Goal: Use online tool/utility: Utilize a website feature to perform a specific function

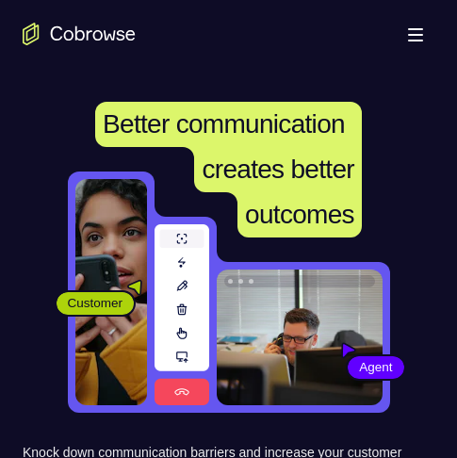
scroll to position [283, 0]
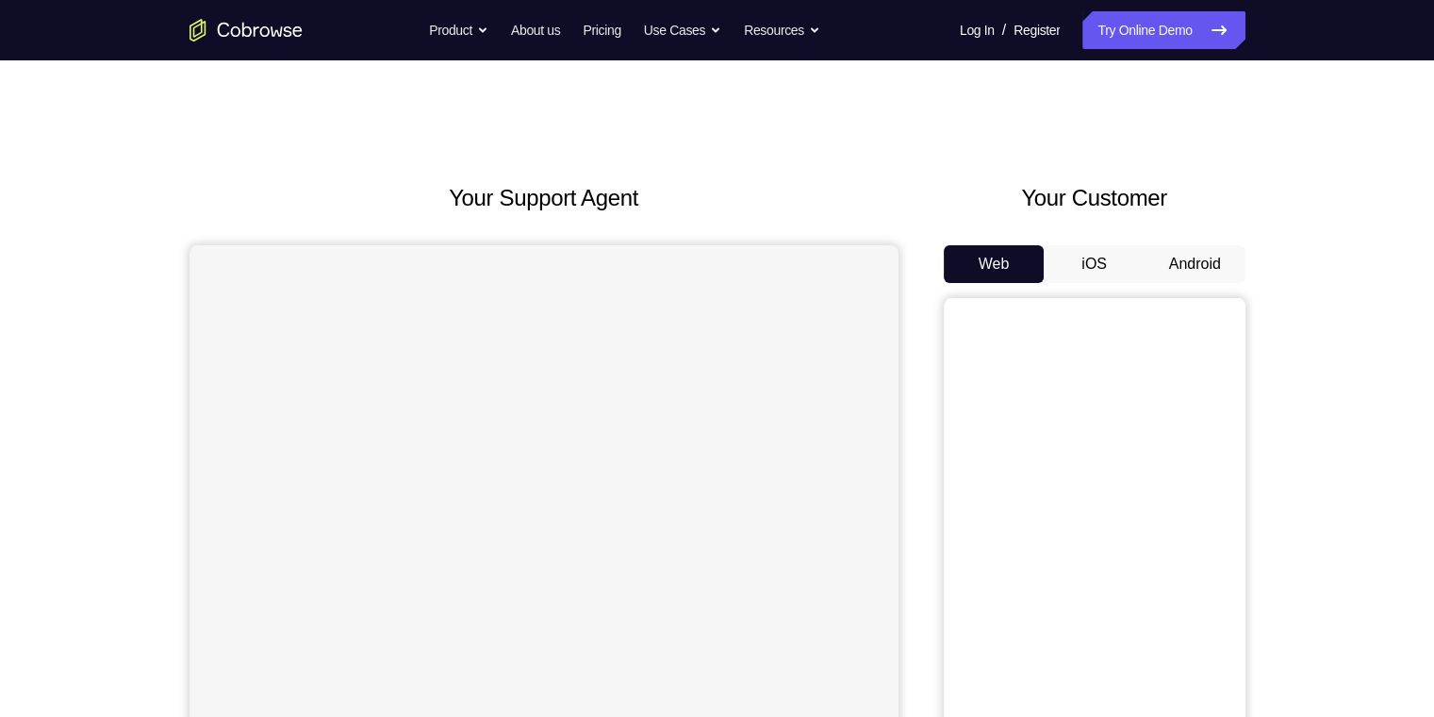
click at [1199, 258] on button "Android" at bounding box center [1195, 264] width 101 height 38
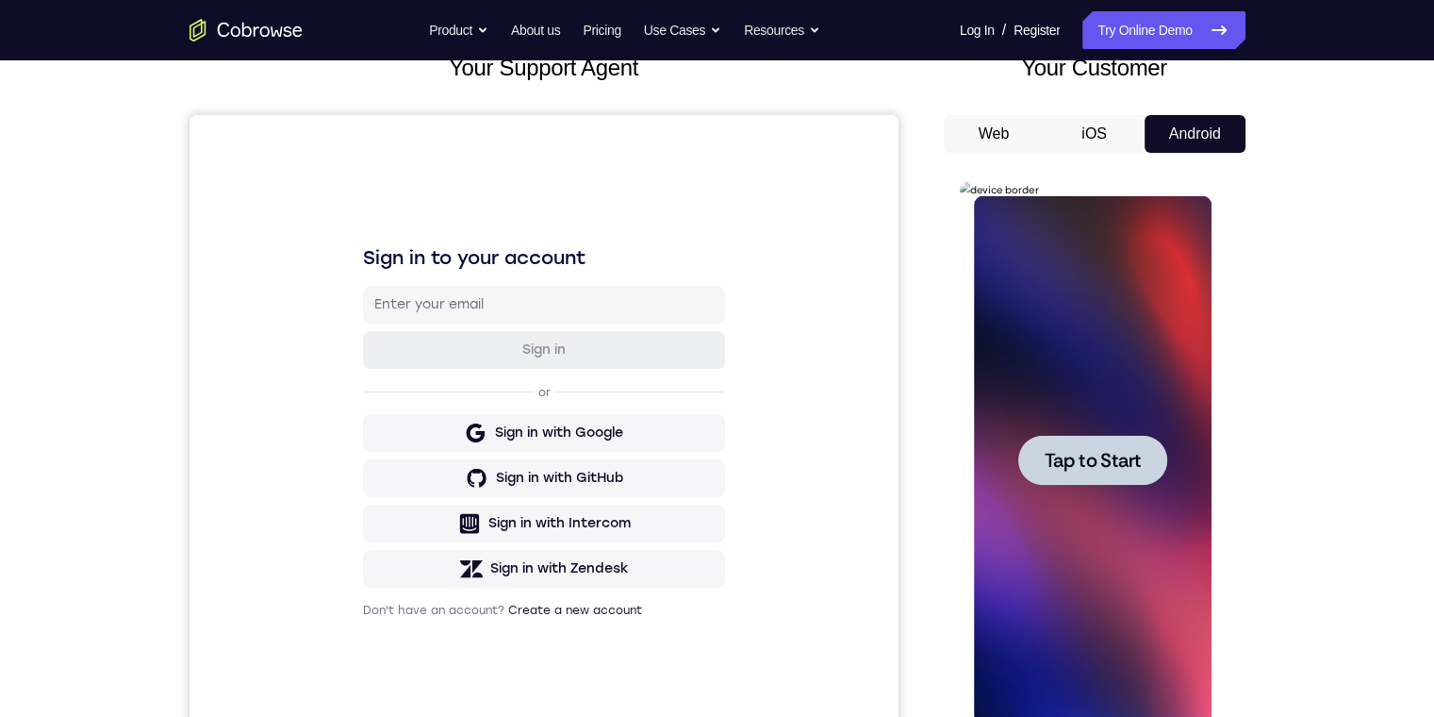
scroll to position [189, 0]
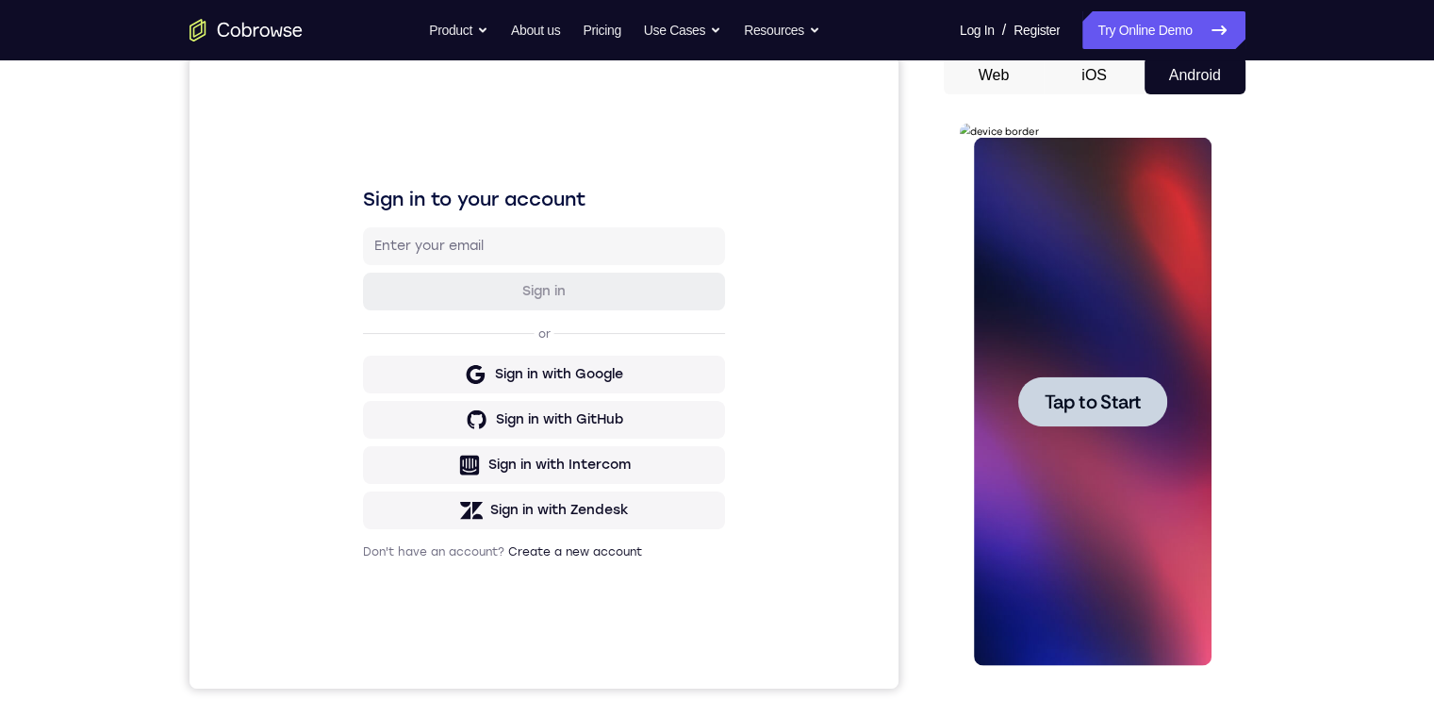
click at [1068, 415] on div at bounding box center [1093, 401] width 149 height 50
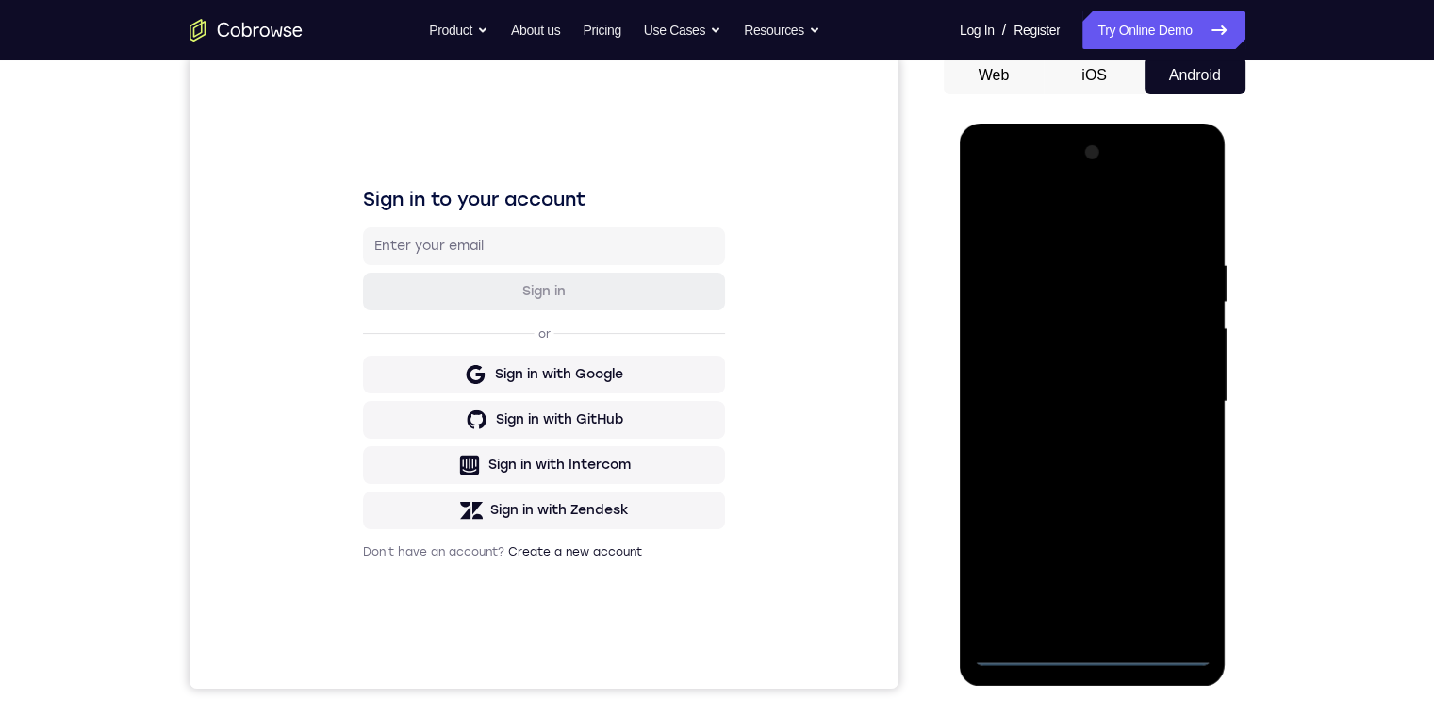
click at [1094, 649] on div at bounding box center [1093, 402] width 238 height 528
drag, startPoint x: 1084, startPoint y: 502, endPoint x: 1003, endPoint y: 125, distance: 384.7
click at [999, 124] on html "Online web based iOS Simulators and Android Emulators. Run iPhone, iPad, Mobile…" at bounding box center [1094, 407] width 269 height 566
click at [1015, 360] on div at bounding box center [1093, 402] width 238 height 528
click at [1054, 399] on div at bounding box center [1093, 402] width 238 height 528
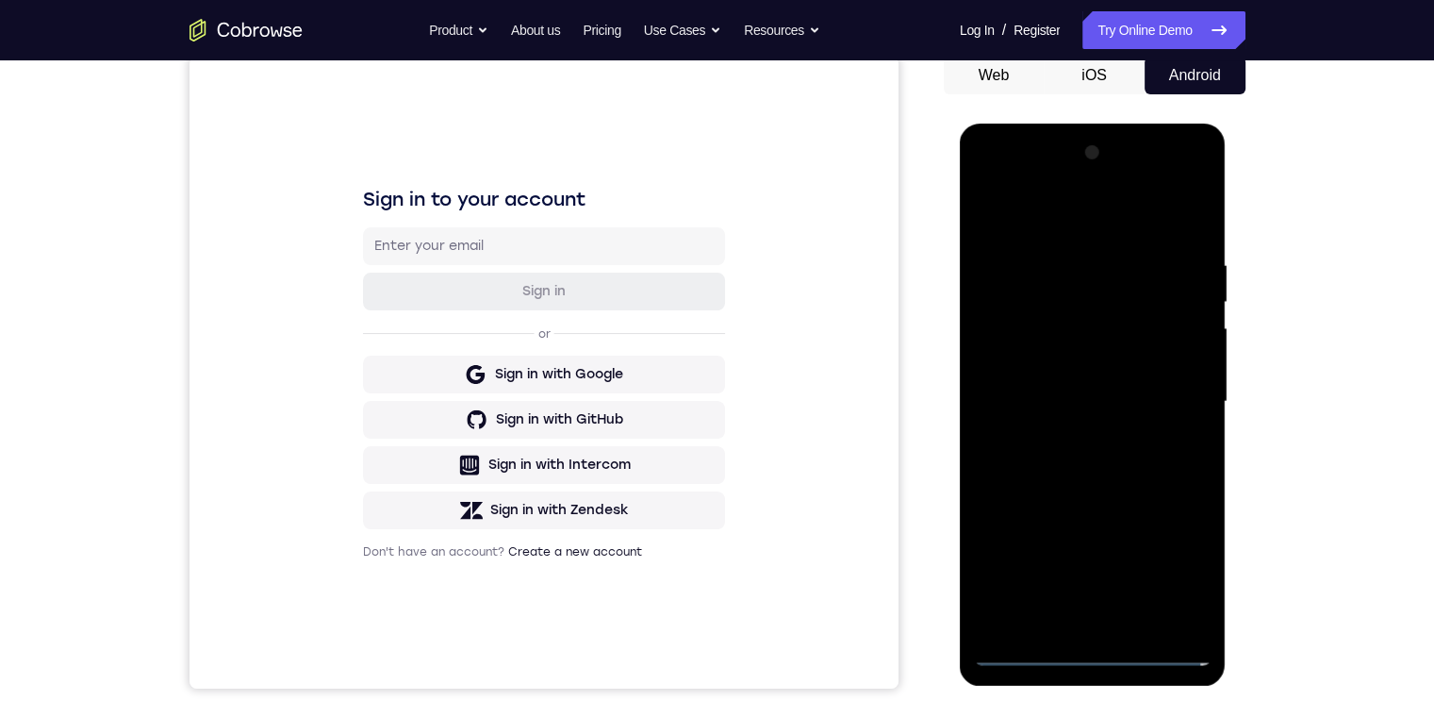
click at [1064, 406] on div at bounding box center [1093, 402] width 238 height 528
click at [1084, 613] on div at bounding box center [1093, 402] width 238 height 528
click at [1027, 332] on div at bounding box center [1093, 402] width 238 height 528
click at [1039, 270] on div at bounding box center [1093, 402] width 238 height 528
click at [1098, 328] on div at bounding box center [1093, 402] width 238 height 528
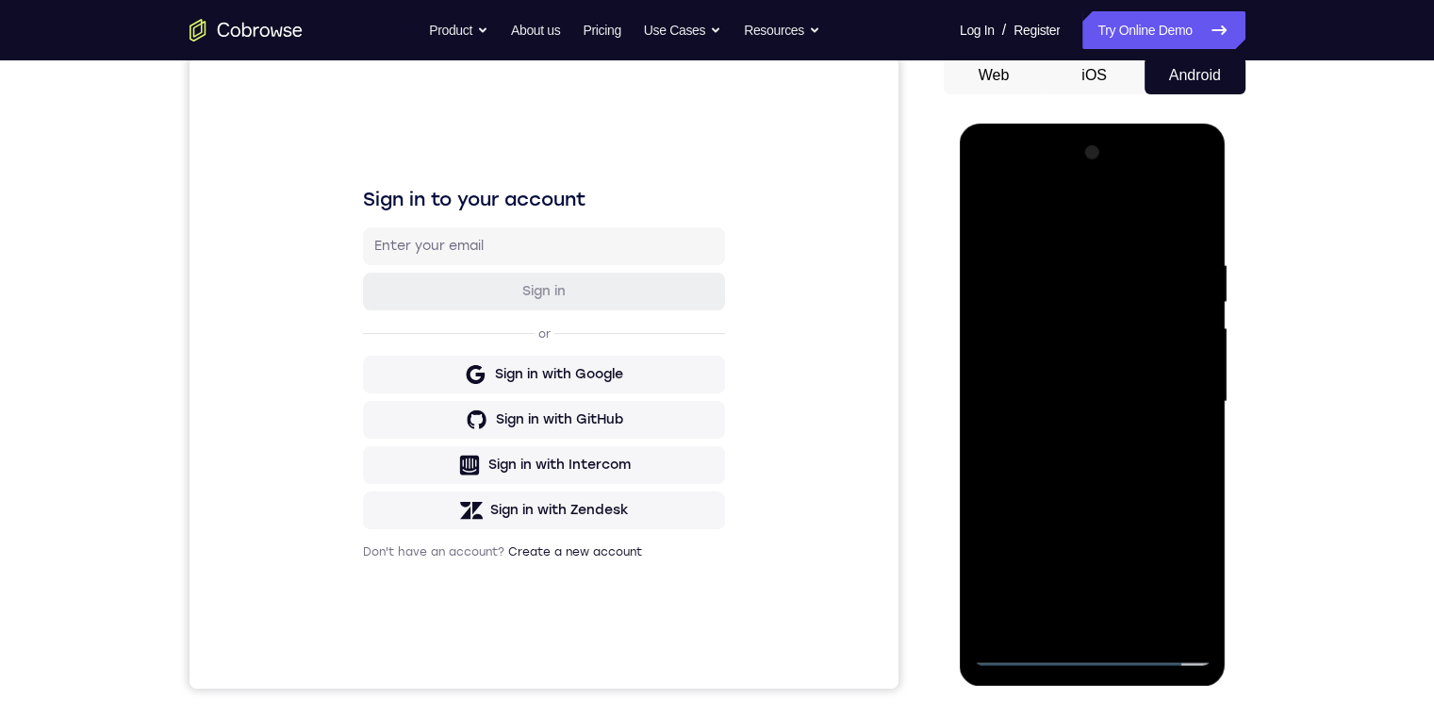
click at [1157, 445] on div at bounding box center [1093, 402] width 238 height 528
click at [1186, 607] on div at bounding box center [1093, 402] width 238 height 528
click at [1113, 613] on div at bounding box center [1093, 402] width 238 height 528
click at [1178, 374] on div at bounding box center [1093, 402] width 238 height 528
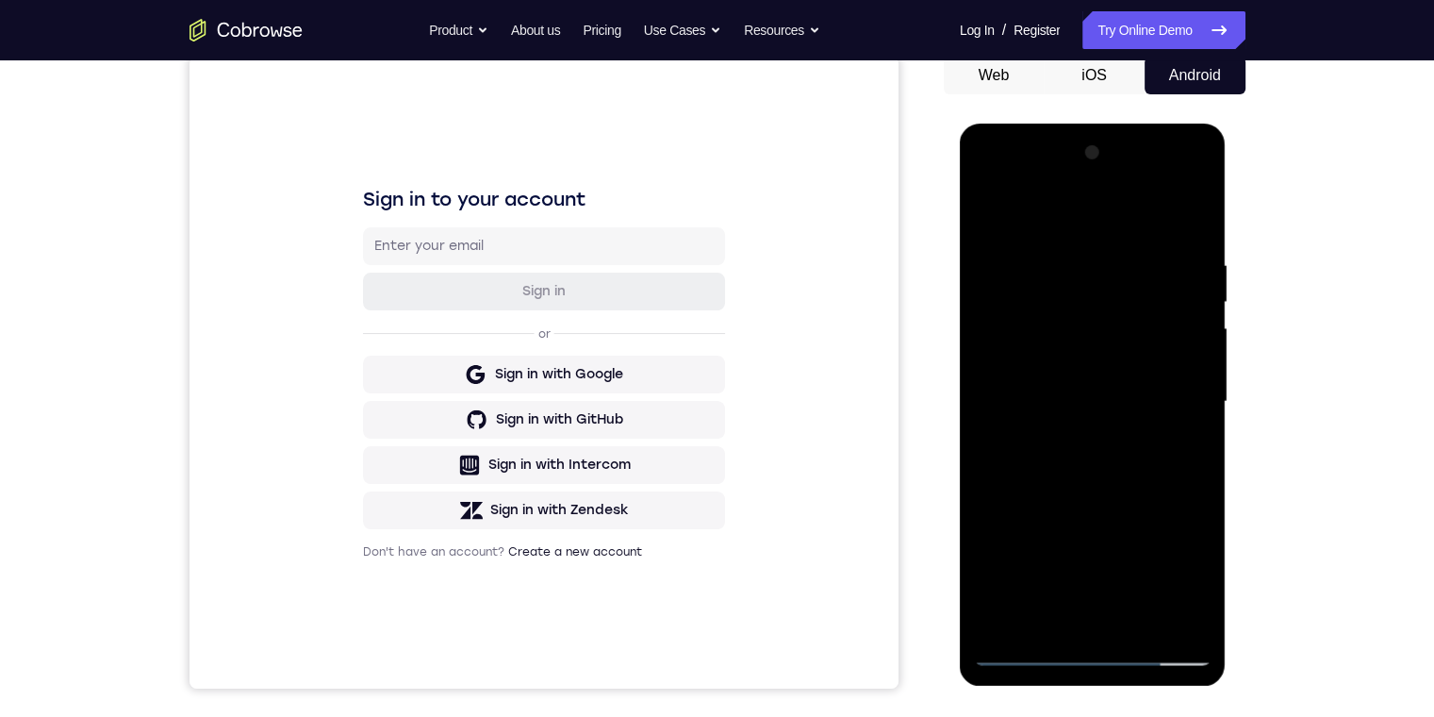
drag, startPoint x: 1147, startPoint y: 474, endPoint x: 1176, endPoint y: 563, distance: 93.3
click at [1178, 570] on div at bounding box center [1093, 402] width 238 height 528
click at [1110, 290] on div at bounding box center [1093, 402] width 238 height 528
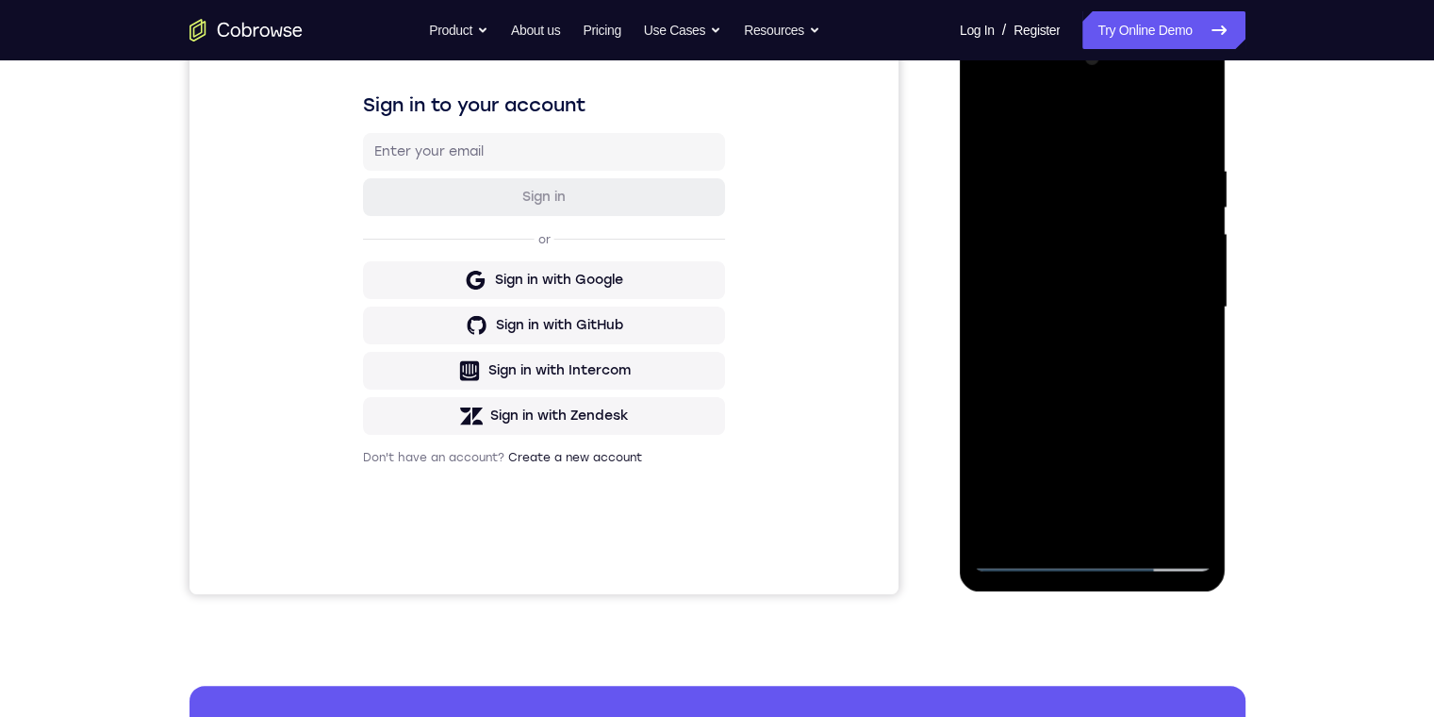
drag, startPoint x: 1052, startPoint y: 438, endPoint x: 1023, endPoint y: 240, distance: 199.1
click at [1023, 240] on div at bounding box center [1093, 307] width 238 height 528
click at [1190, 224] on div at bounding box center [1093, 307] width 238 height 528
drag, startPoint x: 1286, startPoint y: 201, endPoint x: 1295, endPoint y: 283, distance: 82.5
click at [1295, 283] on div "Your Support Agent Your Customer Web iOS Android Next Steps We’d be happy to gi…" at bounding box center [717, 399] width 1207 height 1244
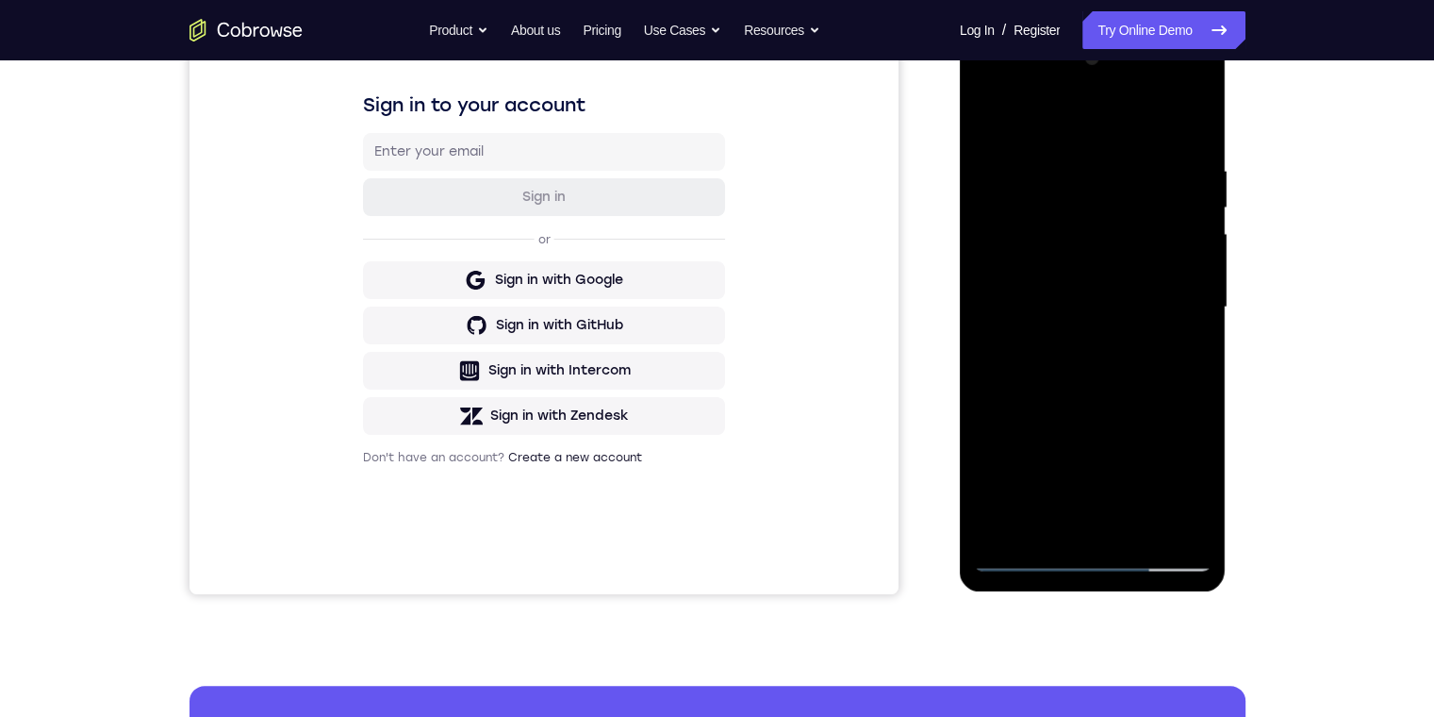
scroll to position [189, 0]
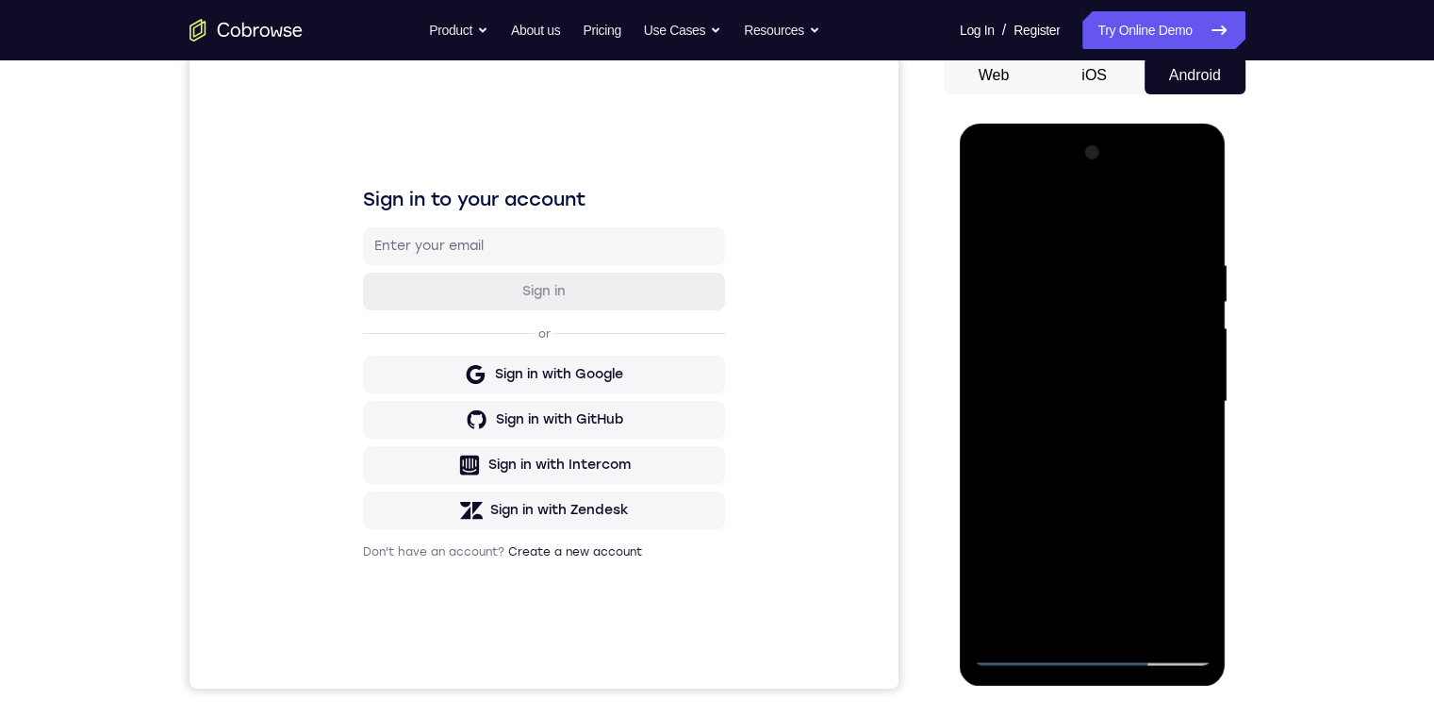
click at [990, 177] on div at bounding box center [1093, 402] width 238 height 528
drag, startPoint x: 1116, startPoint y: 385, endPoint x: 1117, endPoint y: 206, distance: 179.2
click at [1117, 207] on div at bounding box center [1093, 402] width 238 height 528
drag, startPoint x: 1125, startPoint y: 456, endPoint x: 1105, endPoint y: 231, distance: 225.3
click at [1105, 231] on div at bounding box center [1093, 402] width 238 height 528
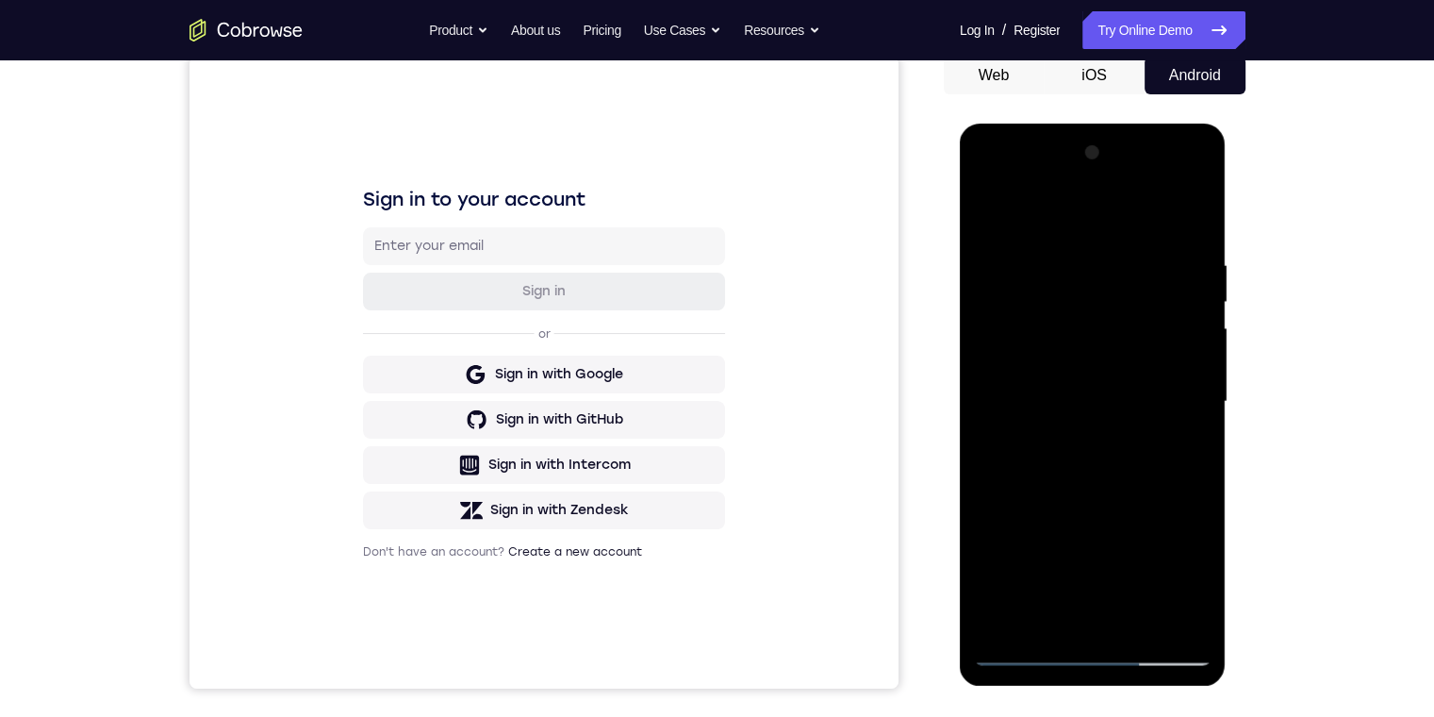
drag, startPoint x: 1128, startPoint y: 481, endPoint x: 1105, endPoint y: 308, distance: 174.1
click at [1105, 308] on div at bounding box center [1093, 402] width 238 height 528
drag, startPoint x: 1183, startPoint y: 510, endPoint x: 1141, endPoint y: 316, distance: 198.7
click at [1141, 324] on div at bounding box center [1093, 402] width 238 height 528
drag, startPoint x: 1147, startPoint y: 344, endPoint x: 1148, endPoint y: 366, distance: 21.7
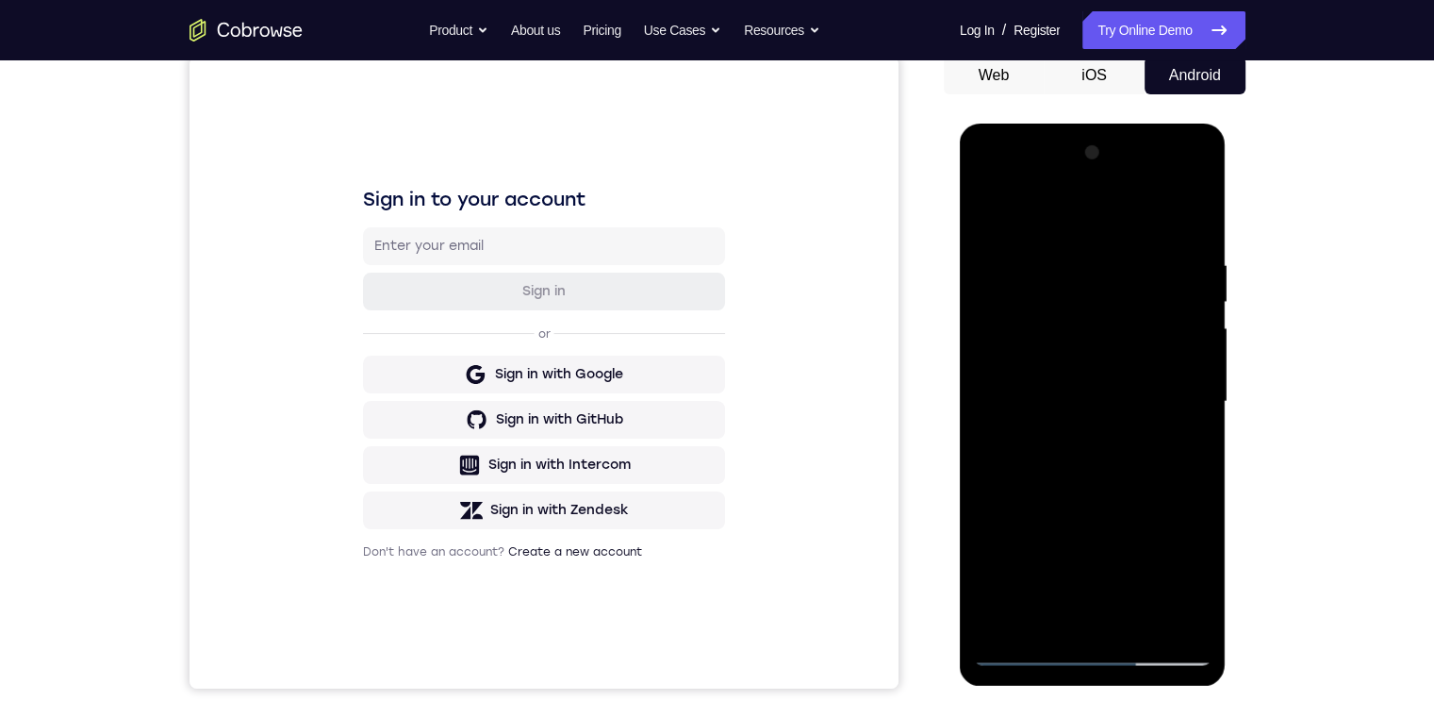
click at [1201, 552] on div at bounding box center [1093, 402] width 238 height 528
drag, startPoint x: 1139, startPoint y: 331, endPoint x: 1151, endPoint y: 212, distance: 119.4
click at [1151, 212] on div at bounding box center [1093, 402] width 238 height 528
drag, startPoint x: 1165, startPoint y: 466, endPoint x: 1057, endPoint y: 211, distance: 276.4
click at [1128, 244] on div at bounding box center [1093, 402] width 238 height 528
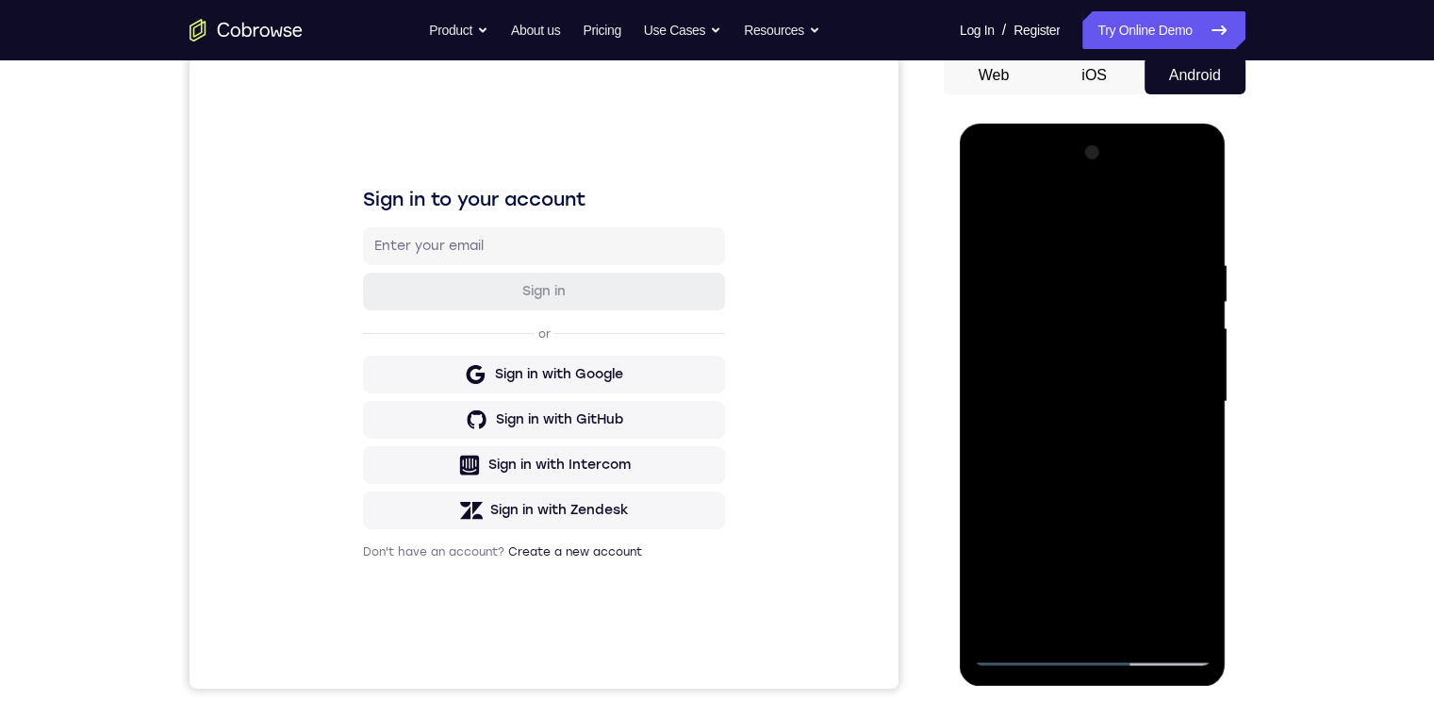
click at [984, 185] on div at bounding box center [1093, 402] width 238 height 528
click at [987, 185] on div at bounding box center [1093, 402] width 238 height 528
click at [994, 188] on div at bounding box center [1093, 402] width 238 height 528
drag, startPoint x: 1045, startPoint y: 416, endPoint x: 1047, endPoint y: 406, distance: 10.5
click at [1045, 417] on div at bounding box center [1093, 402] width 238 height 528
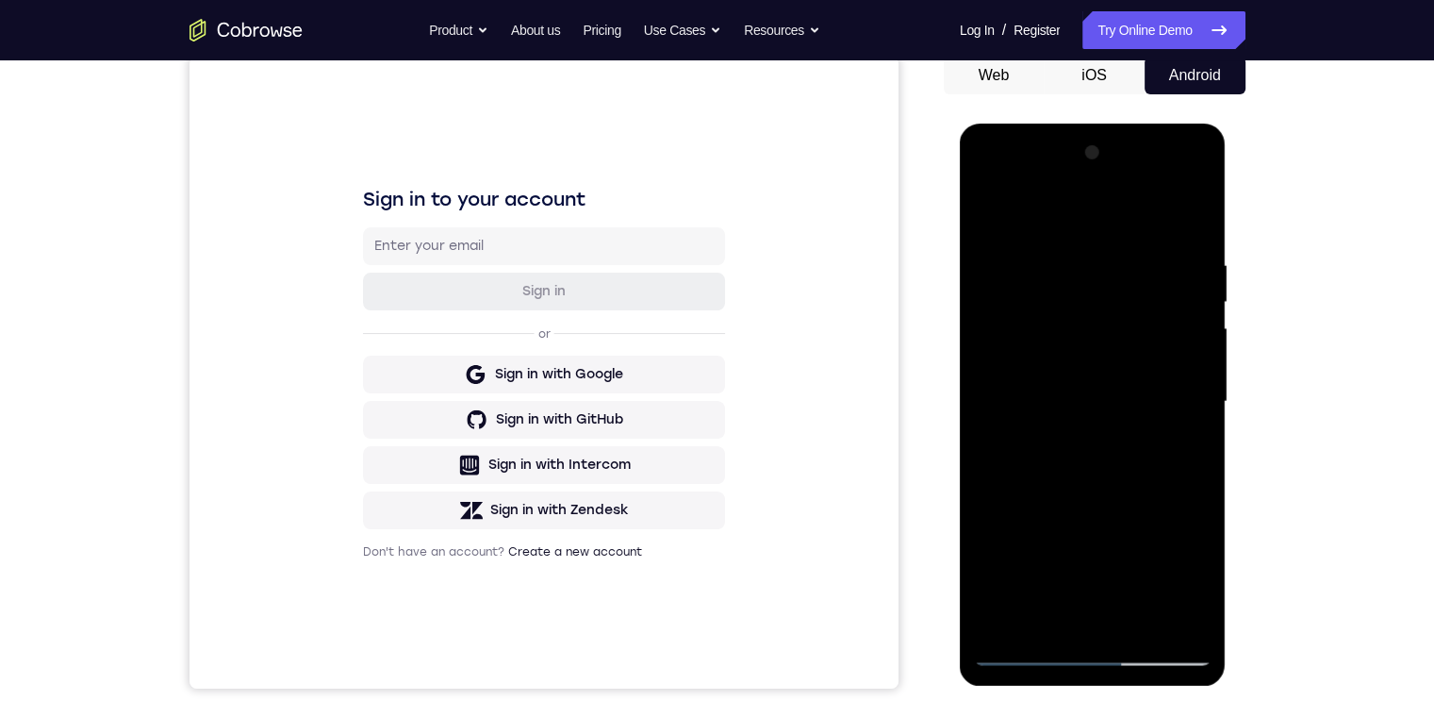
click at [1052, 322] on div at bounding box center [1093, 402] width 238 height 528
click at [990, 191] on div at bounding box center [1093, 402] width 238 height 528
click at [1161, 571] on div at bounding box center [1093, 402] width 238 height 528
click at [1056, 505] on div at bounding box center [1093, 402] width 238 height 528
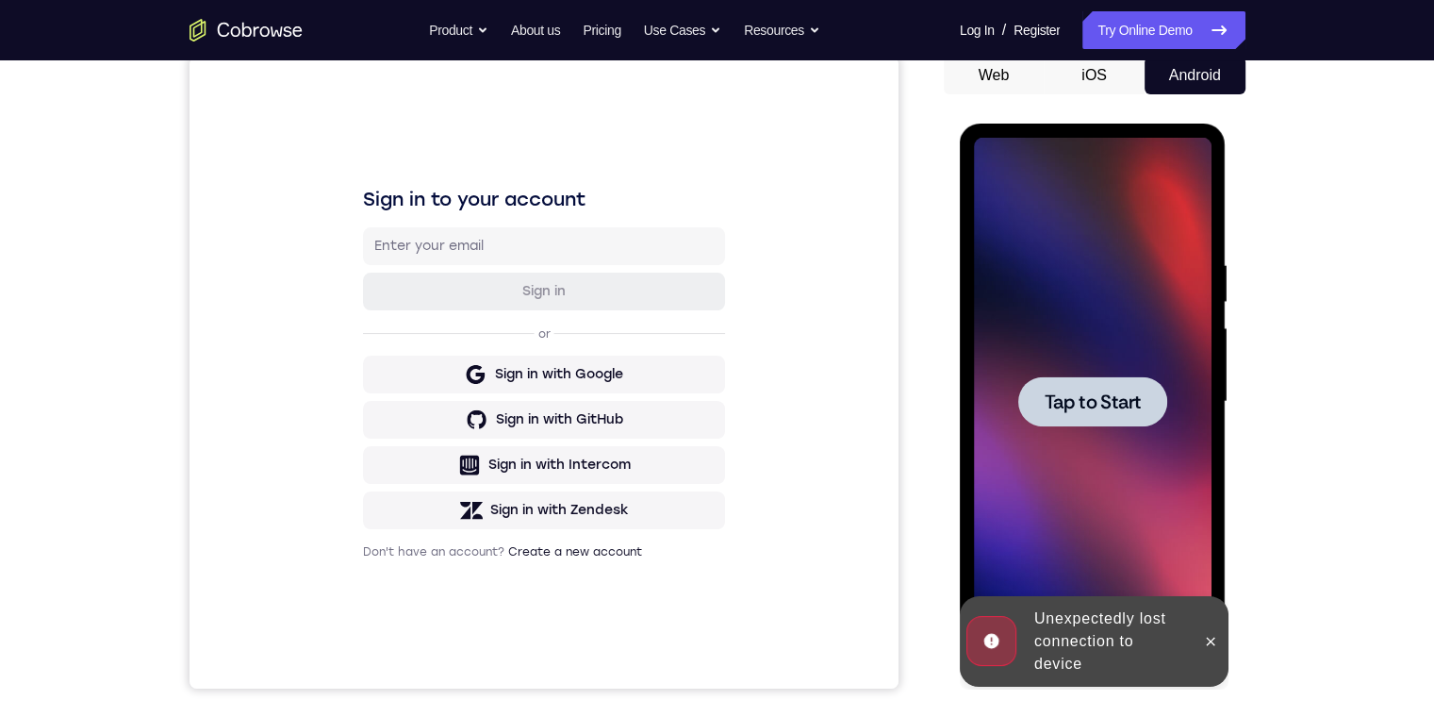
click at [1097, 406] on span "Tap to Start" at bounding box center [1093, 401] width 96 height 19
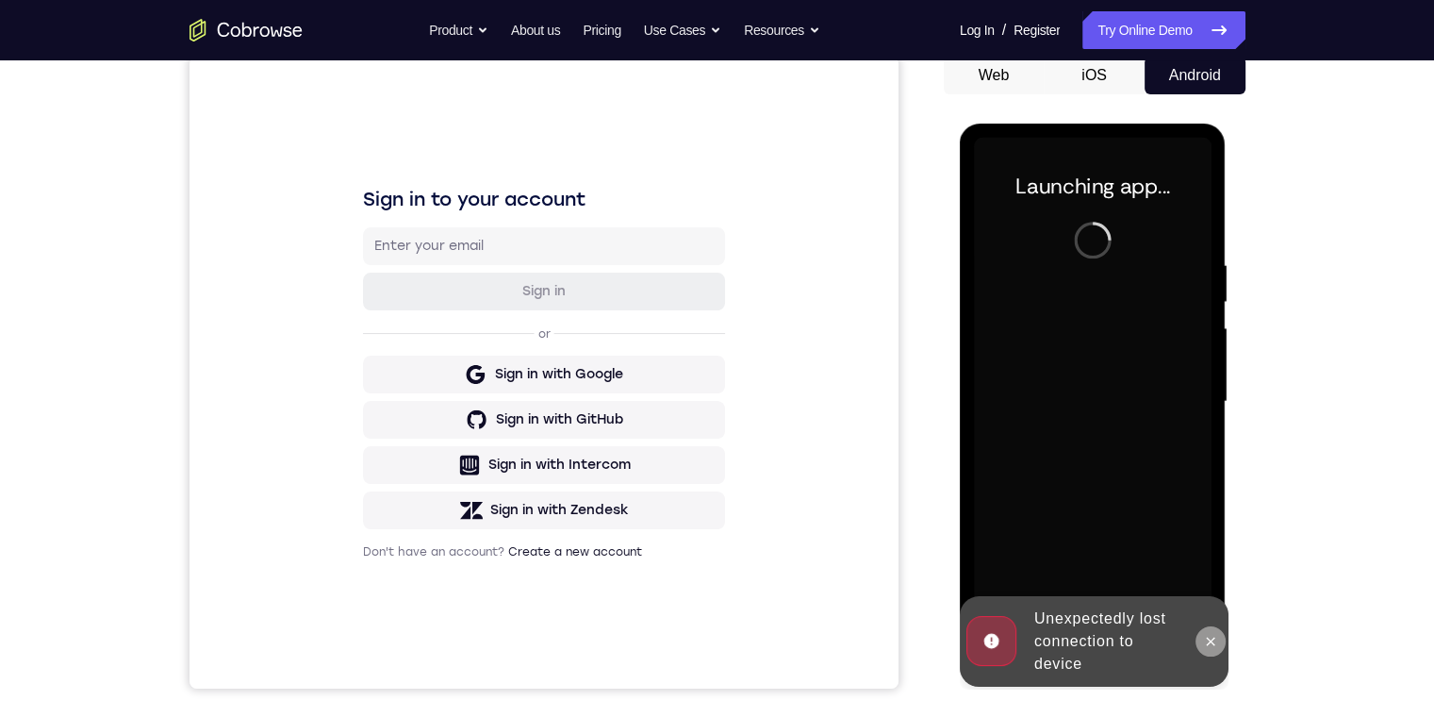
click at [1209, 646] on icon at bounding box center [1210, 641] width 15 height 15
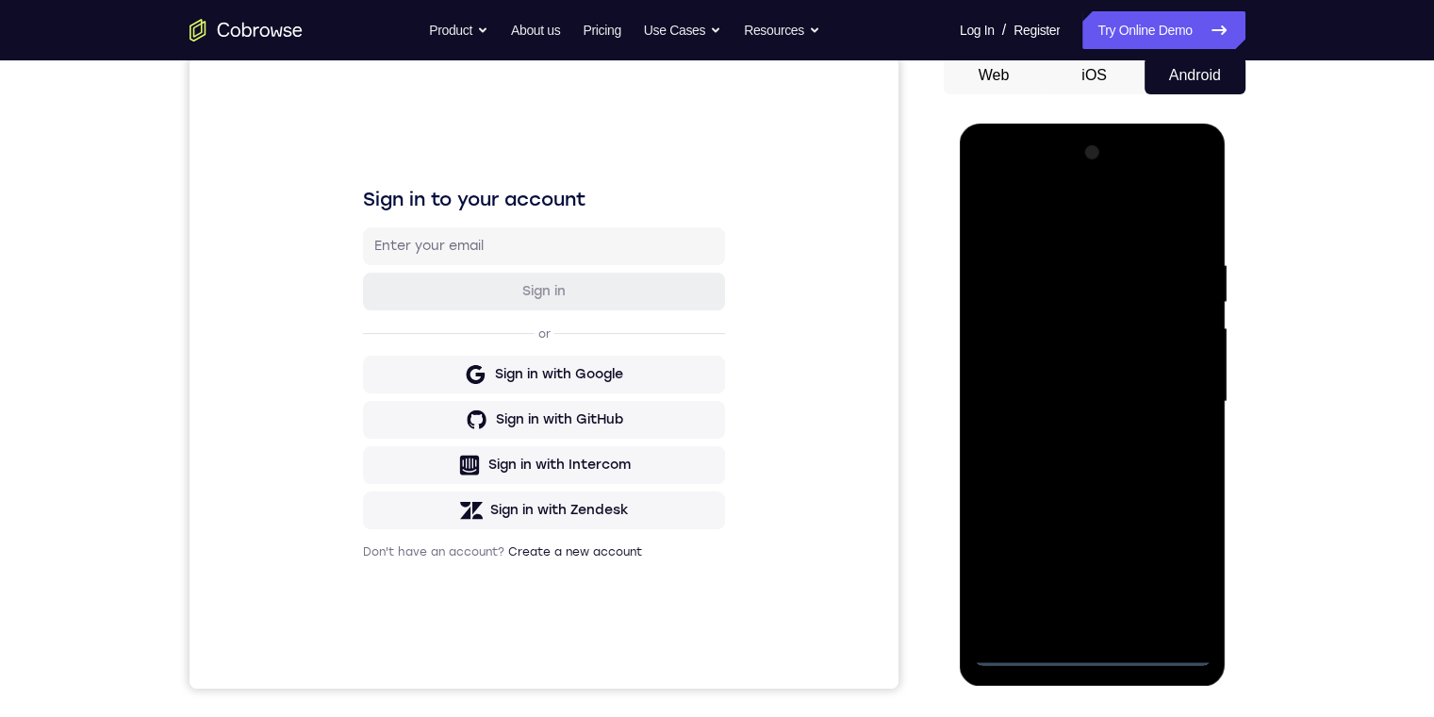
click at [1099, 650] on div at bounding box center [1093, 402] width 238 height 528
drag, startPoint x: 1181, startPoint y: 510, endPoint x: 1165, endPoint y: 297, distance: 213.7
click at [1165, 297] on div at bounding box center [1093, 402] width 238 height 528
click at [1002, 386] on div at bounding box center [1093, 402] width 238 height 528
click at [1061, 406] on div at bounding box center [1093, 402] width 238 height 528
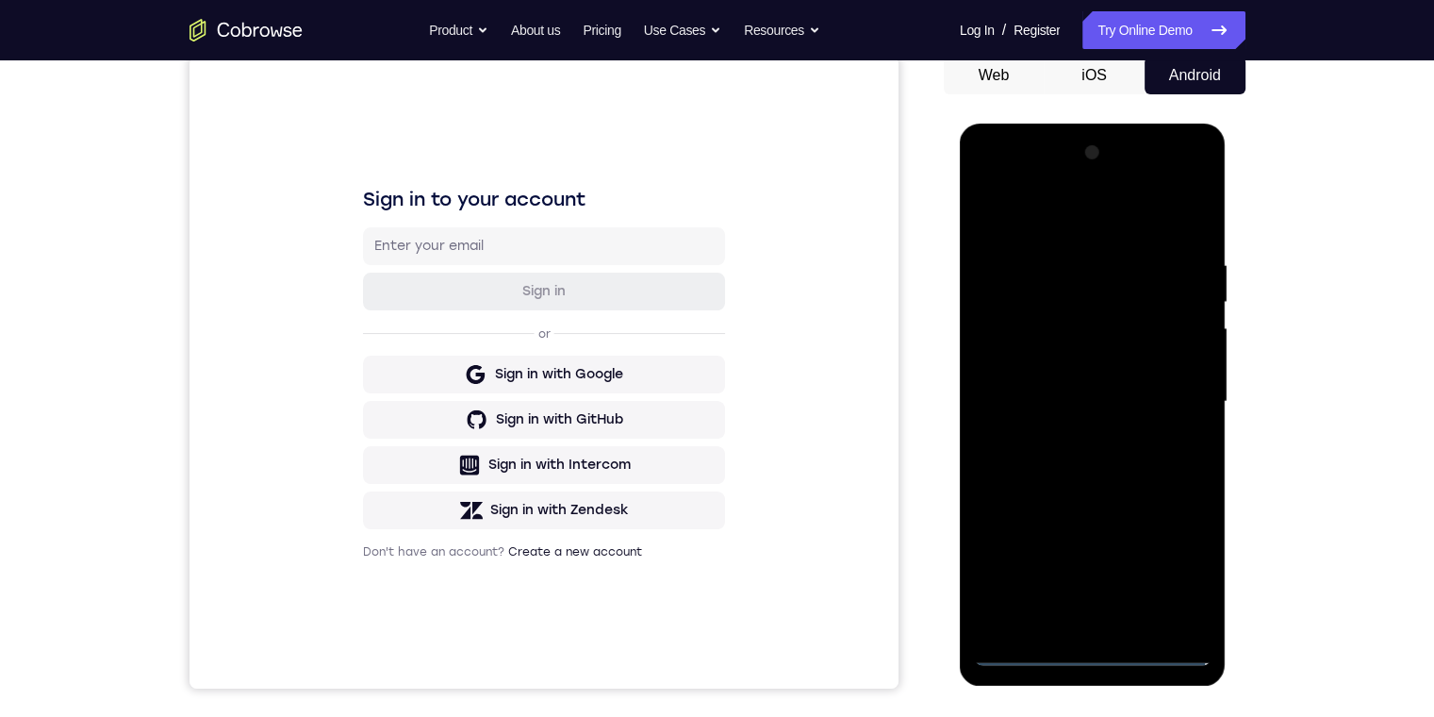
click at [1086, 617] on div at bounding box center [1093, 402] width 238 height 528
click at [1084, 331] on div at bounding box center [1093, 402] width 238 height 528
click at [1099, 283] on div at bounding box center [1093, 402] width 238 height 528
click at [1099, 323] on div at bounding box center [1093, 402] width 238 height 528
click at [1178, 438] on div at bounding box center [1093, 402] width 238 height 528
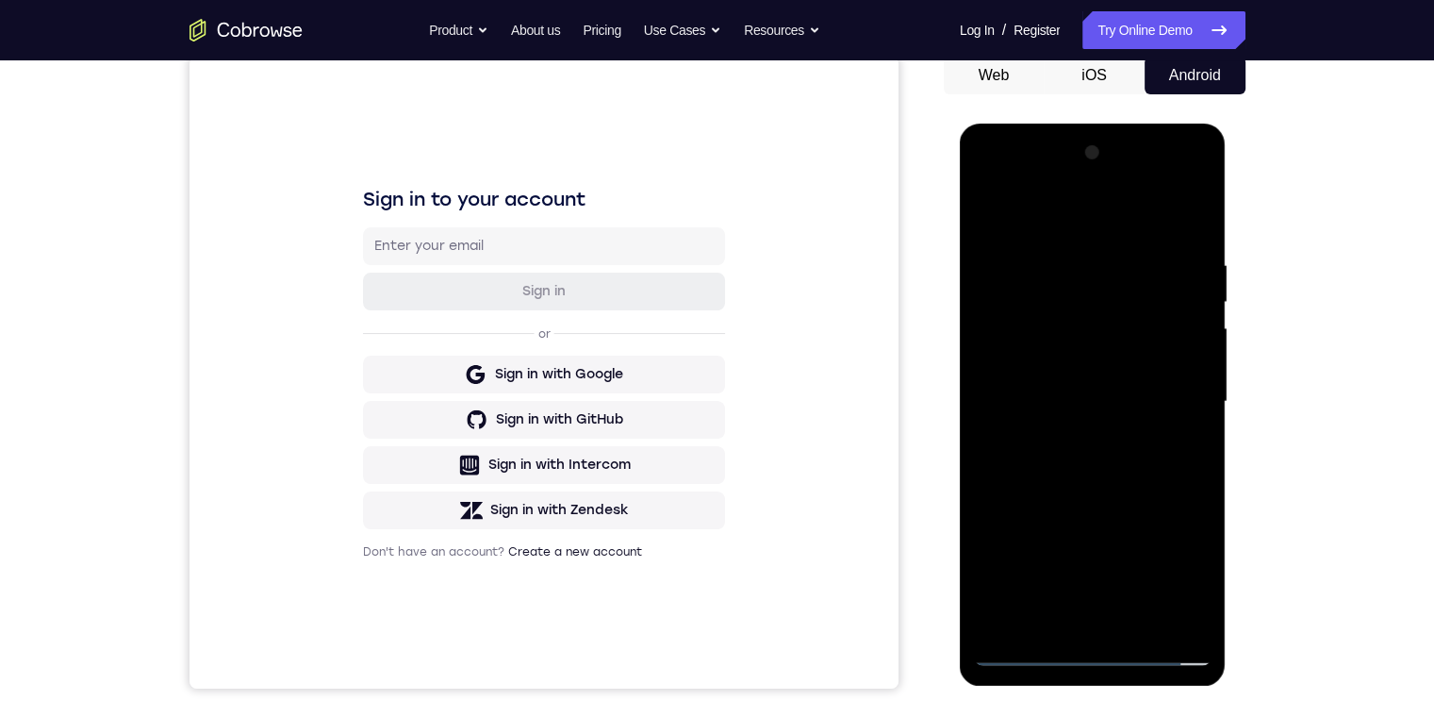
click at [1163, 443] on div at bounding box center [1093, 402] width 238 height 528
click at [1190, 605] on div at bounding box center [1093, 402] width 238 height 528
click at [1165, 607] on div at bounding box center [1093, 402] width 238 height 528
click at [1185, 389] on div at bounding box center [1093, 402] width 238 height 528
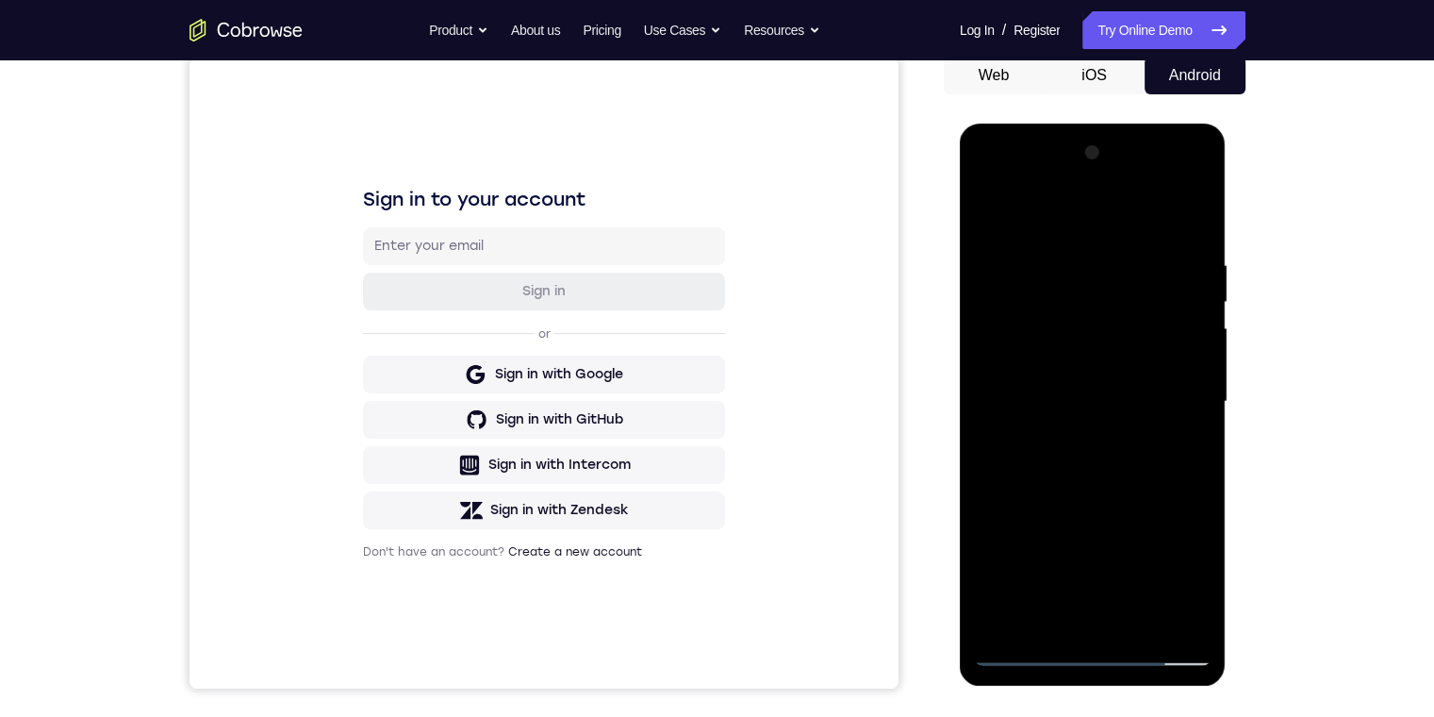
drag, startPoint x: 1099, startPoint y: 483, endPoint x: 1082, endPoint y: 267, distance: 216.6
click at [1082, 267] on div at bounding box center [1093, 402] width 238 height 528
drag, startPoint x: 1063, startPoint y: 311, endPoint x: 1020, endPoint y: 456, distance: 151.3
click at [1036, 579] on div at bounding box center [1093, 402] width 238 height 528
drag, startPoint x: 1060, startPoint y: 278, endPoint x: 1069, endPoint y: 354, distance: 75.9
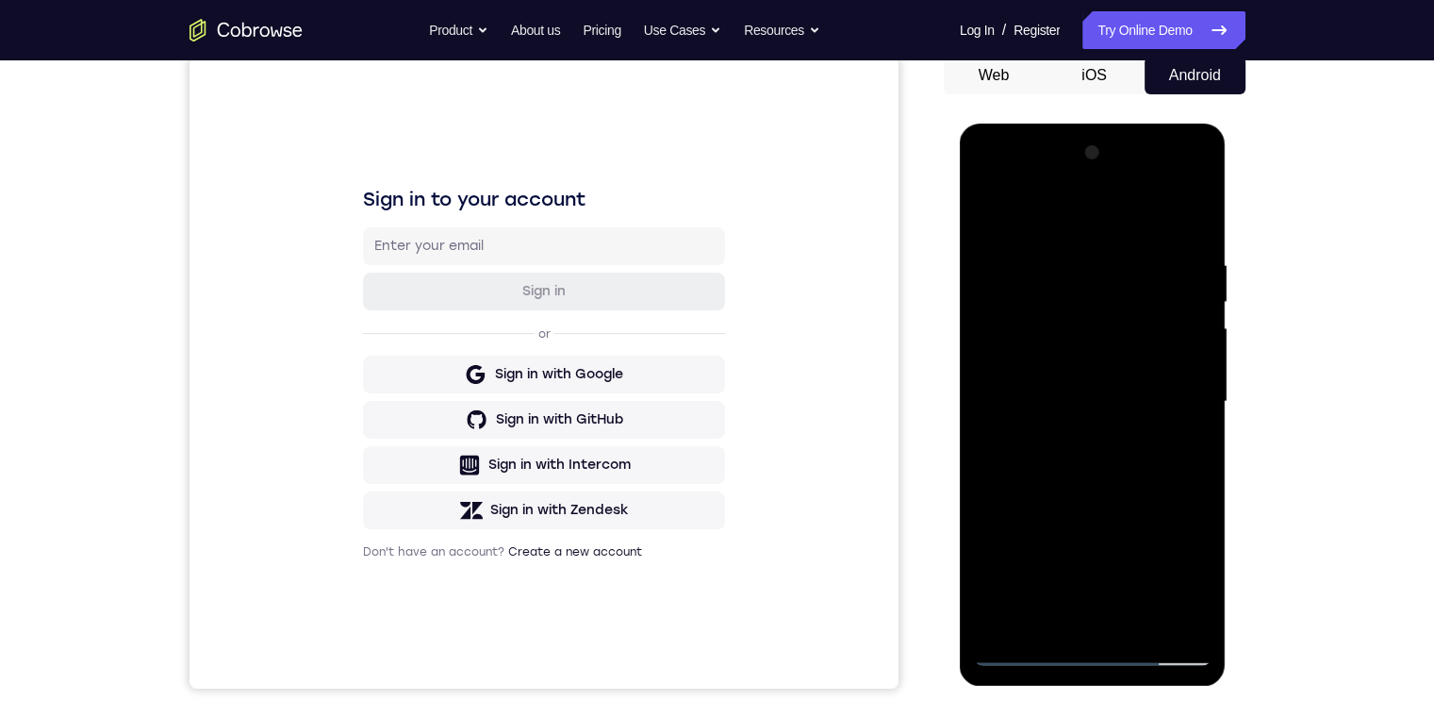
click at [1069, 354] on div at bounding box center [1093, 402] width 238 height 528
drag, startPoint x: 1101, startPoint y: 336, endPoint x: 1102, endPoint y: 314, distance: 21.7
click at [1104, 313] on div at bounding box center [1093, 402] width 238 height 528
drag, startPoint x: 1102, startPoint y: 380, endPoint x: 1075, endPoint y: 345, distance: 43.8
click at [1114, 578] on div at bounding box center [1093, 402] width 238 height 528
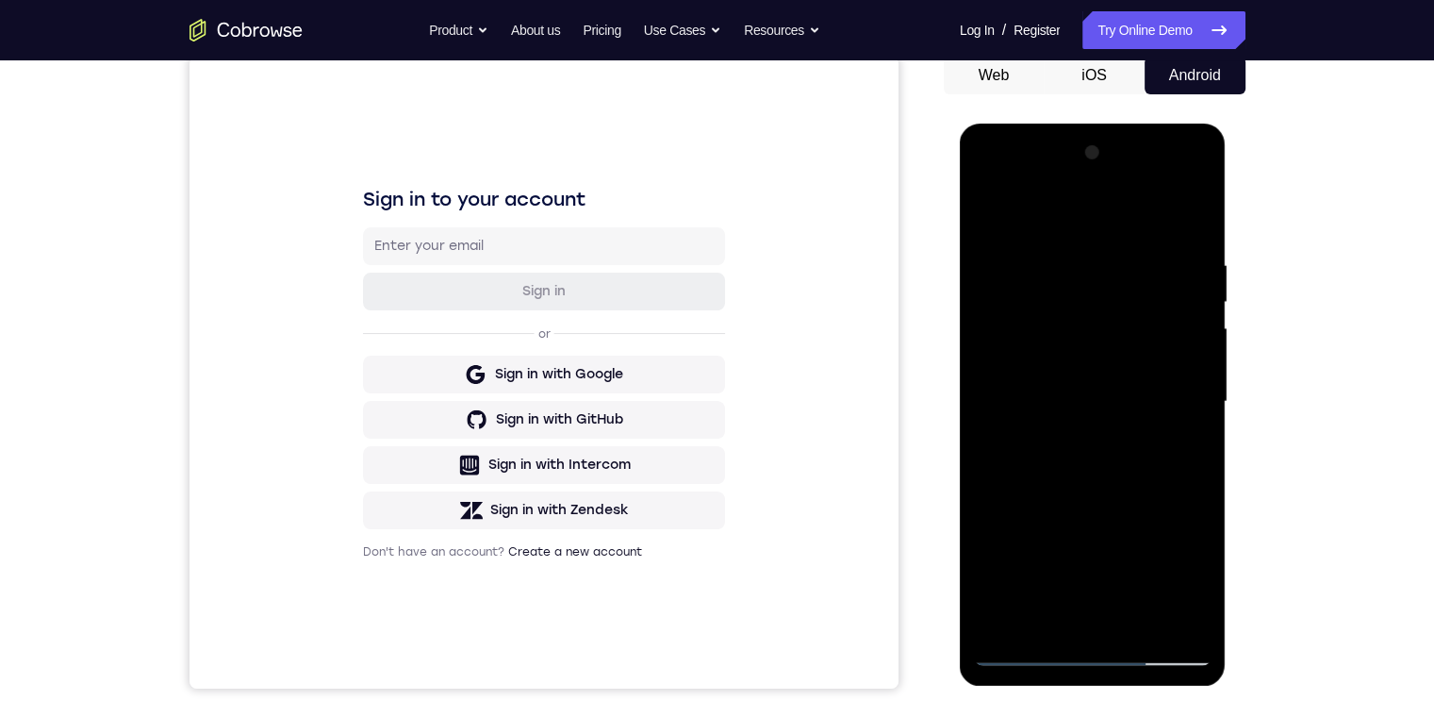
drag, startPoint x: 1072, startPoint y: 359, endPoint x: 1118, endPoint y: 758, distance: 401.5
click at [1118, 689] on html "Online web based iOS Simulators and Android Emulators. Run iPhone, iPad, Mobile…" at bounding box center [1094, 407] width 269 height 566
drag, startPoint x: 1067, startPoint y: 263, endPoint x: 1090, endPoint y: 645, distance: 382.7
click at [1090, 645] on div at bounding box center [1093, 402] width 238 height 528
drag, startPoint x: 1052, startPoint y: 338, endPoint x: 1111, endPoint y: 576, distance: 245.9
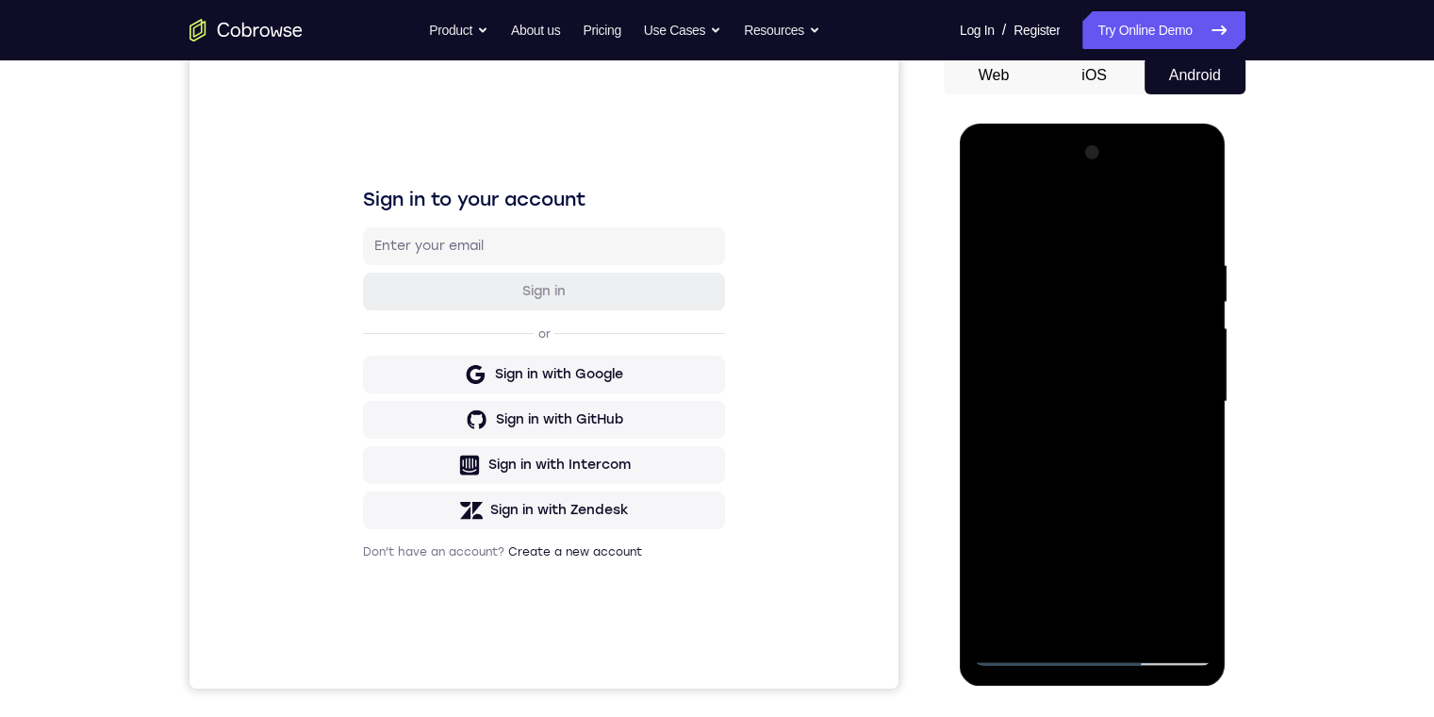
click at [1111, 576] on div at bounding box center [1093, 402] width 238 height 528
drag, startPoint x: 1085, startPoint y: 323, endPoint x: 1148, endPoint y: 620, distance: 302.6
click at [1142, 606] on div at bounding box center [1093, 402] width 238 height 528
click at [1149, 573] on div at bounding box center [1093, 402] width 238 height 528
click at [1155, 286] on div at bounding box center [1093, 402] width 238 height 528
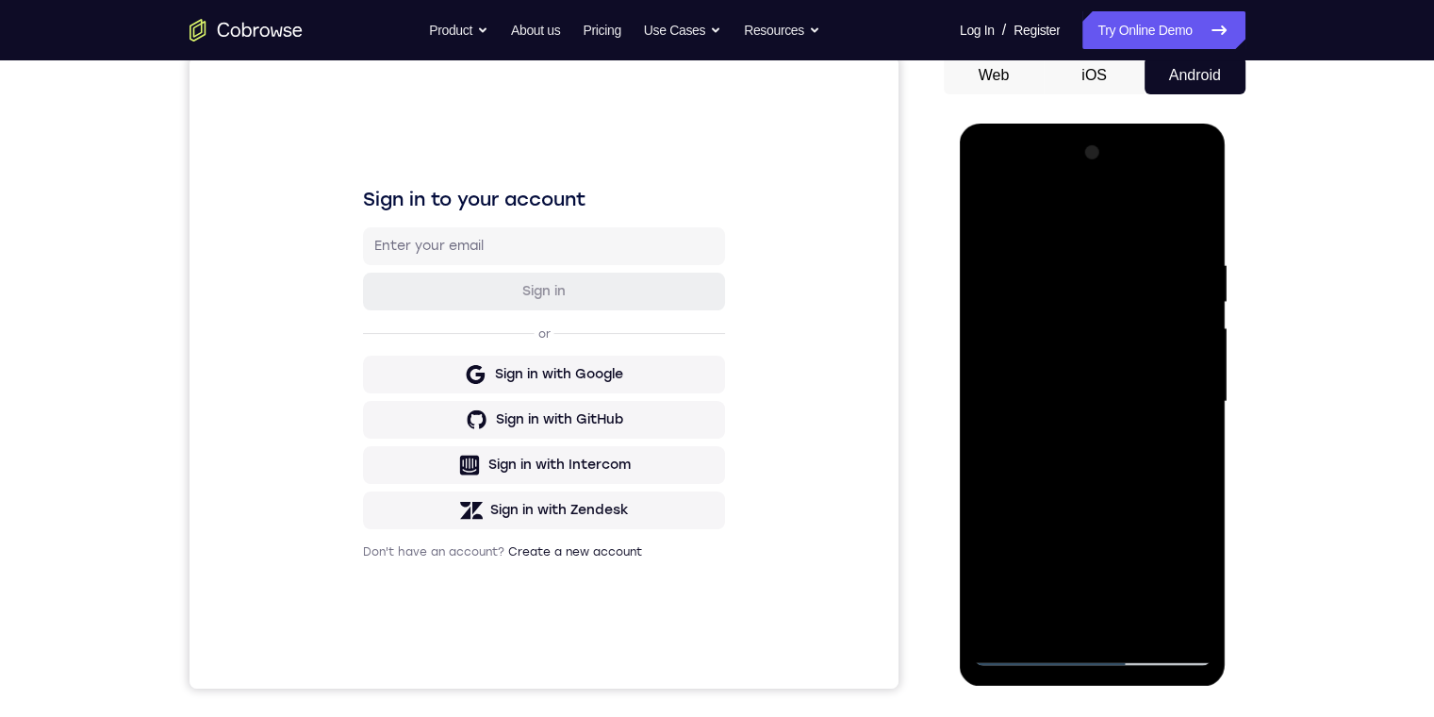
click at [1120, 301] on div at bounding box center [1093, 402] width 238 height 528
click at [992, 311] on div at bounding box center [1093, 402] width 238 height 528
click at [1168, 185] on div at bounding box center [1093, 402] width 238 height 528
click at [1132, 290] on div at bounding box center [1093, 402] width 238 height 528
click at [1200, 184] on div at bounding box center [1093, 402] width 238 height 528
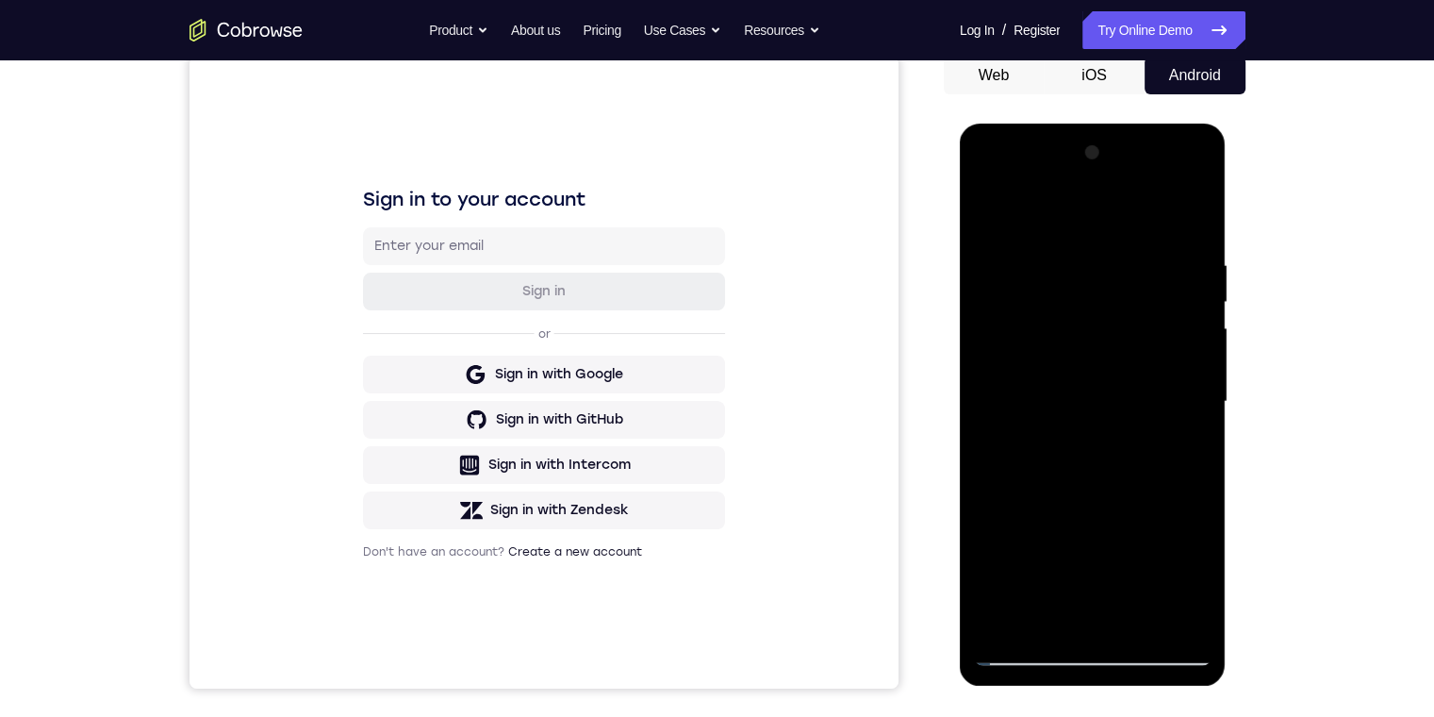
click at [1040, 219] on div at bounding box center [1093, 402] width 238 height 528
click at [1132, 272] on div at bounding box center [1093, 402] width 238 height 528
drag, startPoint x: 1131, startPoint y: 546, endPoint x: 1121, endPoint y: 388, distance: 158.7
click at [1121, 388] on div at bounding box center [1093, 402] width 238 height 528
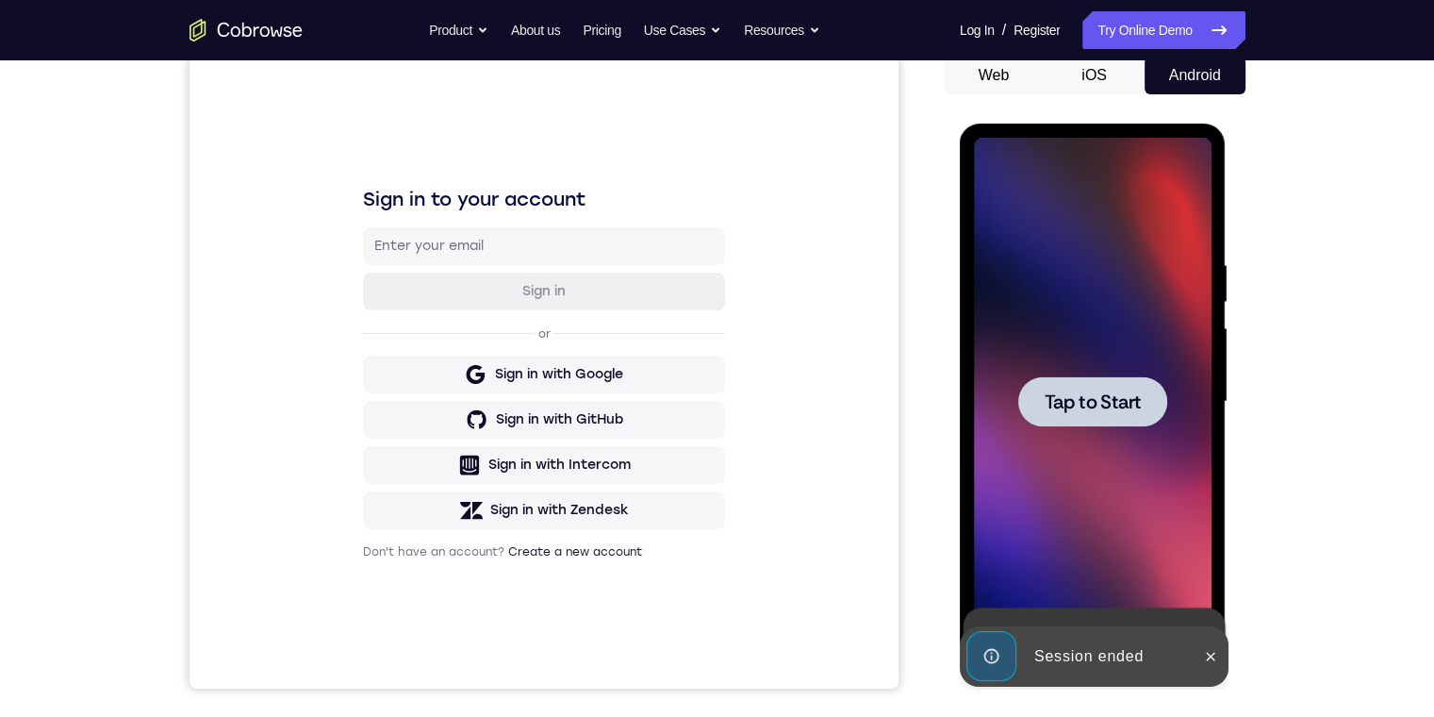
click at [1078, 404] on span "Tap to Start" at bounding box center [1093, 401] width 96 height 19
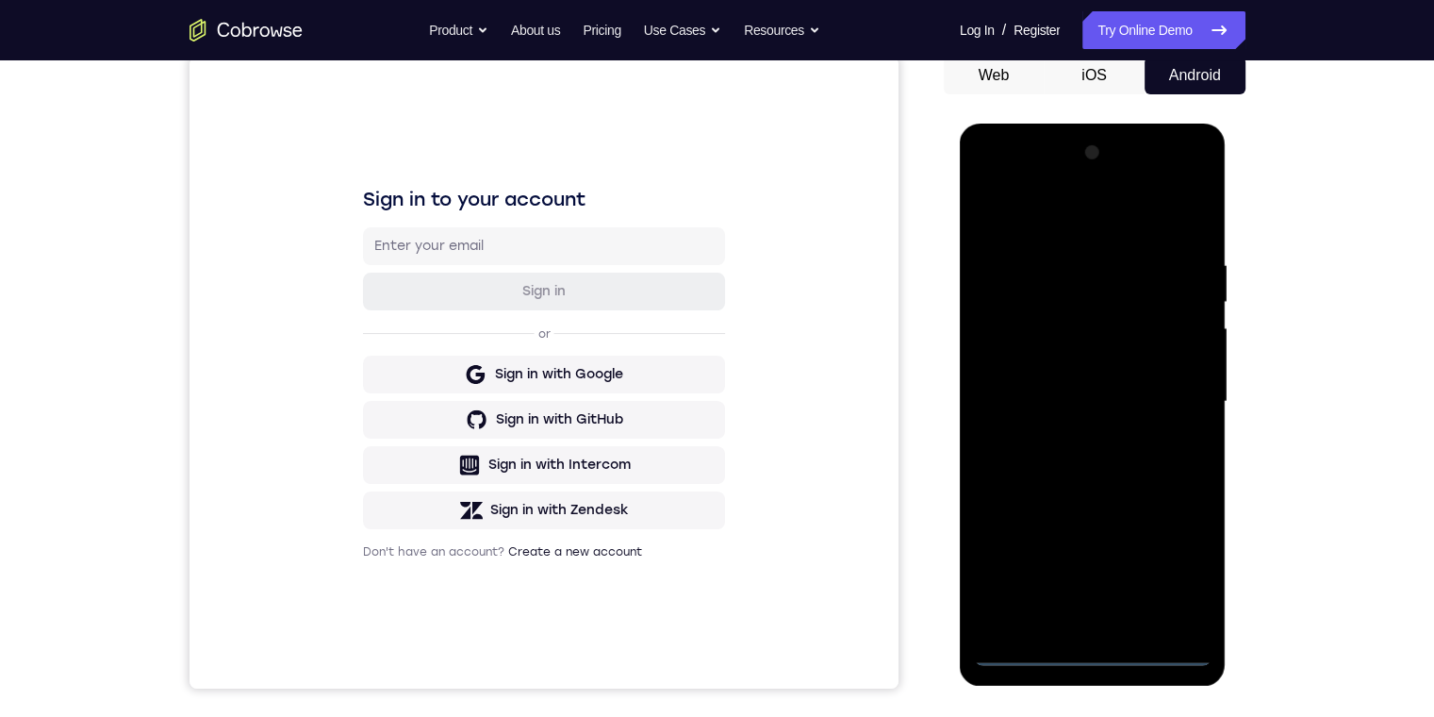
click at [1084, 651] on div at bounding box center [1093, 402] width 238 height 528
drag, startPoint x: 1155, startPoint y: 494, endPoint x: 1136, endPoint y: 175, distance: 319.3
click at [1135, 177] on div at bounding box center [1093, 402] width 238 height 528
click at [1016, 387] on div at bounding box center [1093, 402] width 238 height 528
click at [1069, 416] on div at bounding box center [1093, 402] width 238 height 528
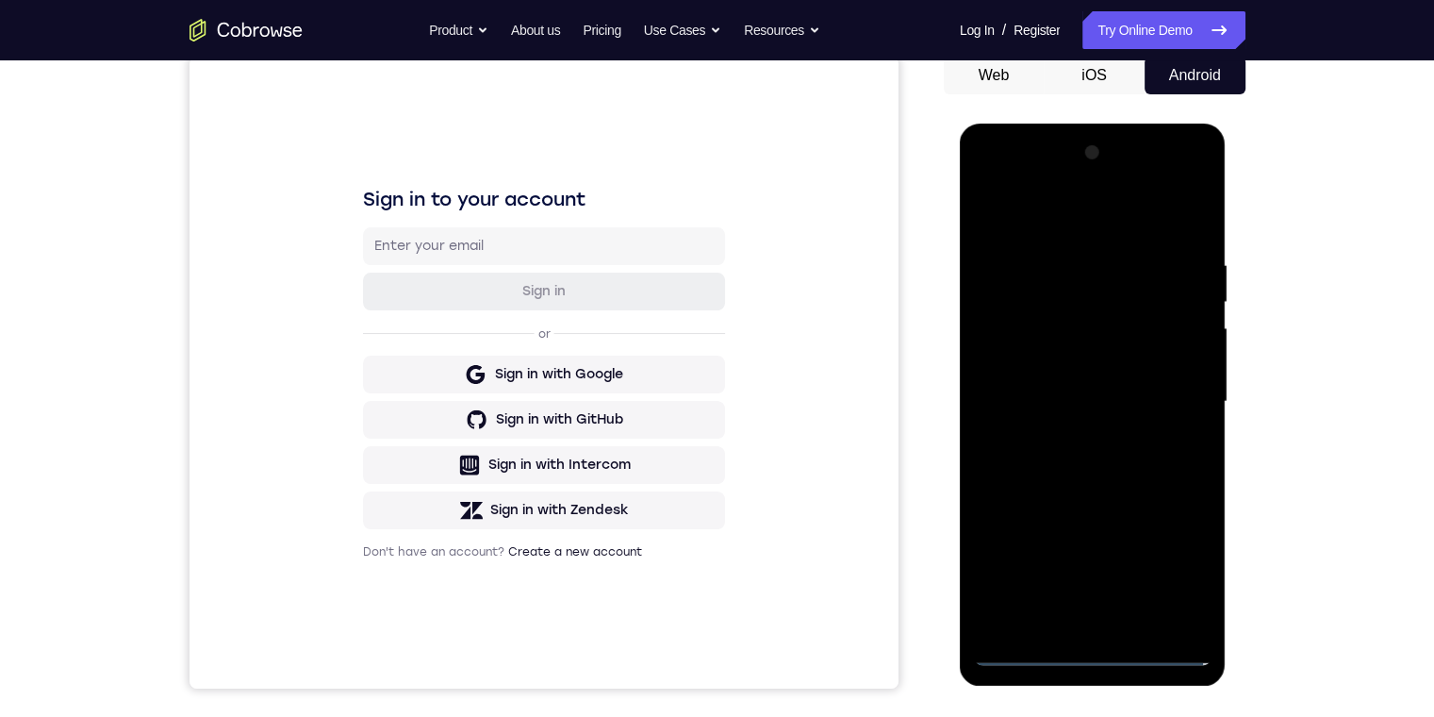
click at [1129, 610] on div at bounding box center [1093, 402] width 238 height 528
drag, startPoint x: 1171, startPoint y: 392, endPoint x: 1171, endPoint y: 407, distance: 15.1
click at [1171, 407] on div at bounding box center [1093, 402] width 238 height 528
drag, startPoint x: 1177, startPoint y: 415, endPoint x: 1159, endPoint y: 378, distance: 40.9
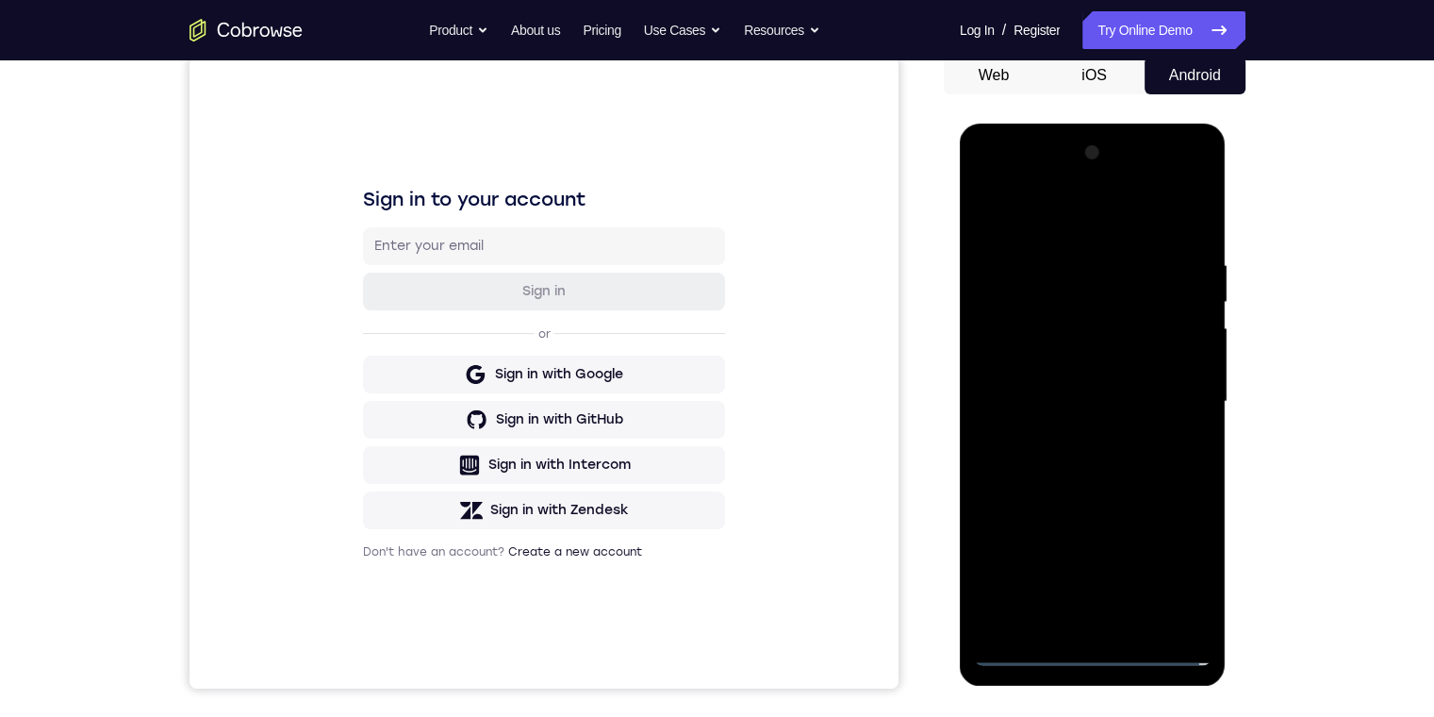
click at [1177, 415] on div at bounding box center [1093, 402] width 238 height 528
click at [1148, 340] on div at bounding box center [1093, 402] width 238 height 528
click at [1137, 273] on div at bounding box center [1093, 402] width 238 height 528
click at [1148, 334] on div at bounding box center [1093, 402] width 238 height 528
click at [1184, 607] on div at bounding box center [1093, 402] width 238 height 528
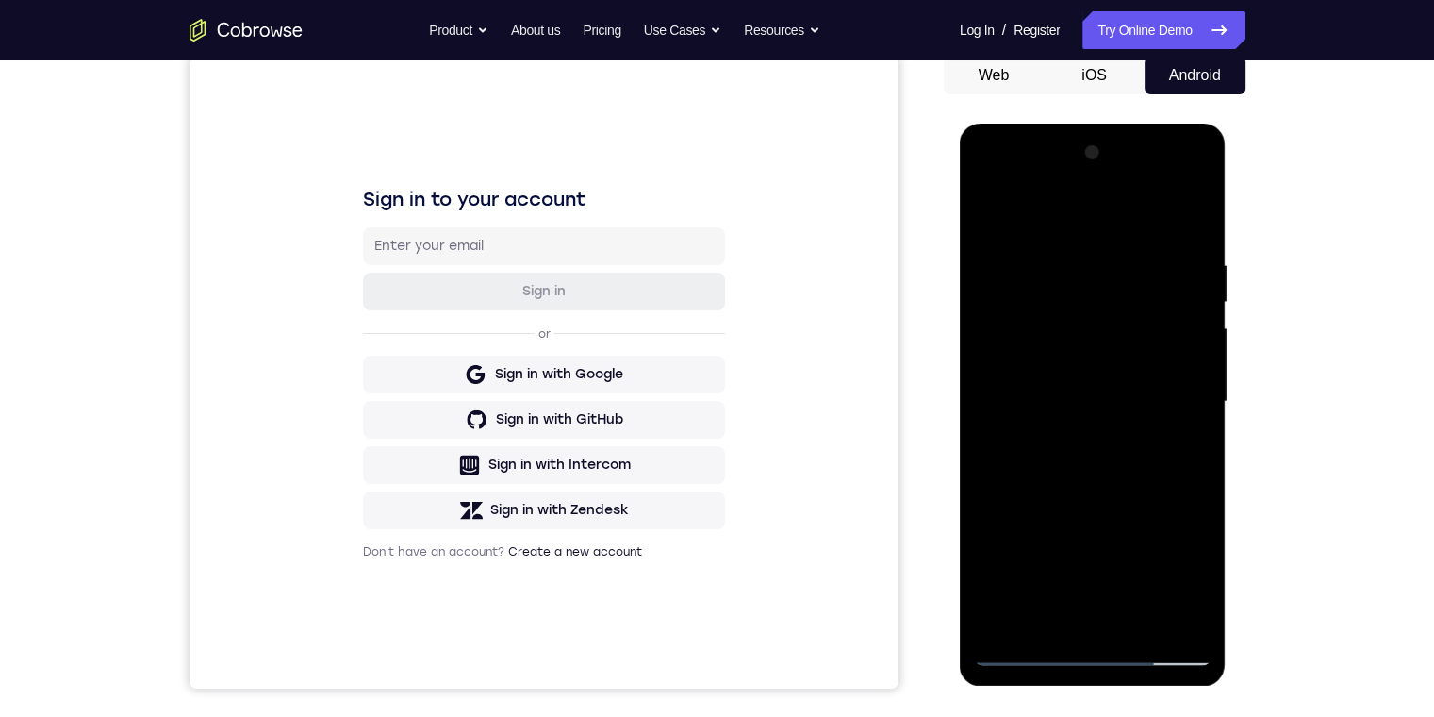
click at [1193, 615] on div at bounding box center [1093, 402] width 238 height 528
click at [1169, 623] on div at bounding box center [1093, 402] width 238 height 528
click at [1188, 583] on div at bounding box center [1093, 402] width 238 height 528
click at [1169, 581] on div at bounding box center [1093, 402] width 238 height 528
click at [981, 182] on div at bounding box center [1093, 402] width 238 height 528
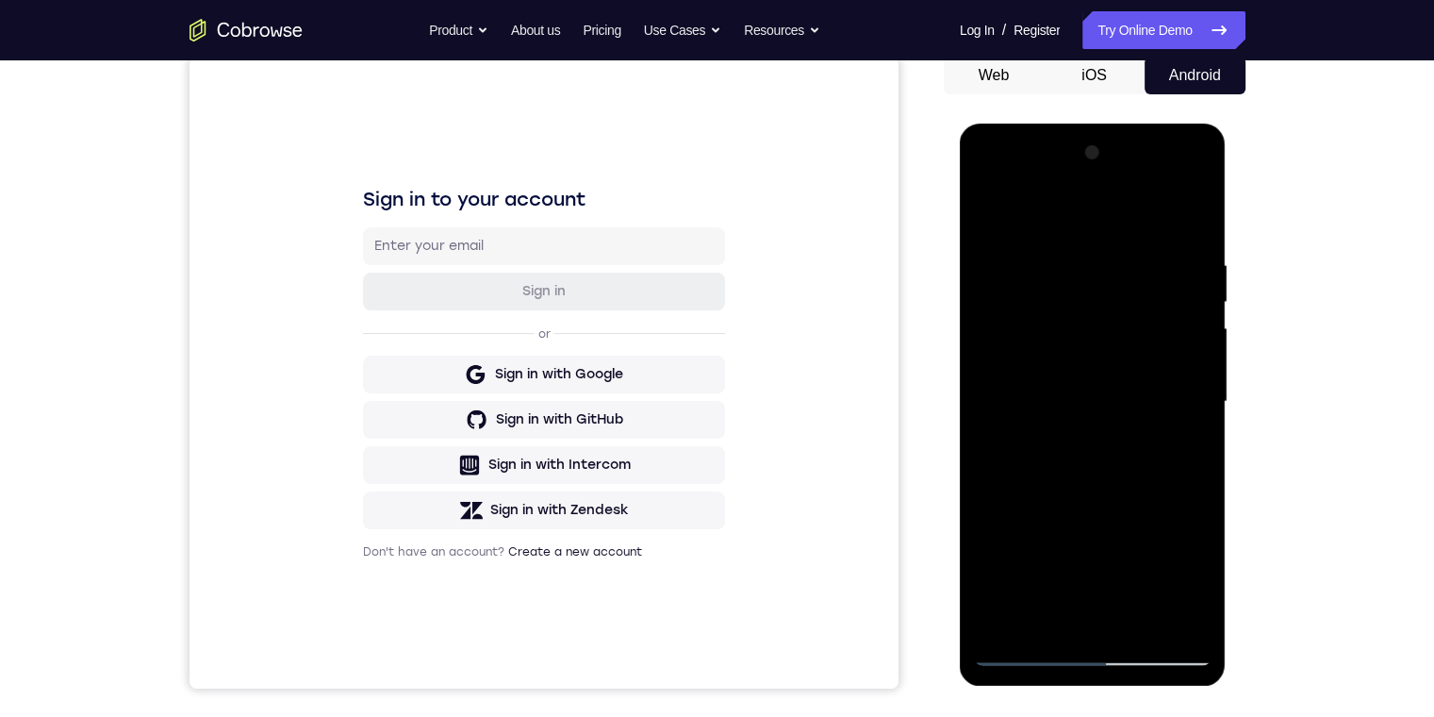
click at [1049, 281] on div at bounding box center [1093, 402] width 238 height 528
drag, startPoint x: 1218, startPoint y: 169, endPoint x: 1203, endPoint y: 178, distance: 17.8
click at [1218, 169] on div at bounding box center [1093, 405] width 267 height 562
click at [1015, 359] on div at bounding box center [1093, 402] width 238 height 528
drag, startPoint x: 1071, startPoint y: 284, endPoint x: 1207, endPoint y: 177, distance: 172.6
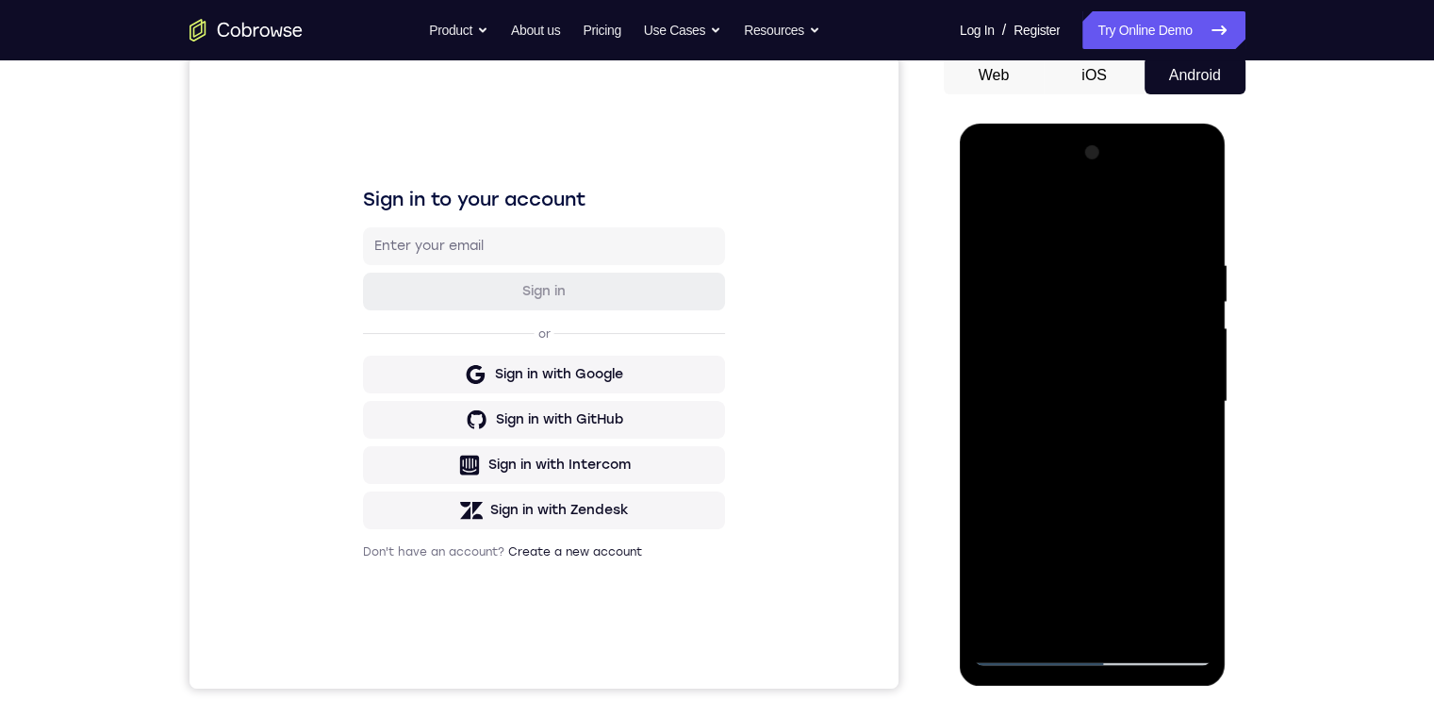
click at [1169, 199] on div at bounding box center [1093, 402] width 238 height 528
drag, startPoint x: 1098, startPoint y: 275, endPoint x: 1122, endPoint y: 395, distance: 122.3
click at [1122, 419] on div at bounding box center [1093, 402] width 238 height 528
click at [1070, 642] on div at bounding box center [1093, 402] width 238 height 528
click at [1022, 650] on div at bounding box center [1093, 402] width 238 height 528
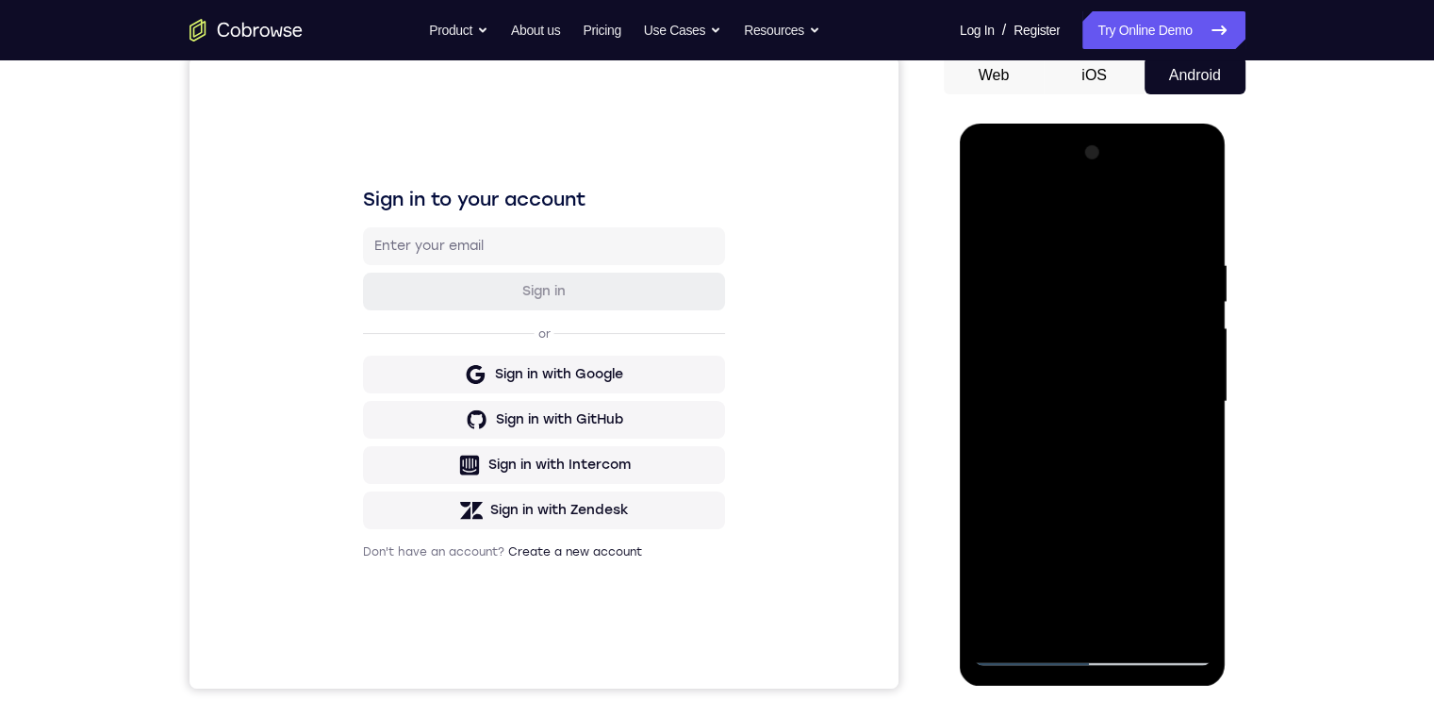
click at [1158, 596] on div at bounding box center [1093, 402] width 238 height 528
click at [1052, 314] on div at bounding box center [1093, 402] width 238 height 528
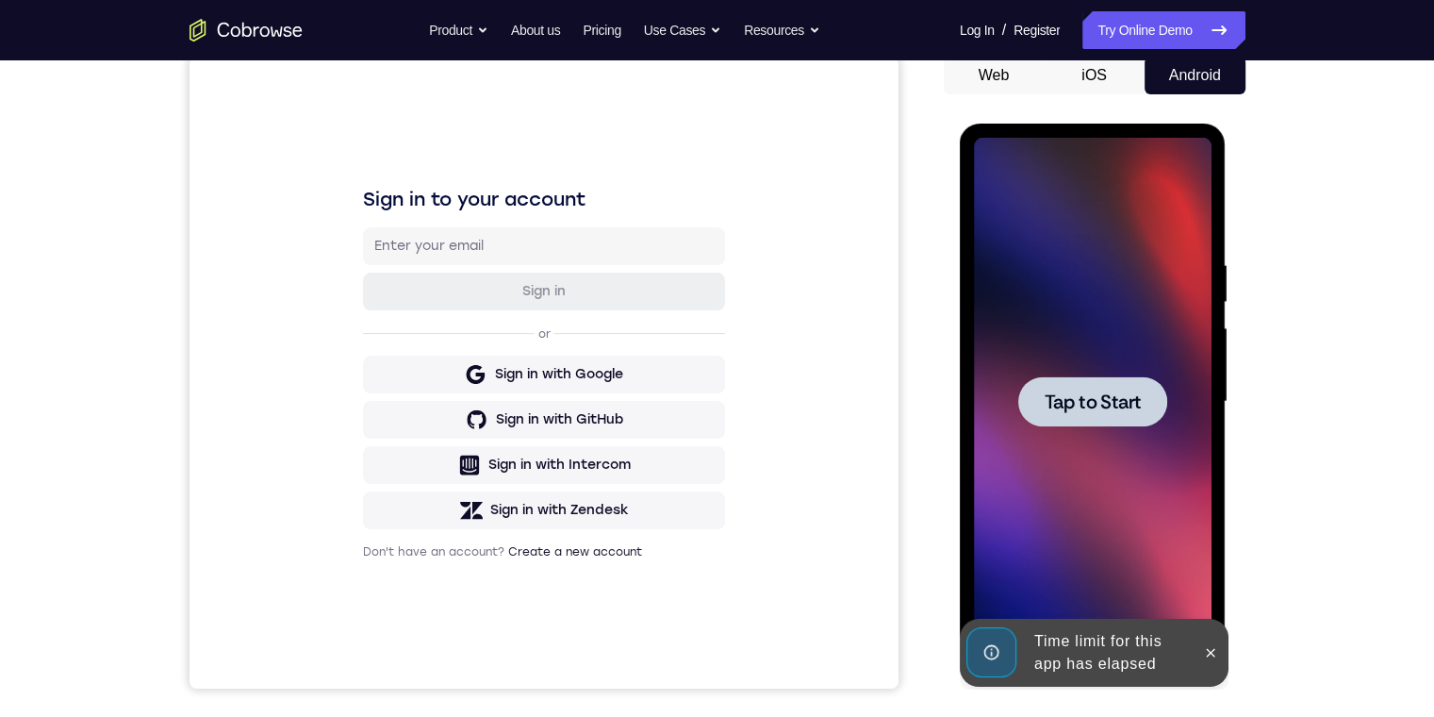
click at [1118, 387] on div at bounding box center [1093, 401] width 149 height 50
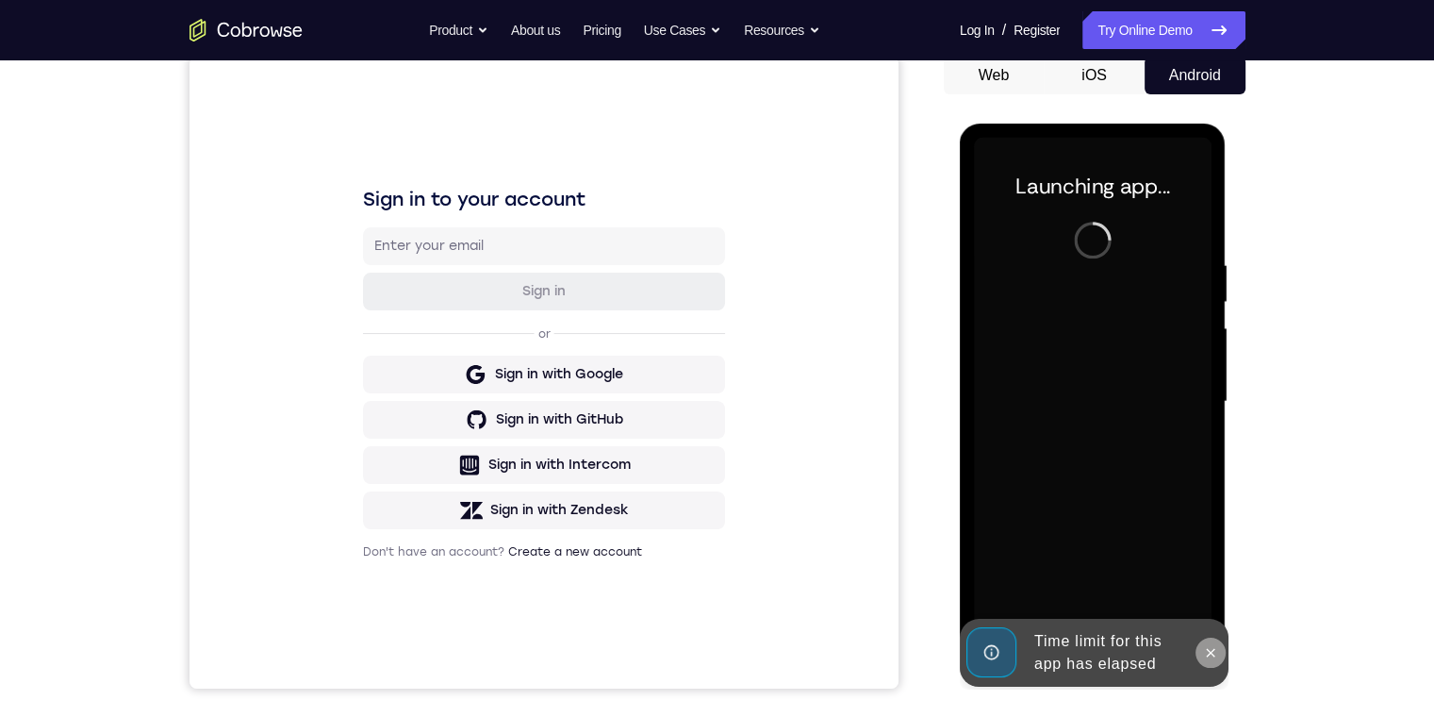
click at [1211, 645] on icon at bounding box center [1210, 652] width 15 height 15
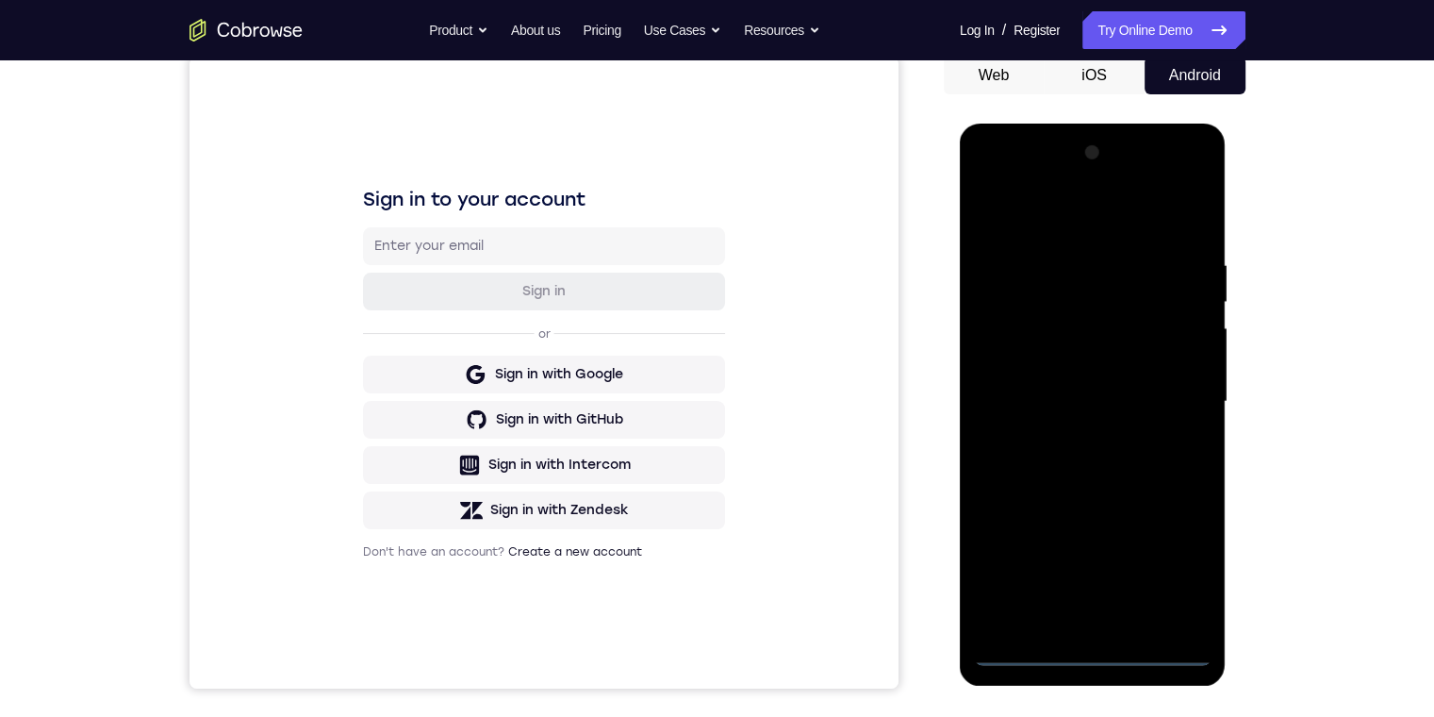
click at [1084, 643] on div at bounding box center [1093, 402] width 238 height 528
click at [1093, 654] on div at bounding box center [1093, 402] width 238 height 528
drag, startPoint x: 1144, startPoint y: 311, endPoint x: 1152, endPoint y: 236, distance: 75.8
click at [1145, 249] on div at bounding box center [1093, 402] width 238 height 528
click at [1026, 378] on div at bounding box center [1093, 402] width 238 height 528
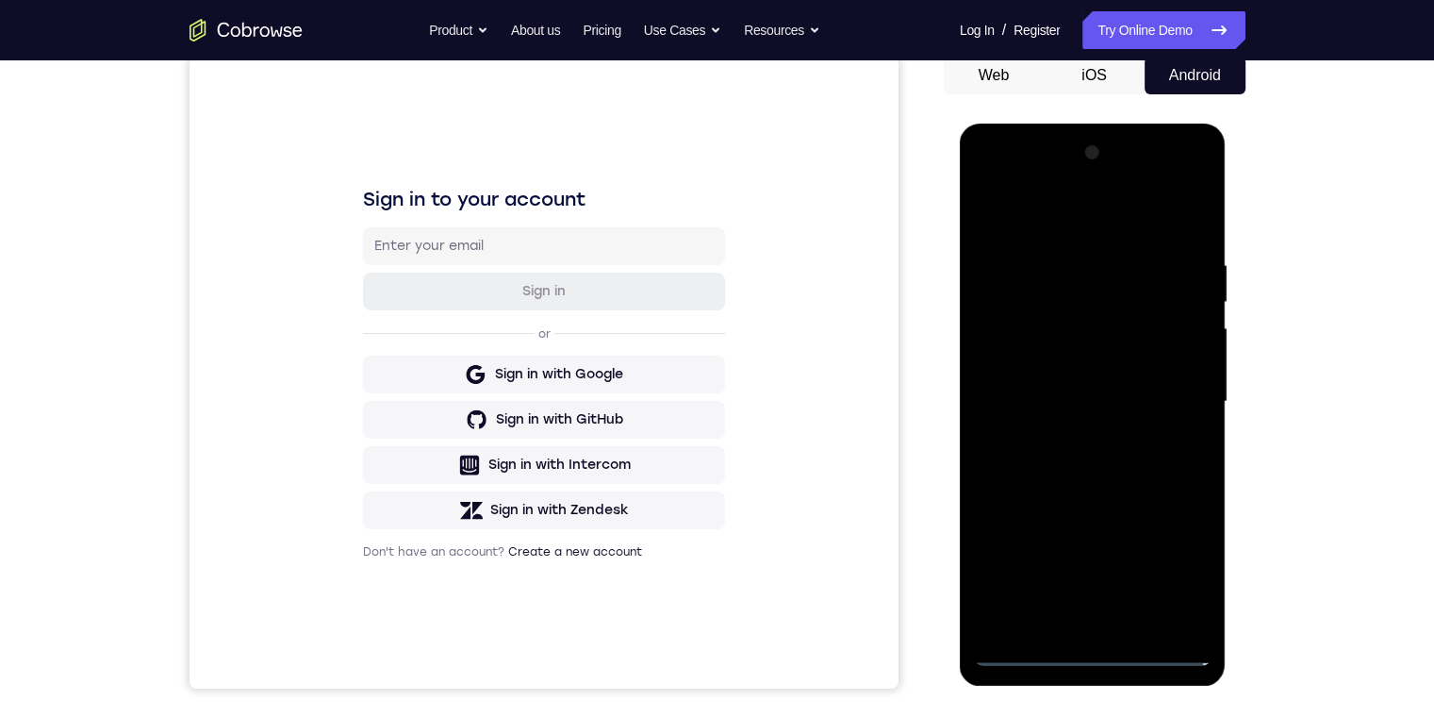
click at [1091, 402] on div at bounding box center [1093, 402] width 238 height 528
click at [1098, 606] on div at bounding box center [1093, 402] width 238 height 528
click at [1089, 604] on div at bounding box center [1093, 402] width 238 height 528
click at [1087, 621] on div at bounding box center [1093, 402] width 238 height 528
click at [1089, 414] on div at bounding box center [1093, 402] width 238 height 528
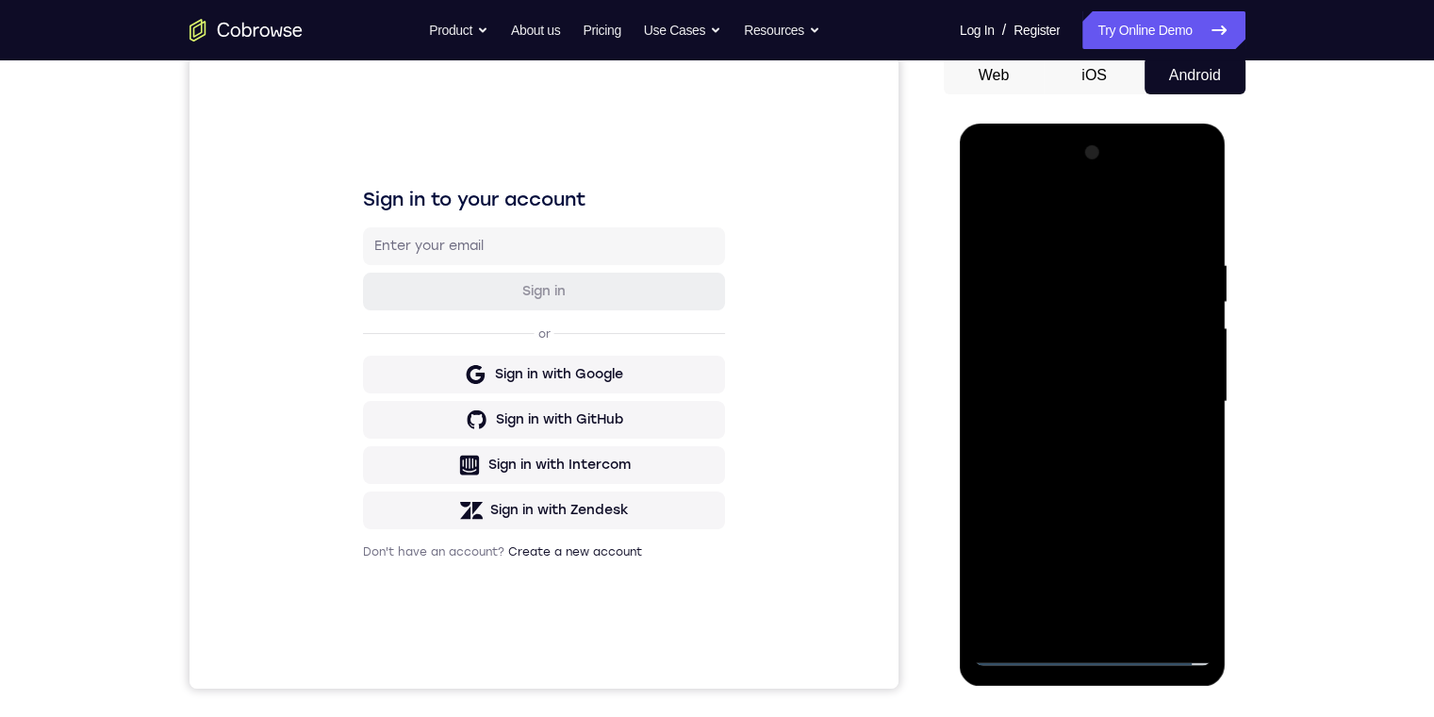
click at [1123, 607] on div at bounding box center [1093, 402] width 238 height 528
click at [1068, 342] on div at bounding box center [1093, 402] width 238 height 528
click at [1077, 328] on div at bounding box center [1093, 402] width 238 height 528
click at [1084, 274] on div at bounding box center [1093, 402] width 238 height 528
click at [1056, 325] on div at bounding box center [1093, 402] width 238 height 528
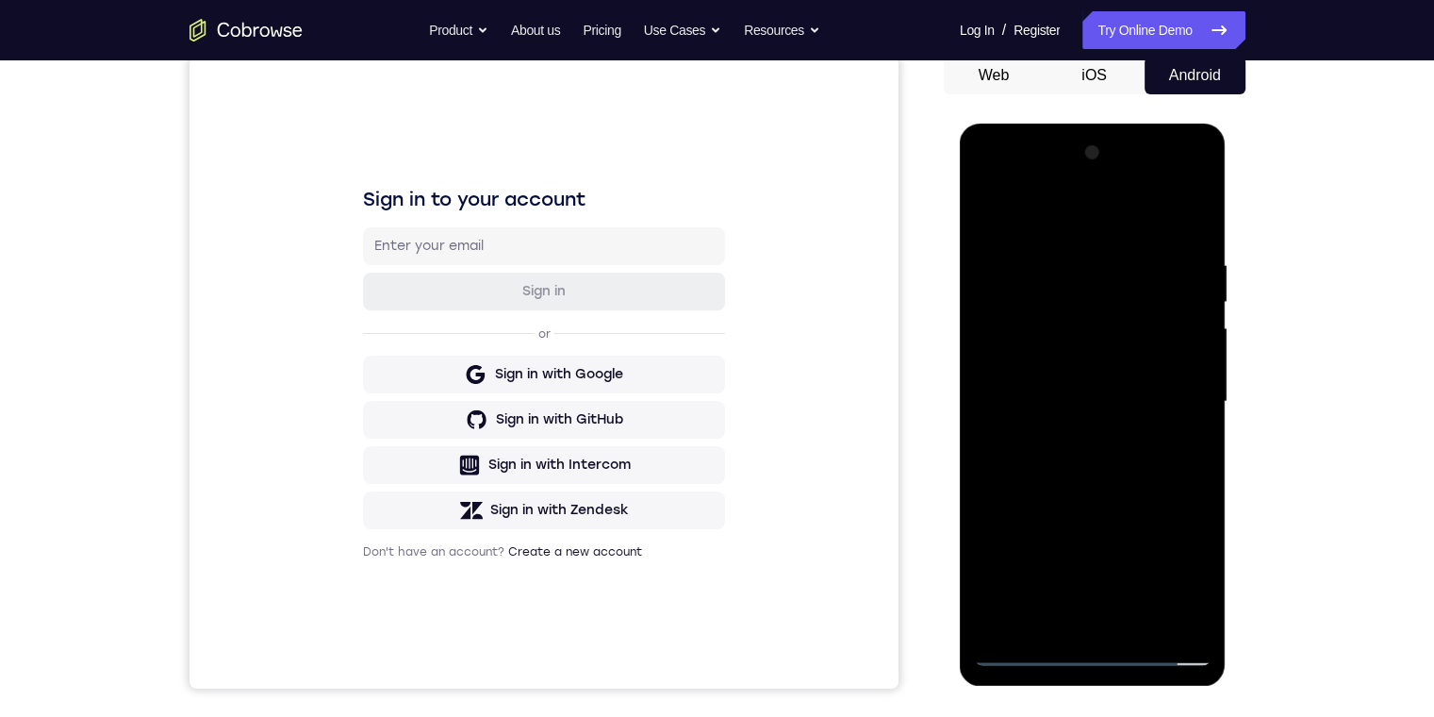
click at [1178, 445] on div at bounding box center [1093, 402] width 238 height 528
click at [1185, 600] on div at bounding box center [1093, 402] width 238 height 528
click at [1185, 615] on div at bounding box center [1093, 402] width 238 height 528
click at [1107, 624] on div at bounding box center [1093, 402] width 238 height 528
click at [1185, 377] on div at bounding box center [1093, 402] width 238 height 528
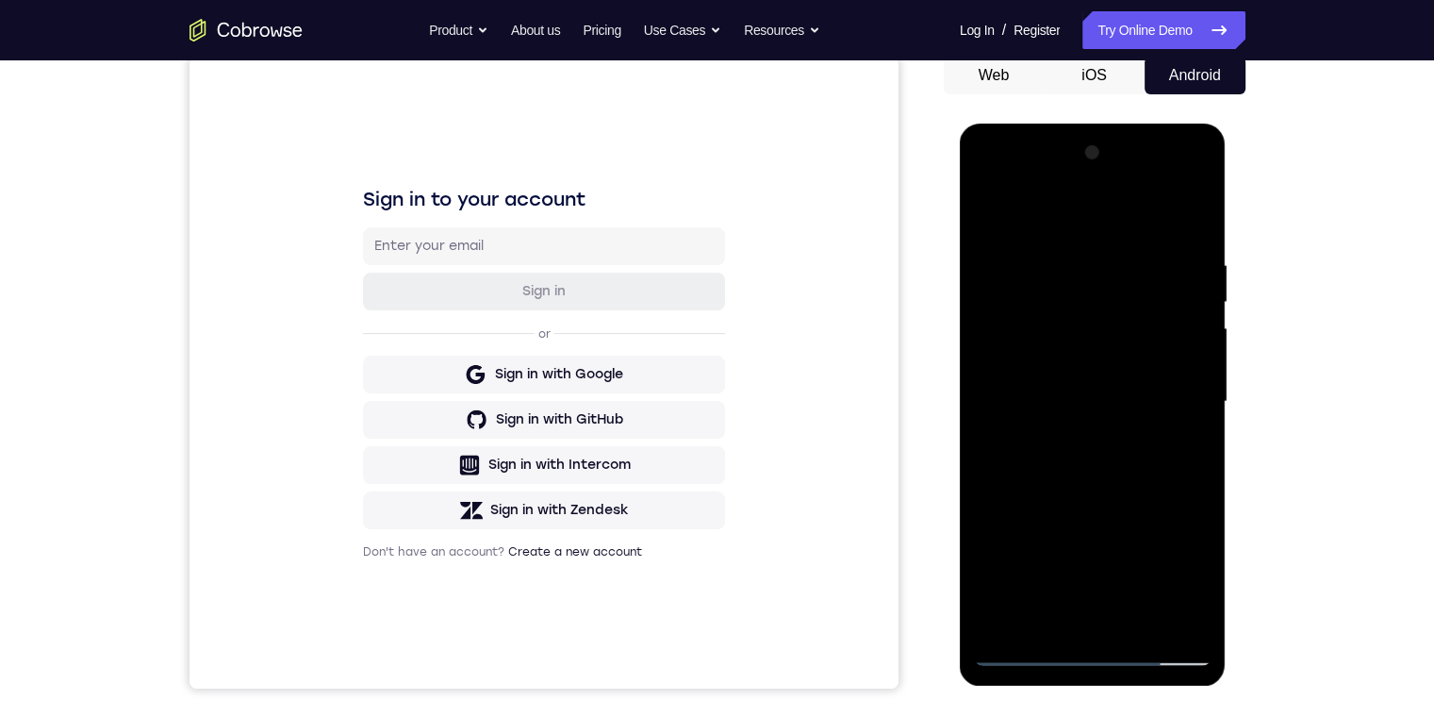
click at [993, 185] on div at bounding box center [1093, 402] width 238 height 528
click at [1051, 487] on div at bounding box center [1093, 402] width 238 height 528
click at [1102, 310] on div at bounding box center [1093, 402] width 238 height 528
click at [1022, 404] on div at bounding box center [1093, 402] width 238 height 528
click at [1204, 260] on div at bounding box center [1093, 402] width 238 height 528
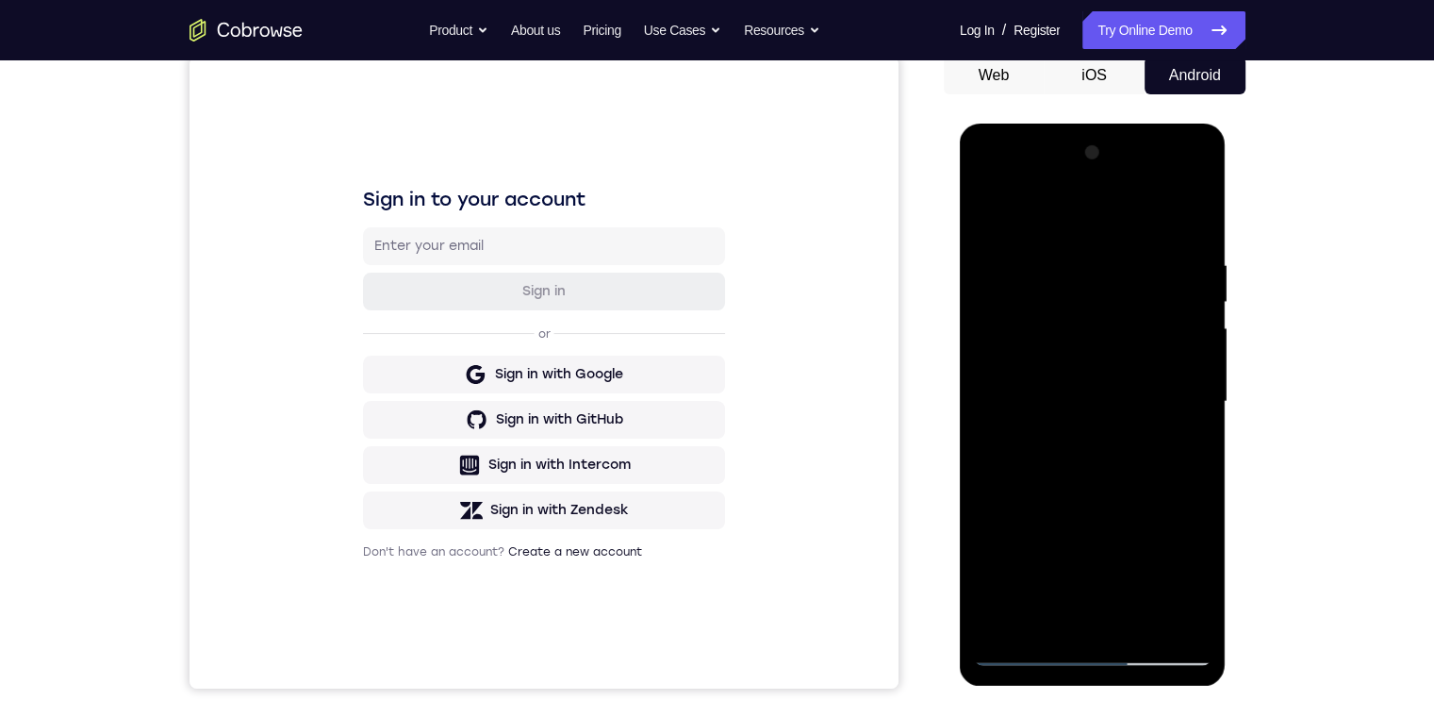
click at [1176, 173] on div at bounding box center [1093, 402] width 238 height 528
click at [986, 170] on div at bounding box center [1093, 402] width 238 height 528
click at [989, 182] on div at bounding box center [1093, 402] width 238 height 528
click at [1100, 328] on div at bounding box center [1093, 402] width 238 height 528
click at [1195, 313] on div at bounding box center [1093, 402] width 238 height 528
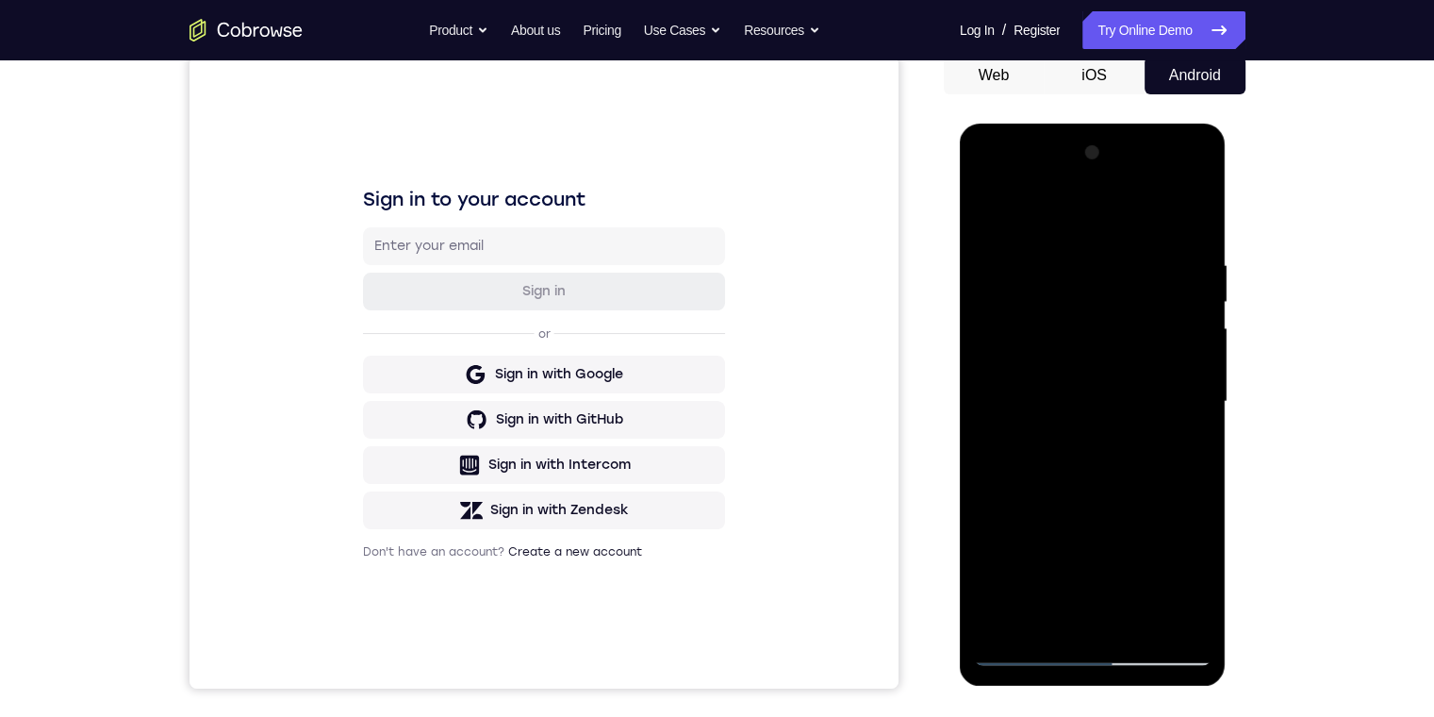
click at [1121, 355] on div at bounding box center [1093, 402] width 238 height 528
click at [1061, 350] on div at bounding box center [1093, 402] width 238 height 528
click at [1128, 360] on div at bounding box center [1093, 402] width 238 height 528
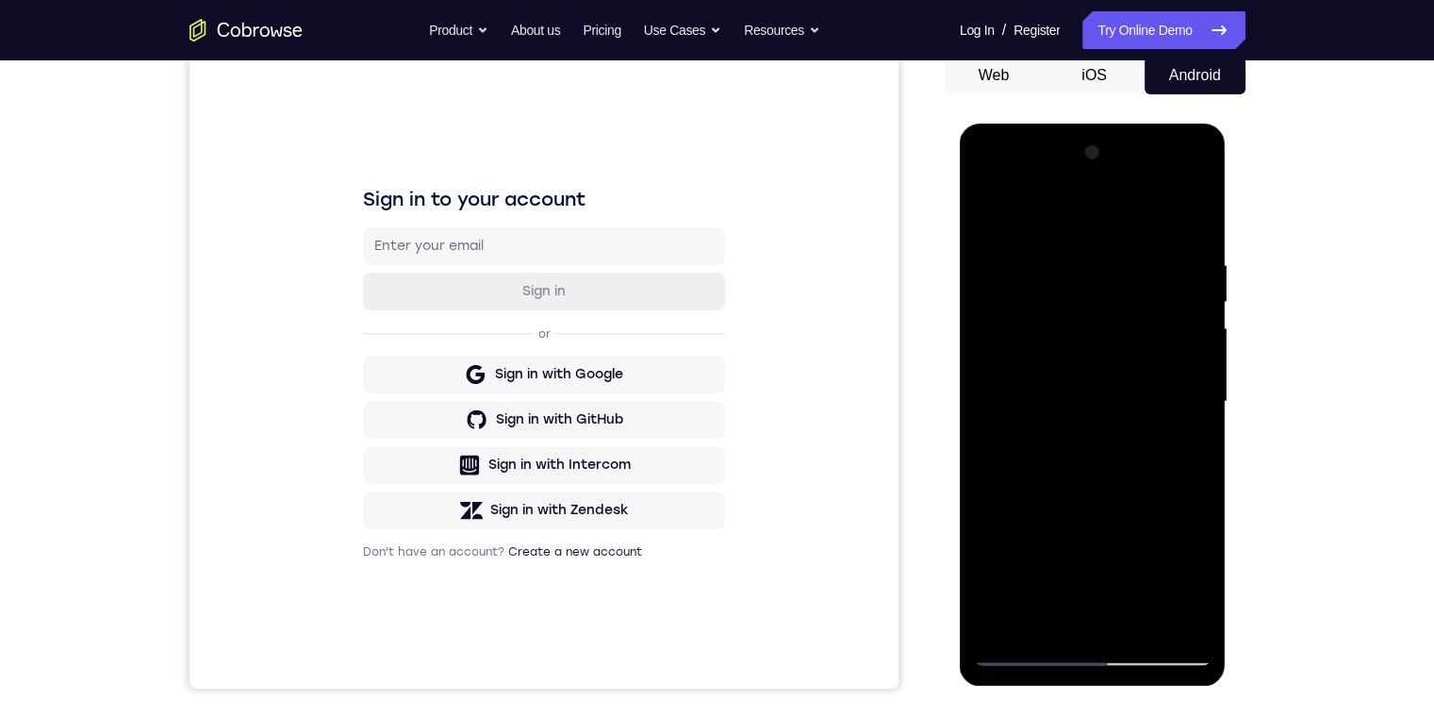
click at [1132, 354] on div at bounding box center [1093, 402] width 238 height 528
click at [1024, 351] on div at bounding box center [1093, 402] width 238 height 528
drag, startPoint x: 1087, startPoint y: 406, endPoint x: 1102, endPoint y: 241, distance: 165.6
click at [1102, 241] on div at bounding box center [1093, 402] width 238 height 528
click at [1196, 310] on div at bounding box center [1093, 402] width 238 height 528
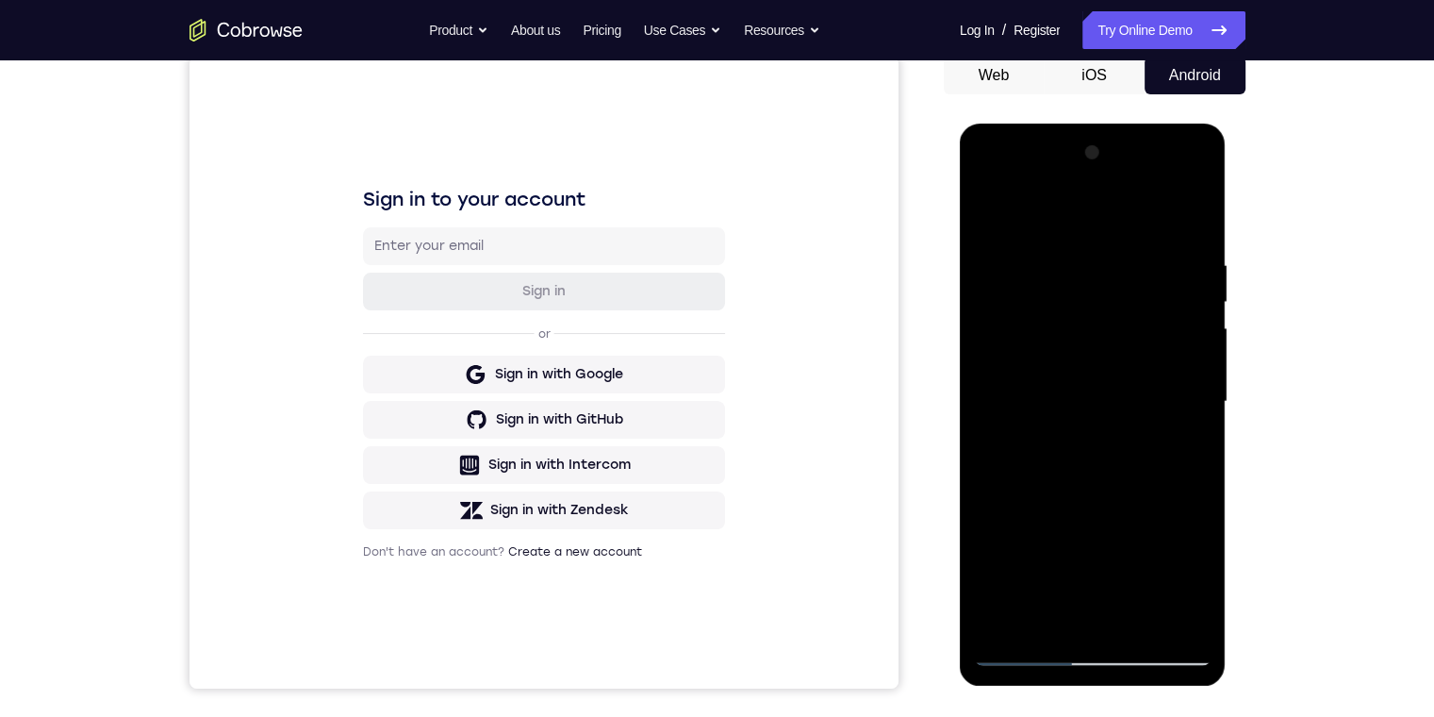
drag, startPoint x: 1195, startPoint y: 391, endPoint x: 1185, endPoint y: 312, distance: 79.8
click at [1187, 312] on div at bounding box center [1093, 402] width 238 height 528
click at [1195, 619] on div at bounding box center [1093, 402] width 238 height 528
click at [1200, 573] on div at bounding box center [1093, 402] width 238 height 528
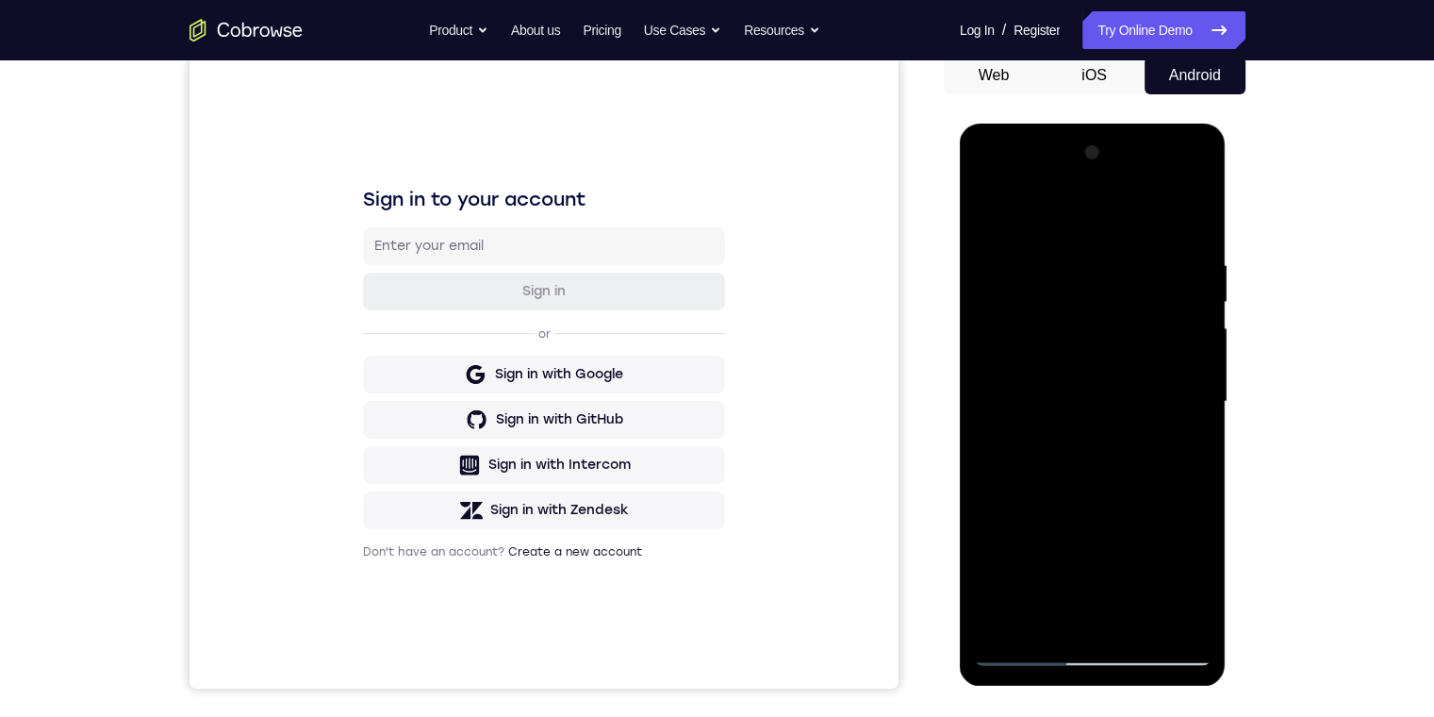
click at [1168, 181] on div at bounding box center [1093, 402] width 238 height 528
drag, startPoint x: 1106, startPoint y: 472, endPoint x: 1120, endPoint y: 279, distance: 192.9
click at [1120, 279] on div at bounding box center [1093, 402] width 238 height 528
drag, startPoint x: 1067, startPoint y: 536, endPoint x: 1080, endPoint y: 302, distance: 234.3
click at [1078, 306] on div at bounding box center [1093, 402] width 238 height 528
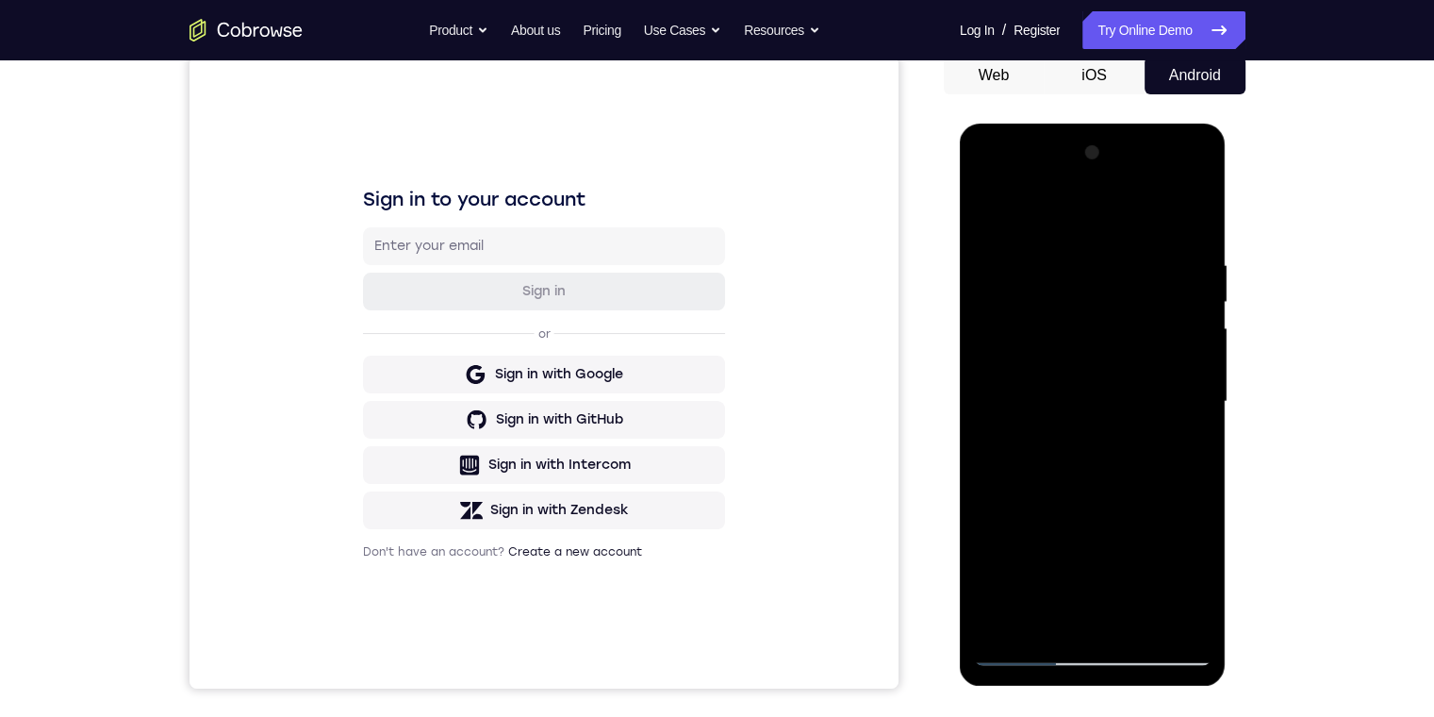
drag, startPoint x: 1090, startPoint y: 543, endPoint x: 1035, endPoint y: 638, distance: 110.3
click at [1095, 340] on div at bounding box center [1093, 402] width 238 height 528
click at [1024, 612] on div at bounding box center [1093, 402] width 238 height 528
click at [1173, 185] on div at bounding box center [1093, 402] width 238 height 528
click at [987, 185] on div at bounding box center [1093, 402] width 238 height 528
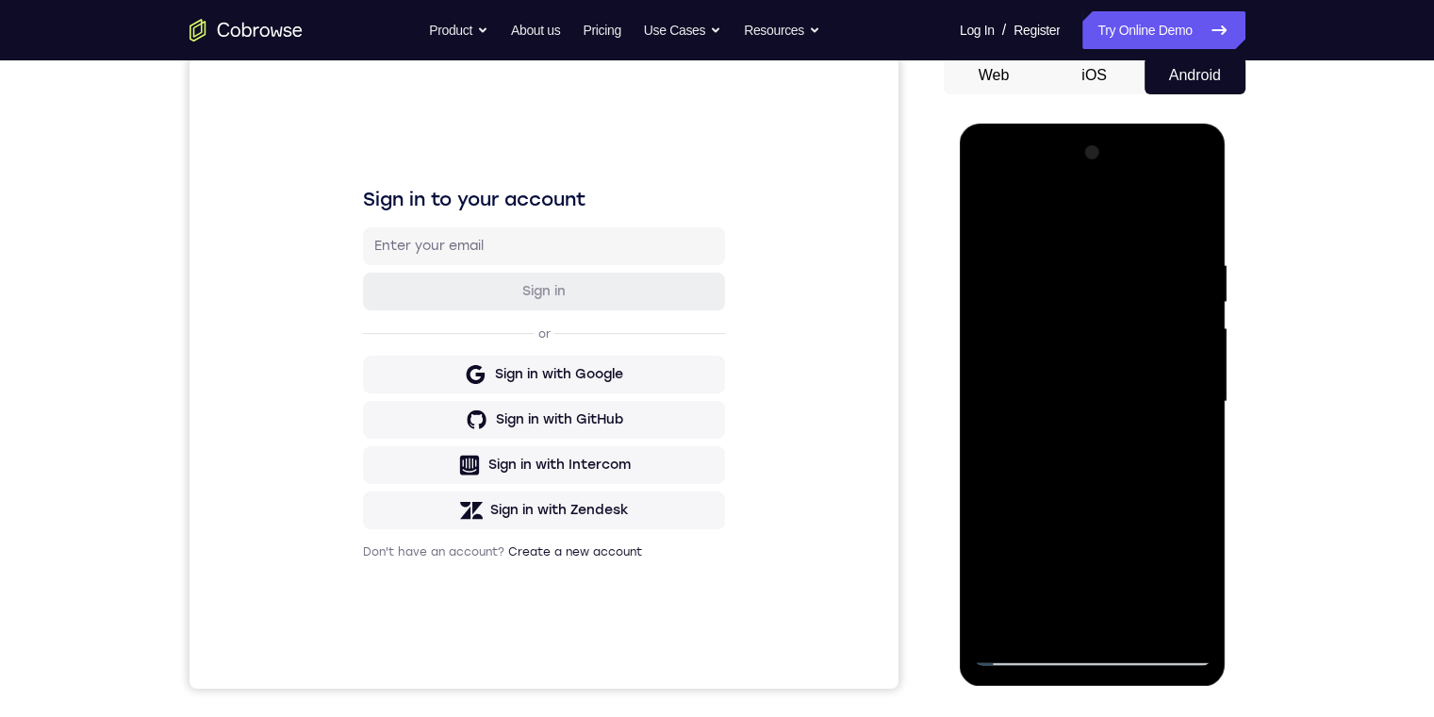
click at [993, 182] on div at bounding box center [1093, 402] width 238 height 528
click at [1054, 525] on div at bounding box center [1093, 402] width 238 height 528
click at [1084, 381] on div at bounding box center [1093, 402] width 238 height 528
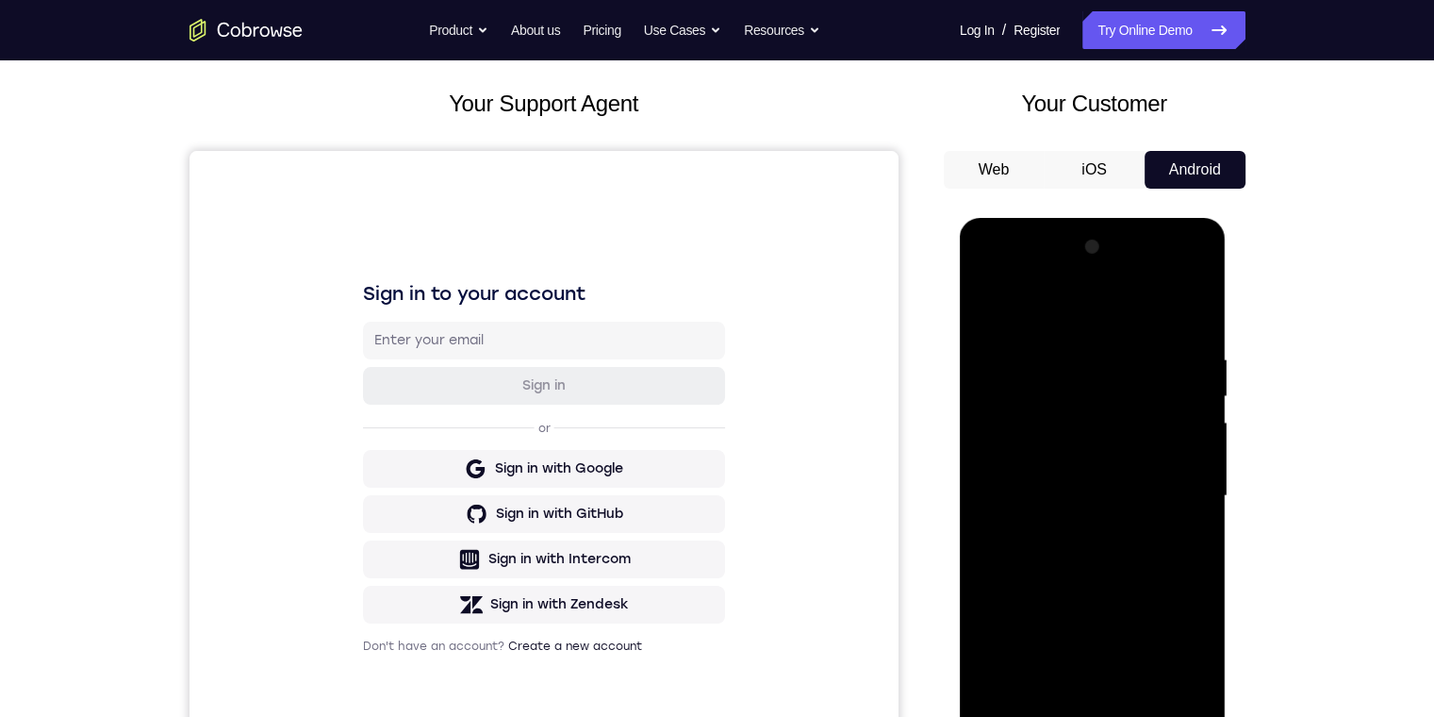
click at [1168, 218] on div at bounding box center [1093, 218] width 267 height 0
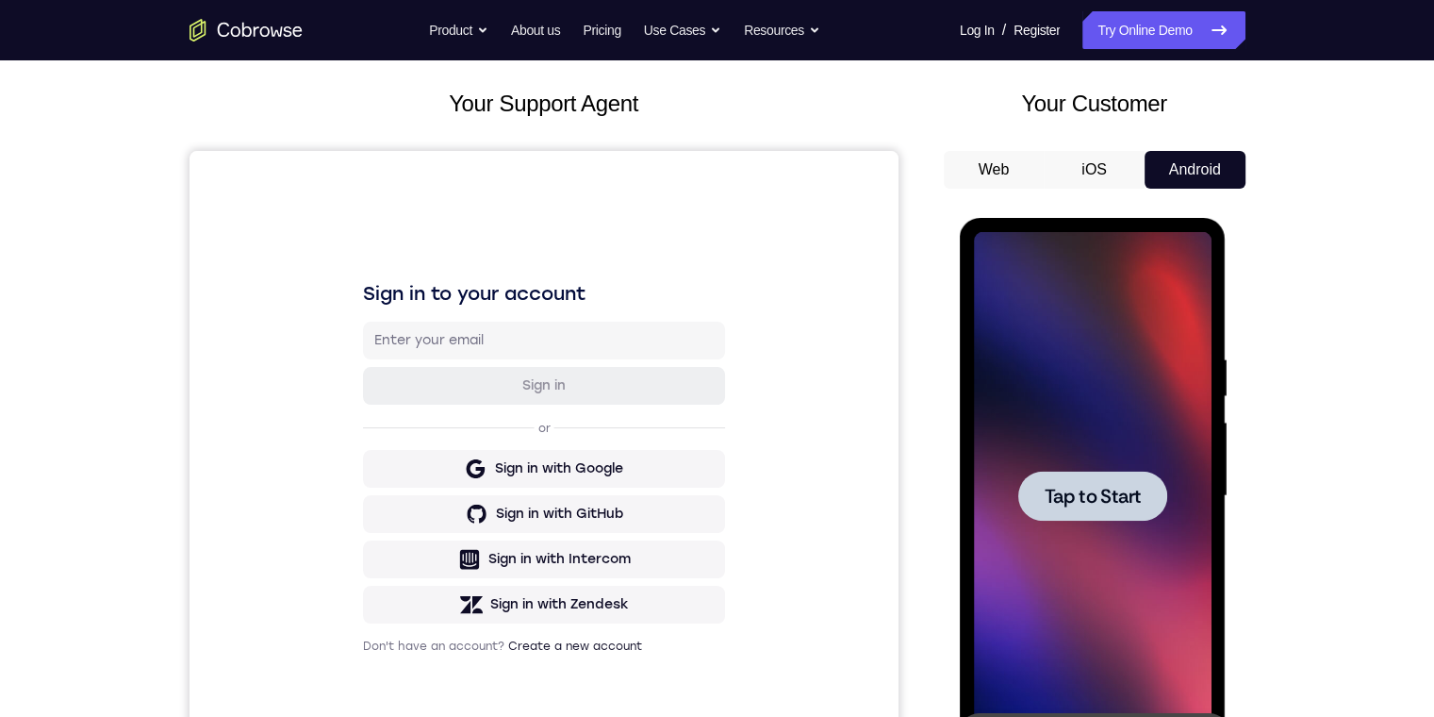
click at [1105, 494] on span "Tap to Start" at bounding box center [1093, 496] width 96 height 19
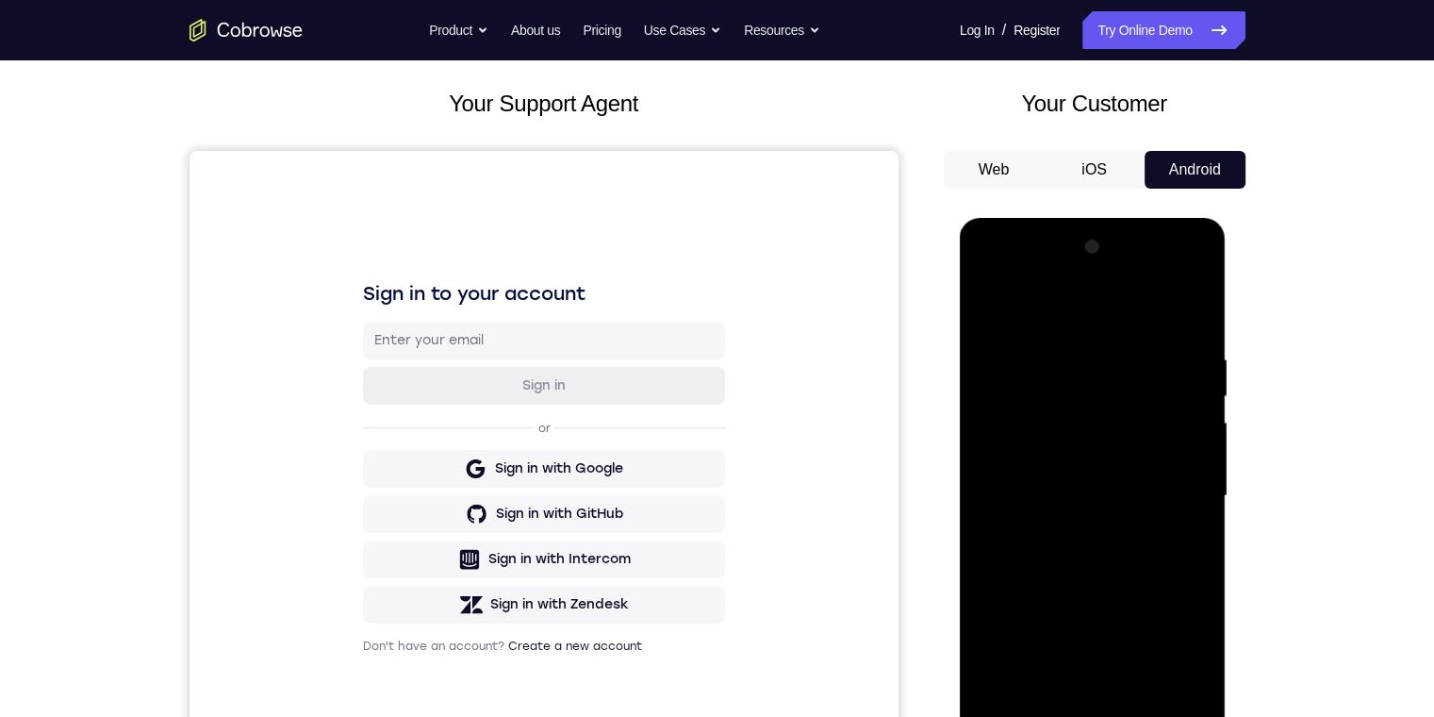
drag, startPoint x: 261, startPoint y: 366, endPoint x: 1286, endPoint y: 369, distance: 1025.1
click at [1284, 371] on div "Your Support Agent Your Customer Web iOS Android Next Steps We’d be happy to gi…" at bounding box center [717, 588] width 1207 height 1244
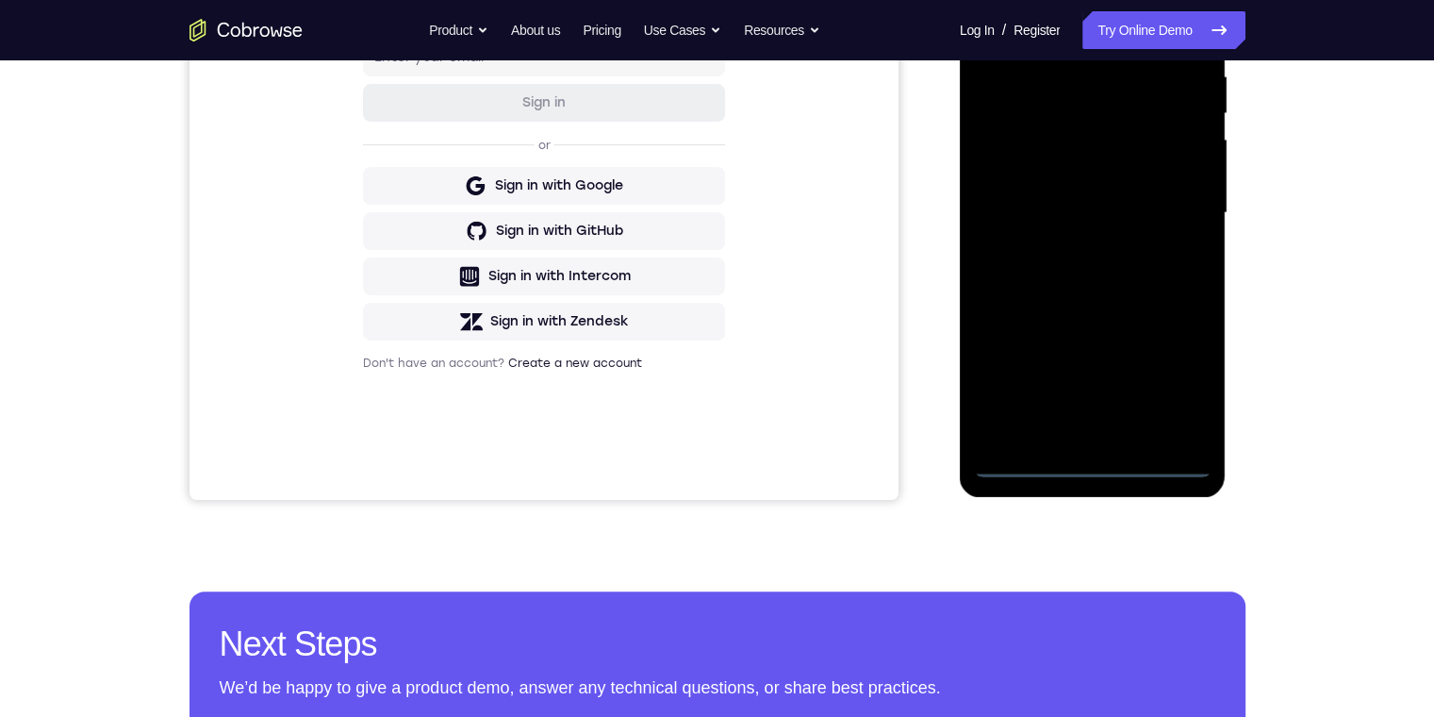
click at [1100, 463] on div at bounding box center [1093, 213] width 238 height 528
drag, startPoint x: 1098, startPoint y: 338, endPoint x: 1214, endPoint y: 312, distance: 118.8
click at [992, 0] on div at bounding box center [1093, 213] width 238 height 528
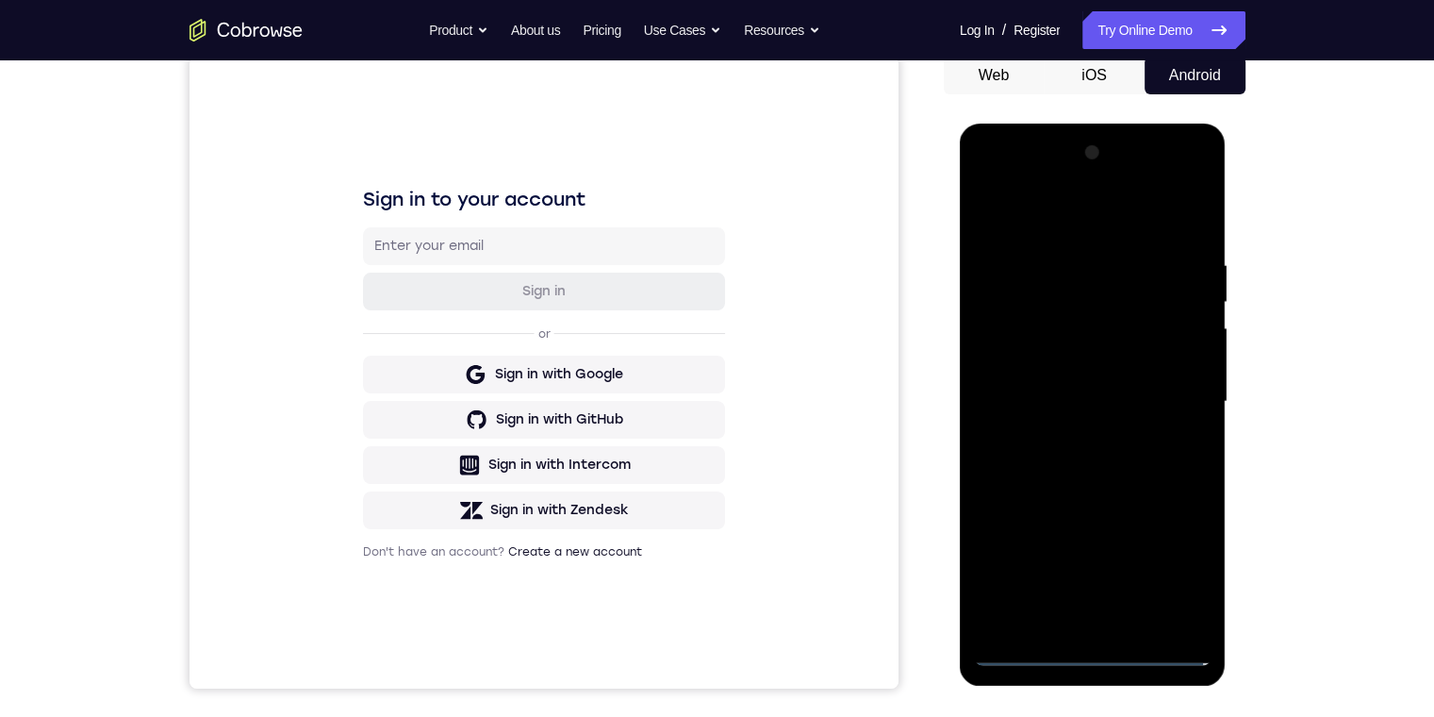
click at [1022, 396] on div at bounding box center [1093, 402] width 238 height 528
click at [1069, 410] on div at bounding box center [1093, 402] width 238 height 528
click at [1102, 613] on div at bounding box center [1093, 402] width 238 height 528
click at [1154, 617] on div at bounding box center [1093, 402] width 238 height 528
click at [1088, 324] on div at bounding box center [1093, 402] width 238 height 528
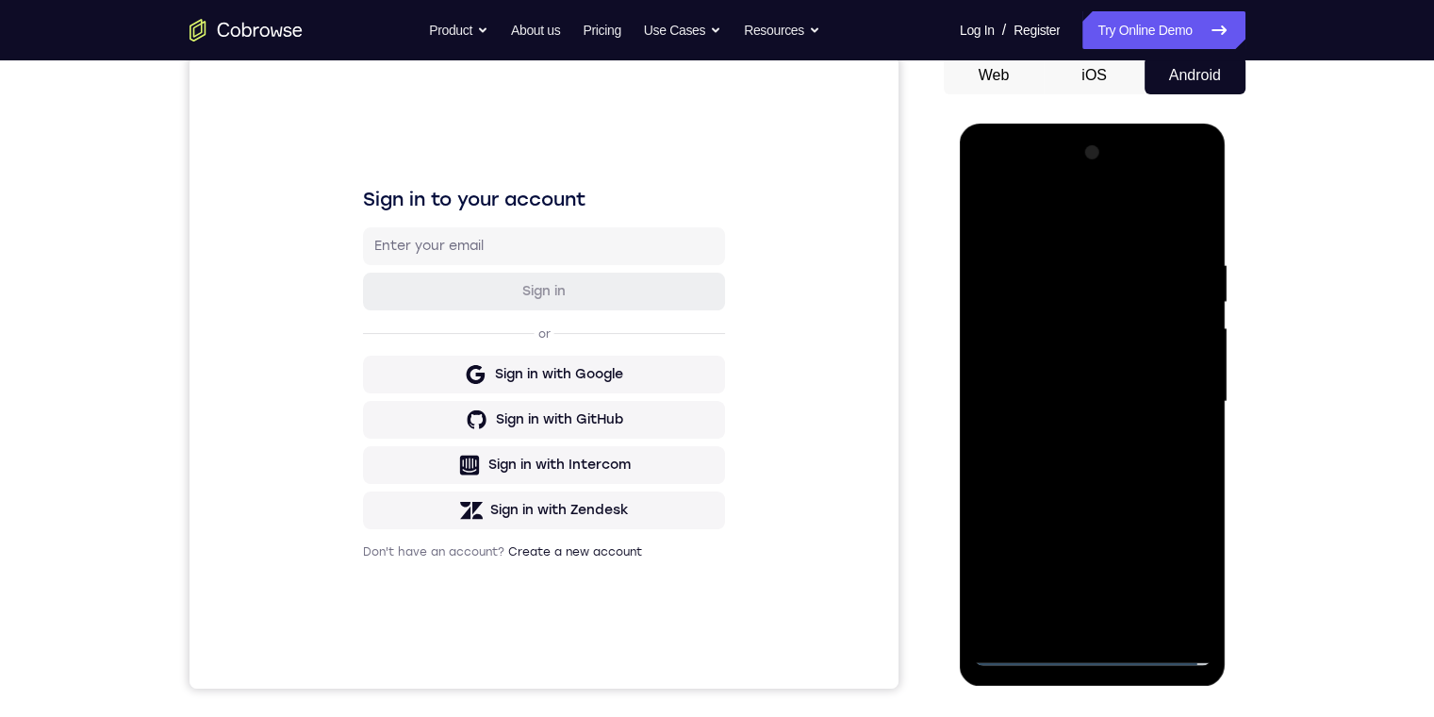
click at [1088, 324] on div at bounding box center [1093, 402] width 238 height 528
click at [1094, 282] on div at bounding box center [1093, 402] width 238 height 528
click at [1081, 327] on div at bounding box center [1093, 402] width 238 height 528
click at [1178, 431] on div at bounding box center [1093, 402] width 238 height 528
click at [1163, 607] on div at bounding box center [1093, 402] width 238 height 528
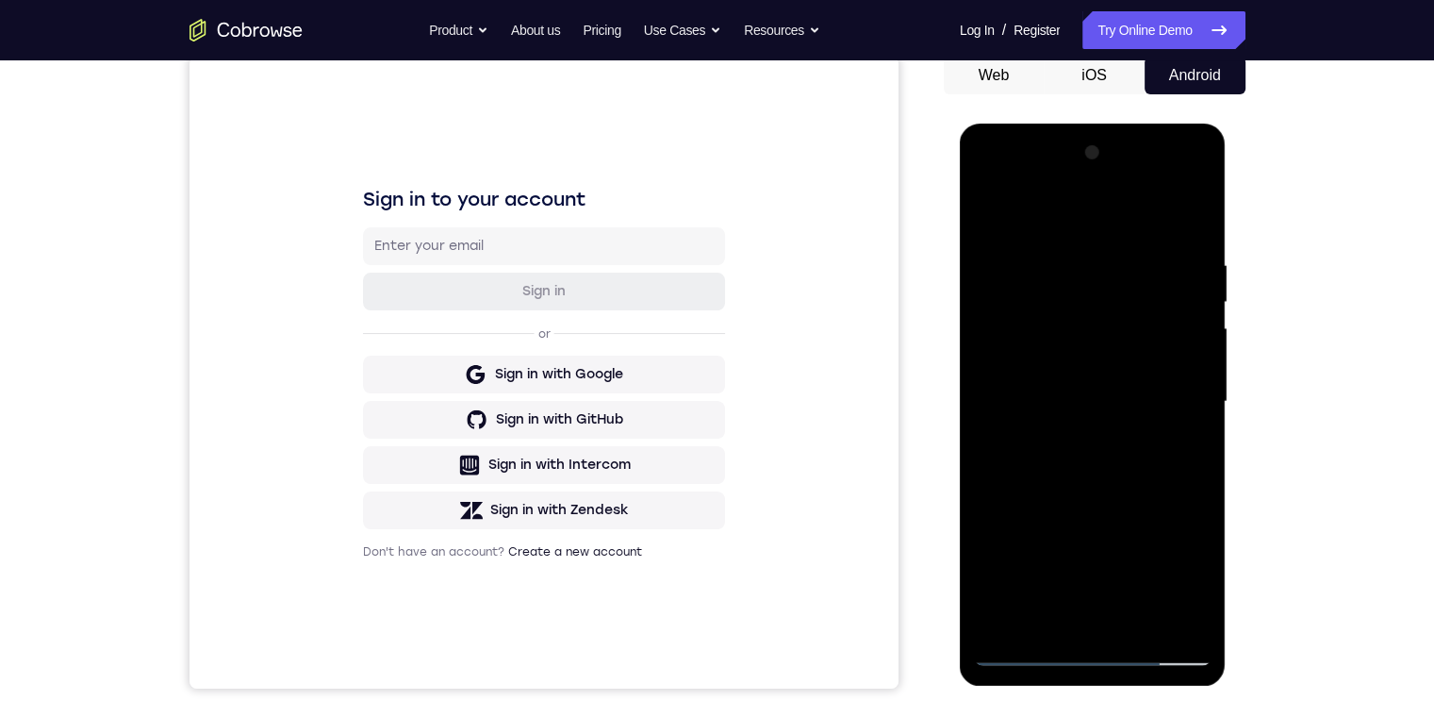
click at [1163, 606] on div at bounding box center [1093, 402] width 238 height 528
click at [1164, 606] on div at bounding box center [1093, 402] width 238 height 528
click at [1057, 291] on div at bounding box center [1093, 402] width 238 height 528
click at [1124, 285] on div at bounding box center [1093, 402] width 238 height 528
drag, startPoint x: 1048, startPoint y: 358, endPoint x: 1088, endPoint y: 306, distance: 66.6
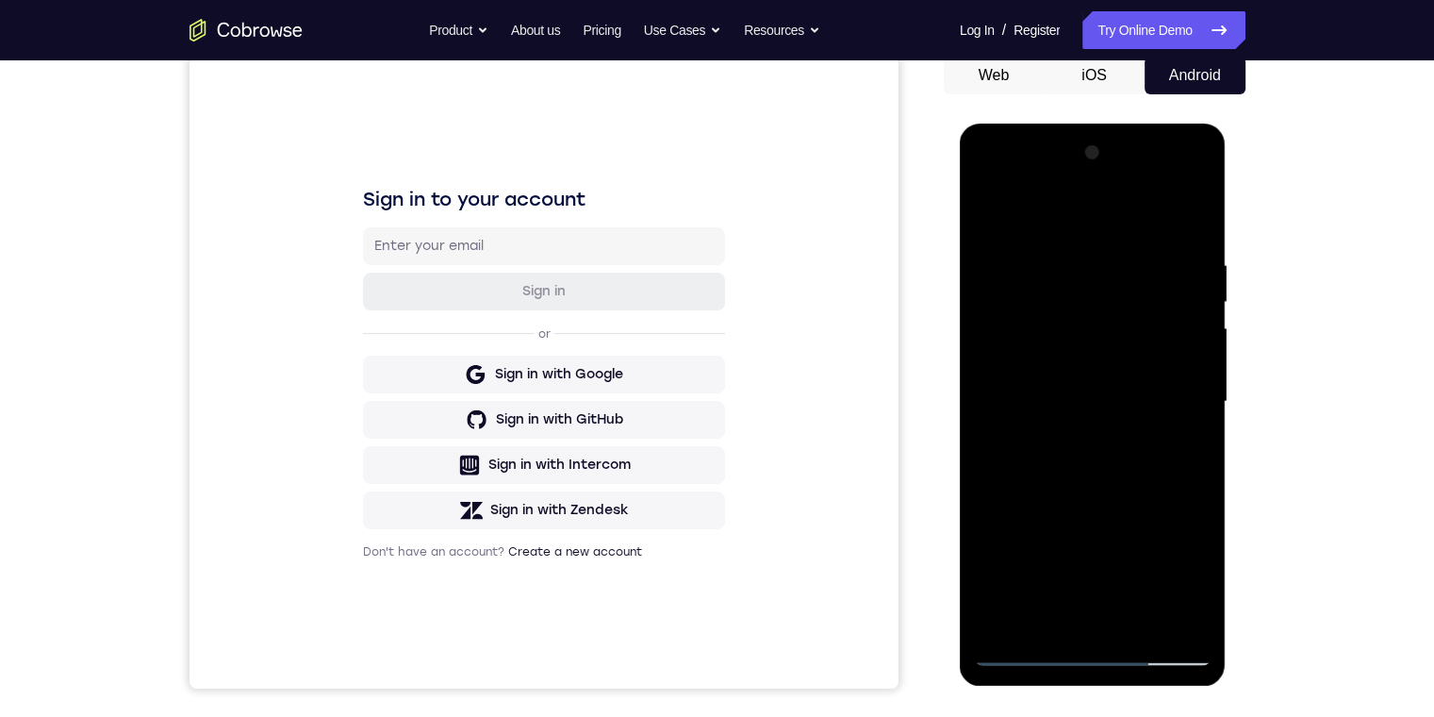
click at [1088, 306] on div at bounding box center [1093, 402] width 238 height 528
drag, startPoint x: 1154, startPoint y: 400, endPoint x: 1149, endPoint y: 359, distance: 40.9
click at [1149, 359] on div at bounding box center [1093, 402] width 238 height 528
drag, startPoint x: 1184, startPoint y: 476, endPoint x: 1184, endPoint y: 203, distance: 273.5
click at [1184, 203] on div at bounding box center [1093, 402] width 238 height 528
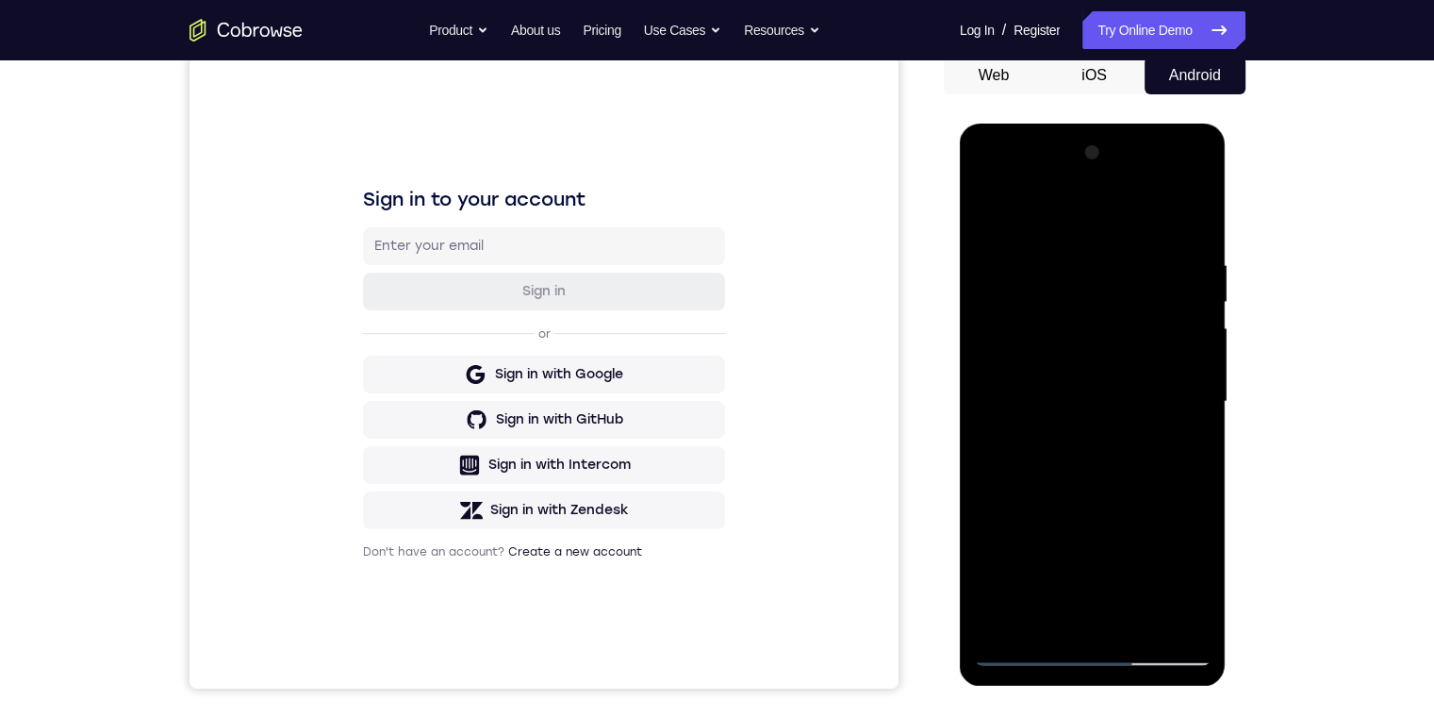
click at [1012, 581] on div at bounding box center [1093, 402] width 238 height 528
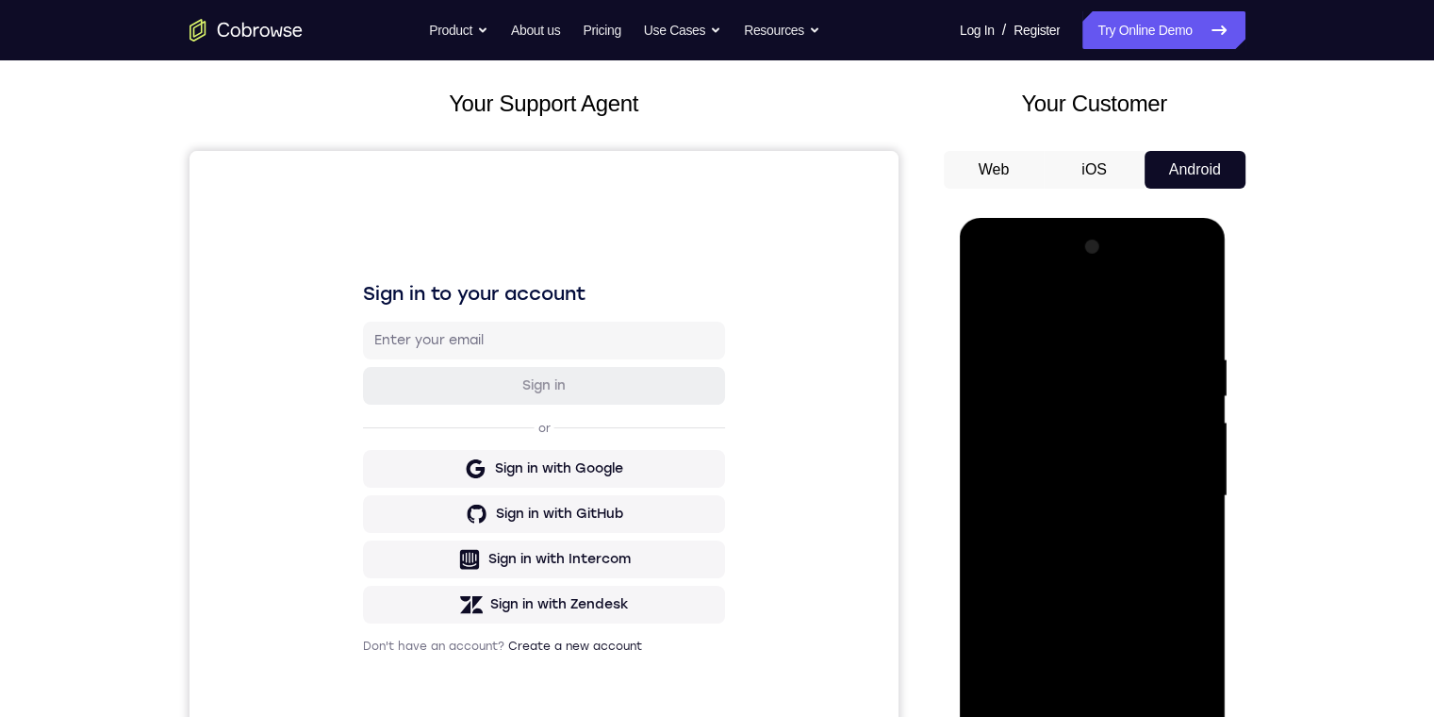
click at [1174, 269] on div at bounding box center [1093, 496] width 238 height 528
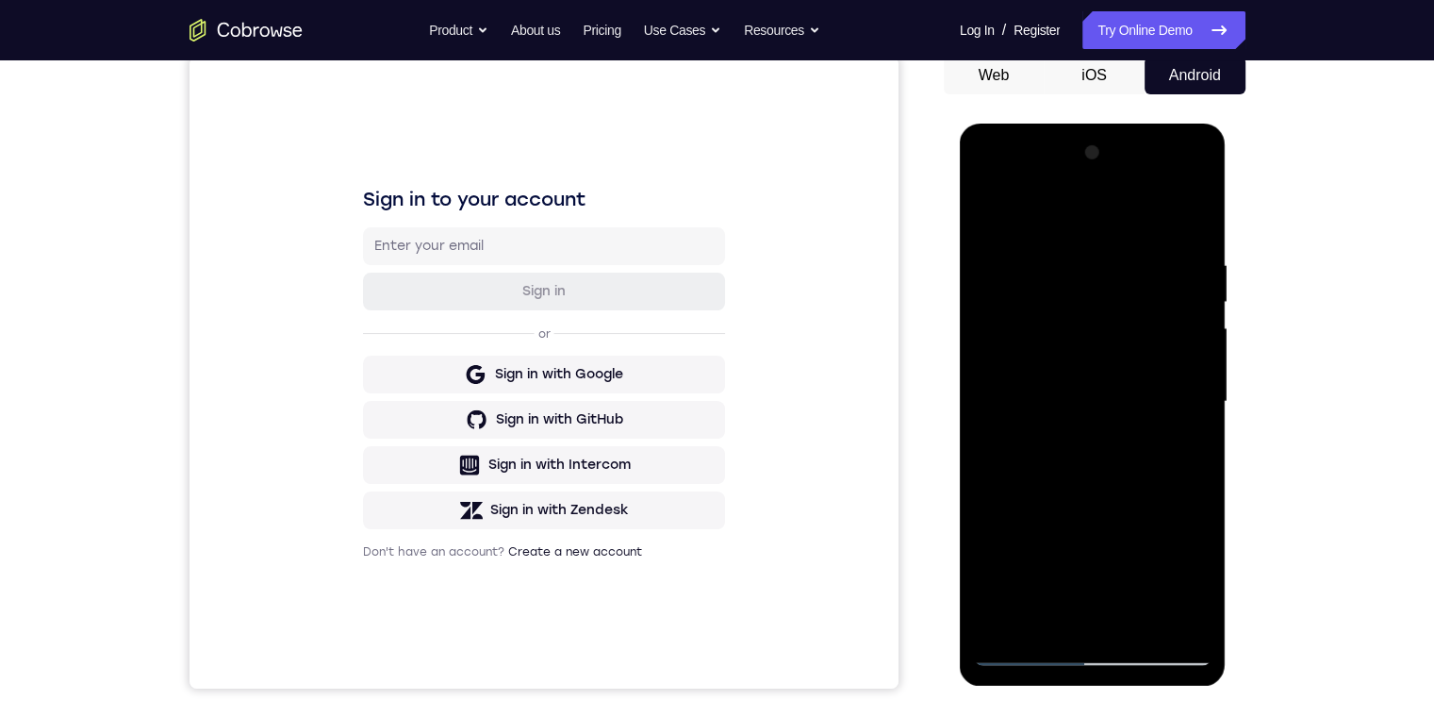
drag, startPoint x: 1107, startPoint y: 454, endPoint x: 1103, endPoint y: 309, distance: 144.3
click at [1103, 309] on div at bounding box center [1093, 402] width 238 height 528
drag, startPoint x: 1120, startPoint y: 281, endPoint x: 1130, endPoint y: 543, distance: 262.3
click at [1135, 552] on div at bounding box center [1093, 402] width 238 height 528
click at [991, 186] on div at bounding box center [1093, 402] width 238 height 528
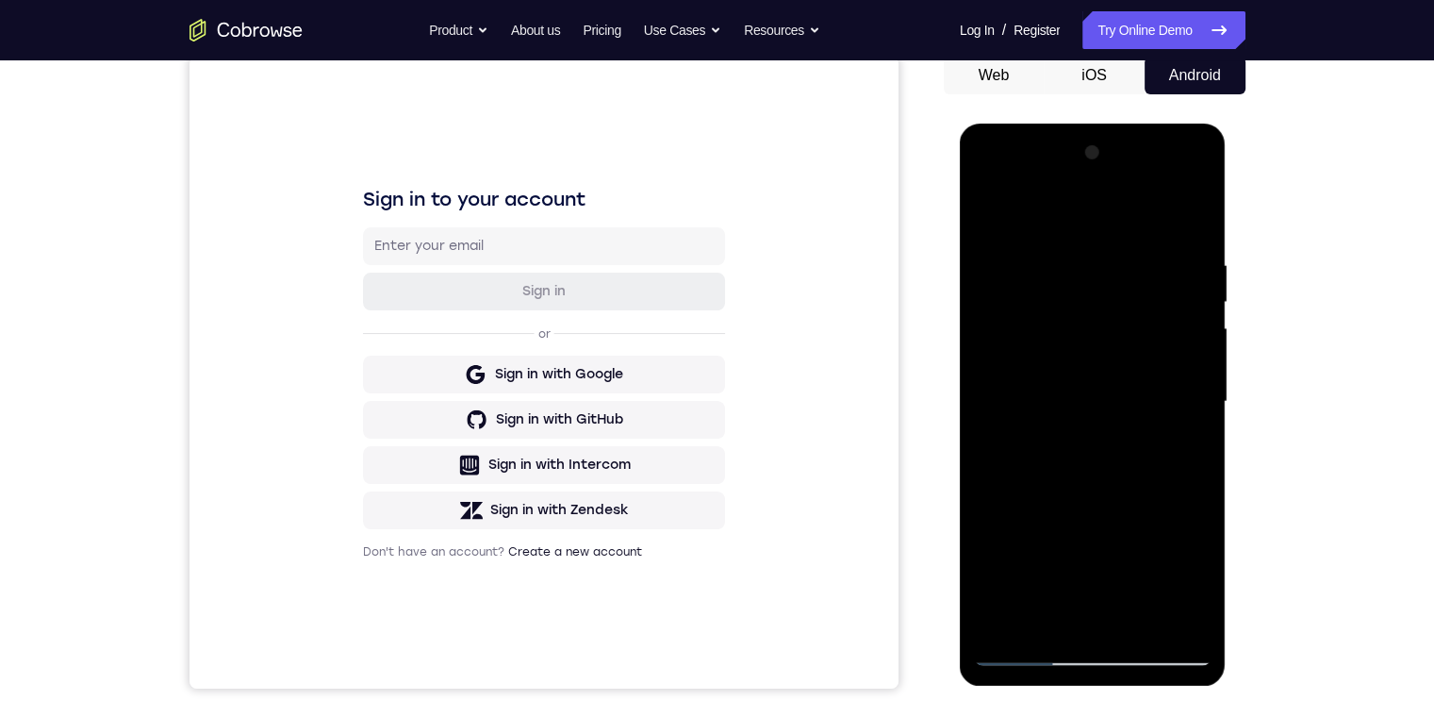
click at [1142, 349] on div at bounding box center [1093, 402] width 238 height 528
click at [1192, 377] on div at bounding box center [1093, 402] width 238 height 528
click at [1147, 522] on div at bounding box center [1093, 402] width 238 height 528
click at [1135, 344] on div at bounding box center [1093, 402] width 238 height 528
click at [1148, 185] on div at bounding box center [1093, 402] width 238 height 528
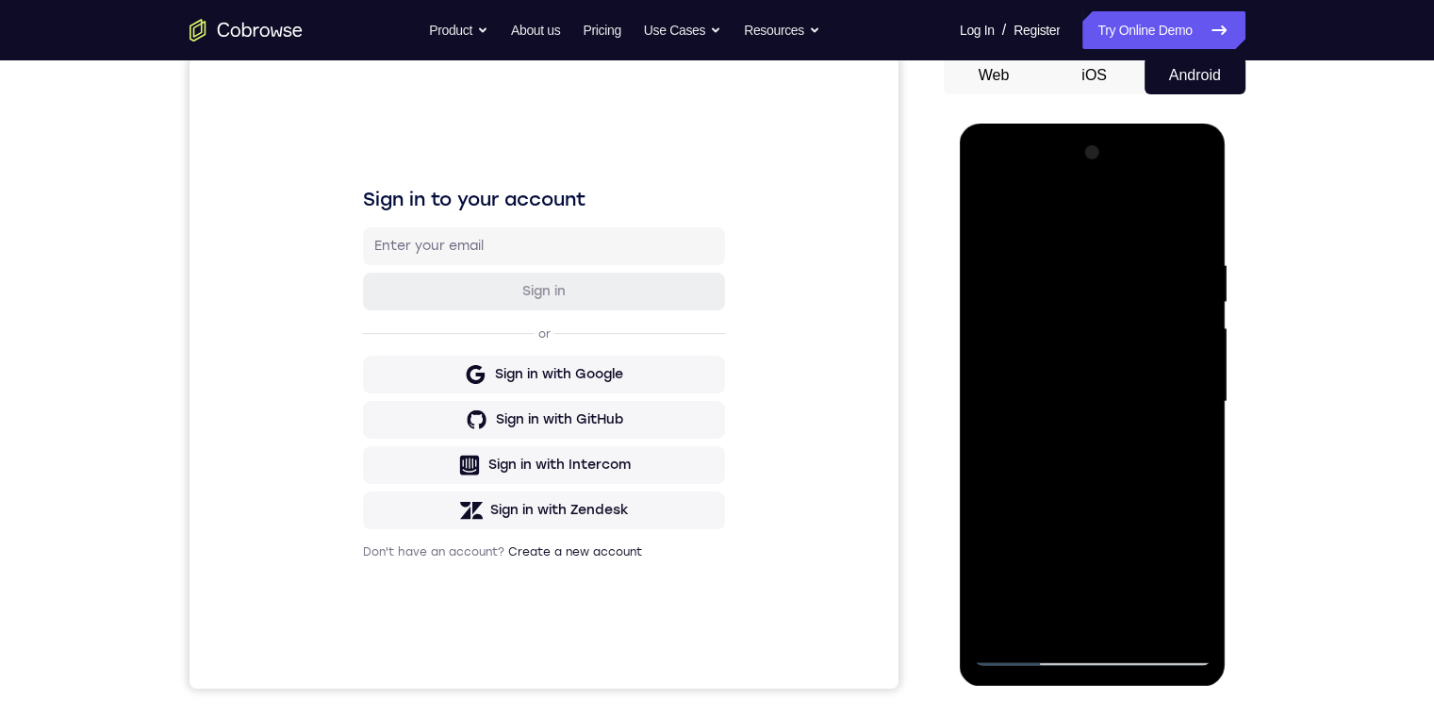
click at [1080, 301] on div at bounding box center [1093, 402] width 238 height 528
drag, startPoint x: 1173, startPoint y: 449, endPoint x: 1161, endPoint y: 347, distance: 102.6
click at [1161, 347] on div at bounding box center [1093, 402] width 238 height 528
click at [992, 177] on div at bounding box center [1093, 402] width 238 height 528
click at [1087, 328] on div at bounding box center [1093, 402] width 238 height 528
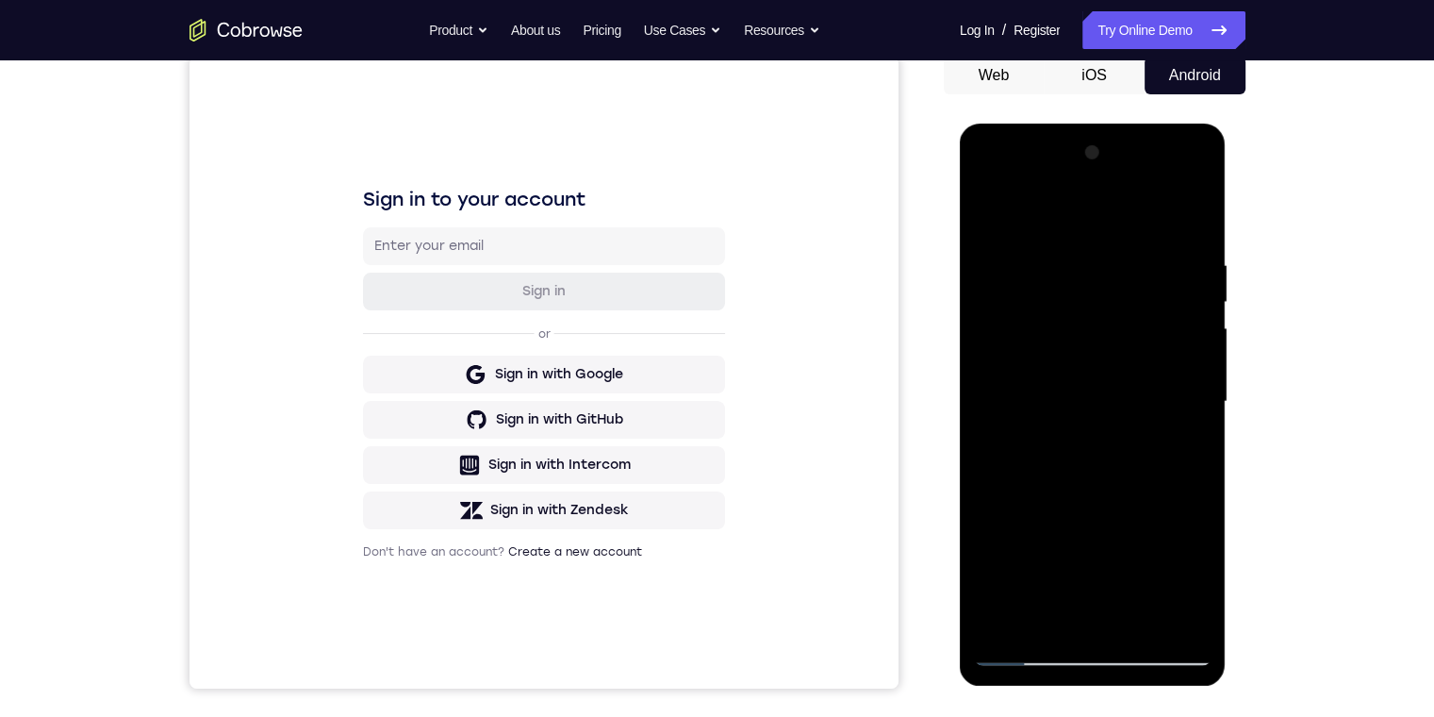
click at [981, 175] on div at bounding box center [1093, 402] width 238 height 528
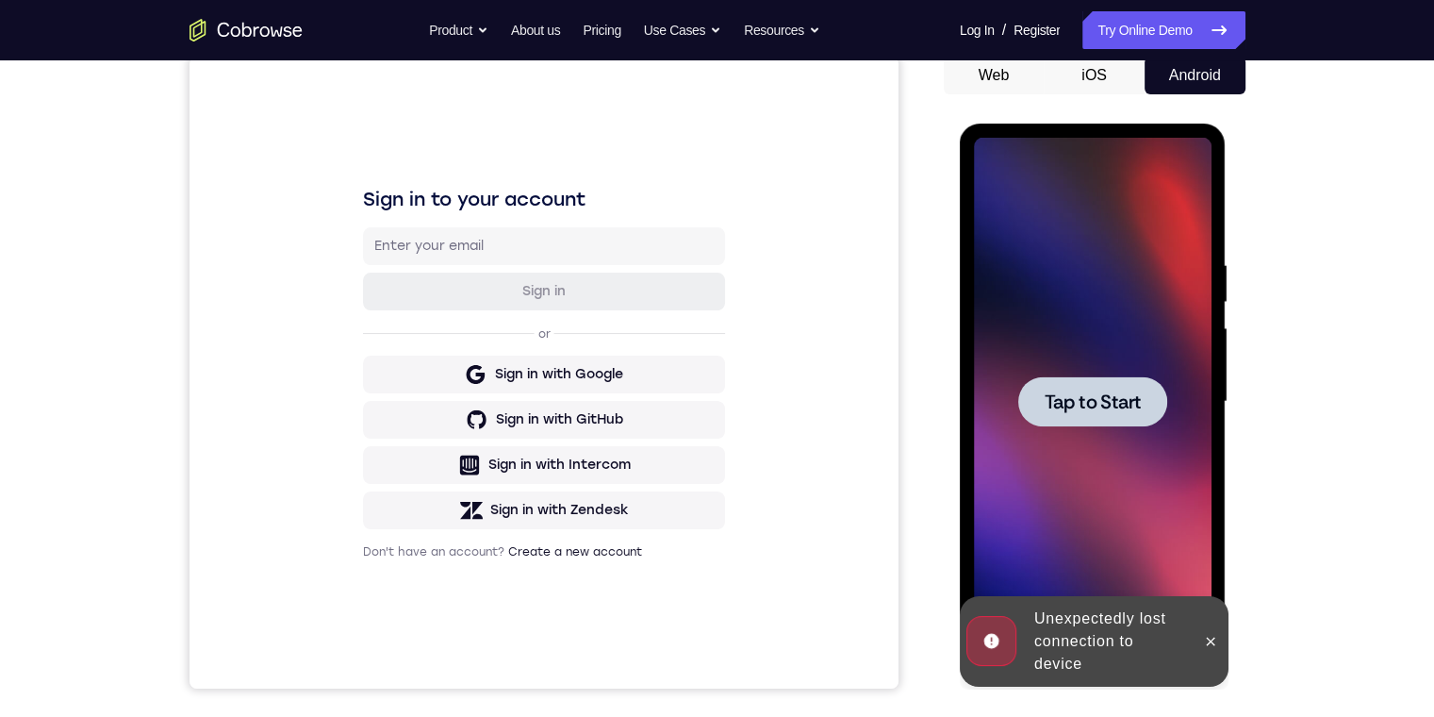
click at [1219, 621] on div at bounding box center [1211, 641] width 30 height 91
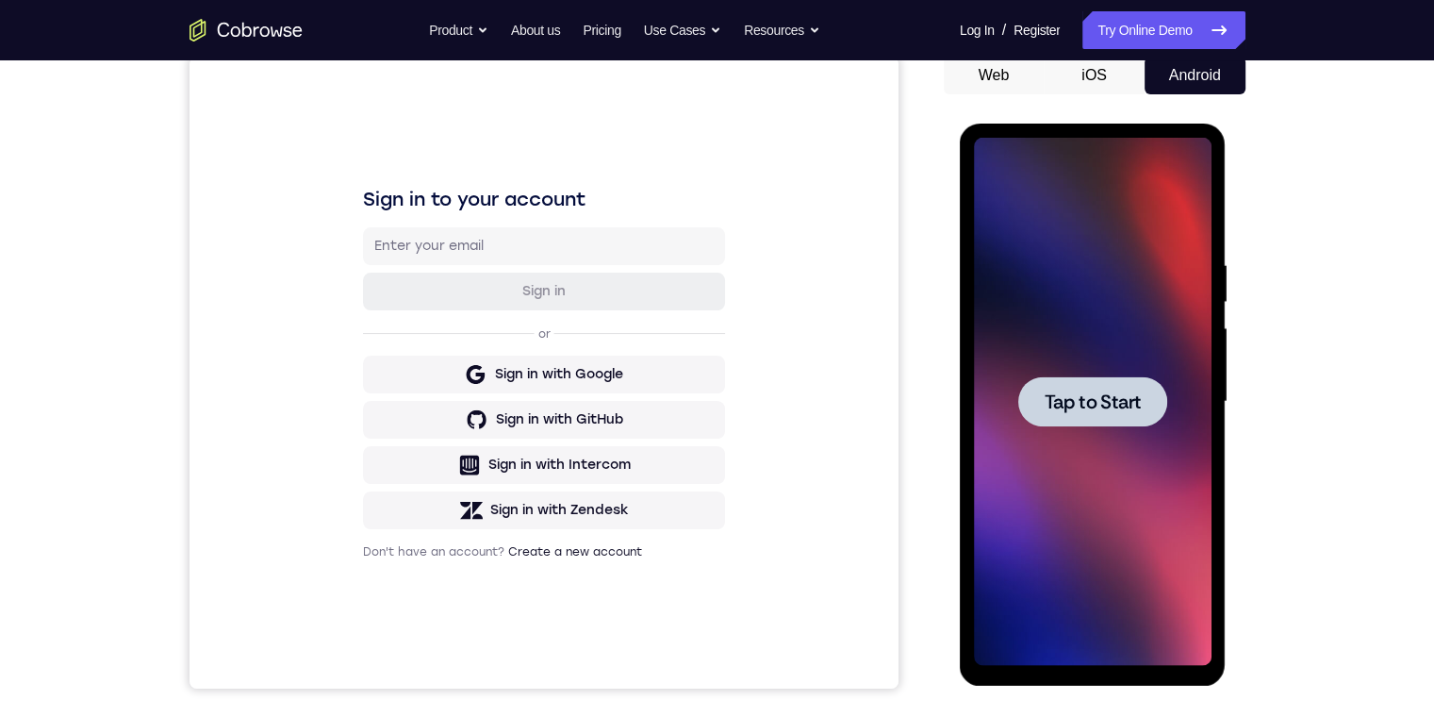
click at [1056, 401] on span "Tap to Start" at bounding box center [1093, 401] width 96 height 19
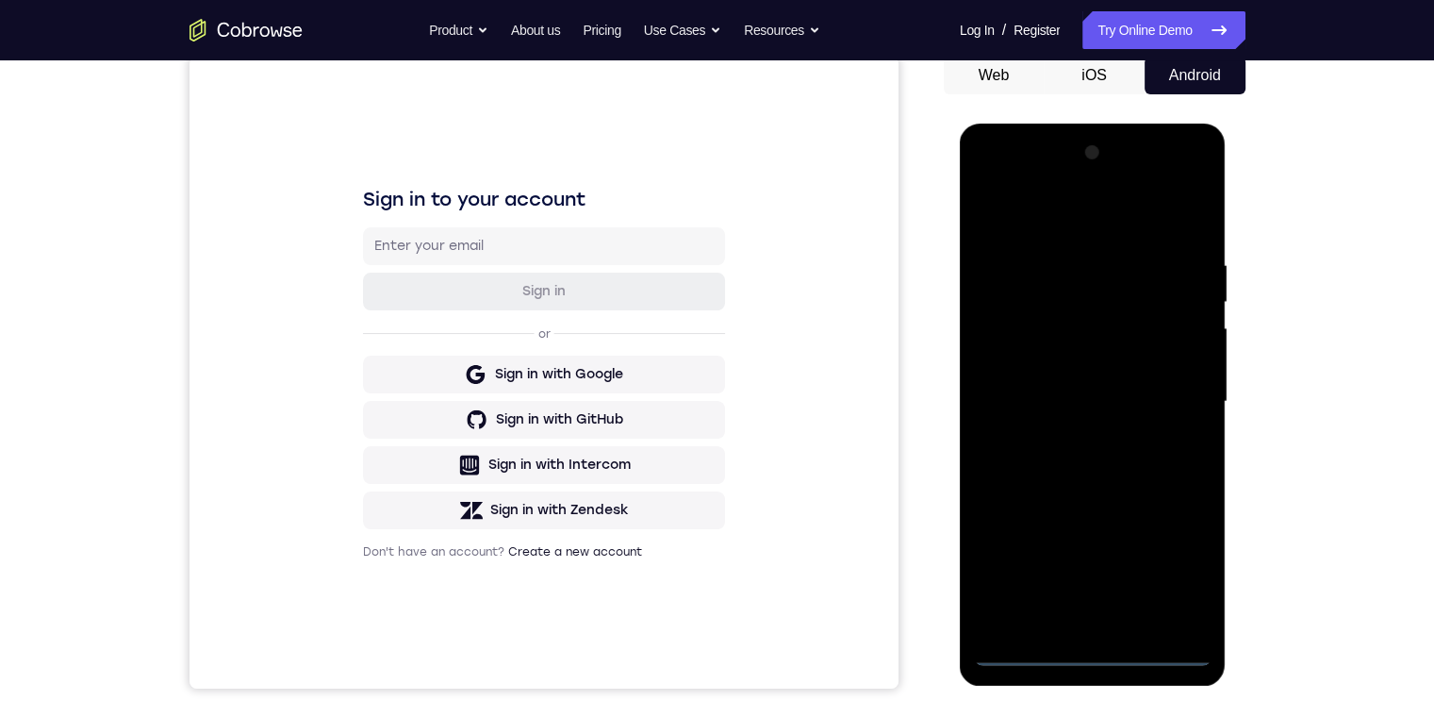
click at [1094, 656] on div at bounding box center [1093, 402] width 238 height 528
drag, startPoint x: 1120, startPoint y: 438, endPoint x: 1075, endPoint y: 240, distance: 203.2
click at [1075, 242] on div at bounding box center [1093, 402] width 238 height 528
click at [1017, 383] on div at bounding box center [1093, 402] width 238 height 528
click at [1045, 417] on div at bounding box center [1093, 402] width 238 height 528
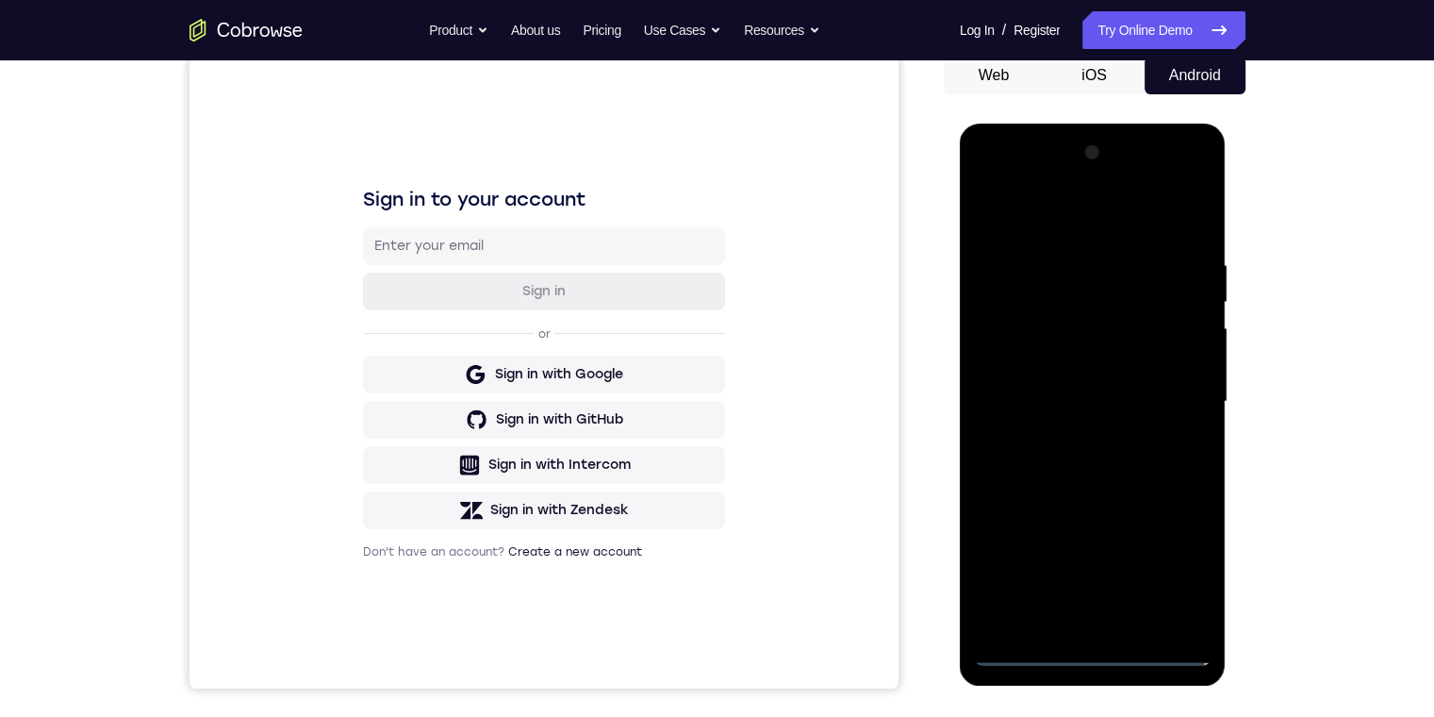
click at [1099, 609] on div at bounding box center [1093, 402] width 238 height 528
click at [1085, 316] on div at bounding box center [1093, 402] width 238 height 528
click at [1085, 323] on div at bounding box center [1093, 402] width 238 height 528
click at [1114, 273] on div at bounding box center [1093, 402] width 238 height 528
click at [1096, 332] on div at bounding box center [1093, 402] width 238 height 528
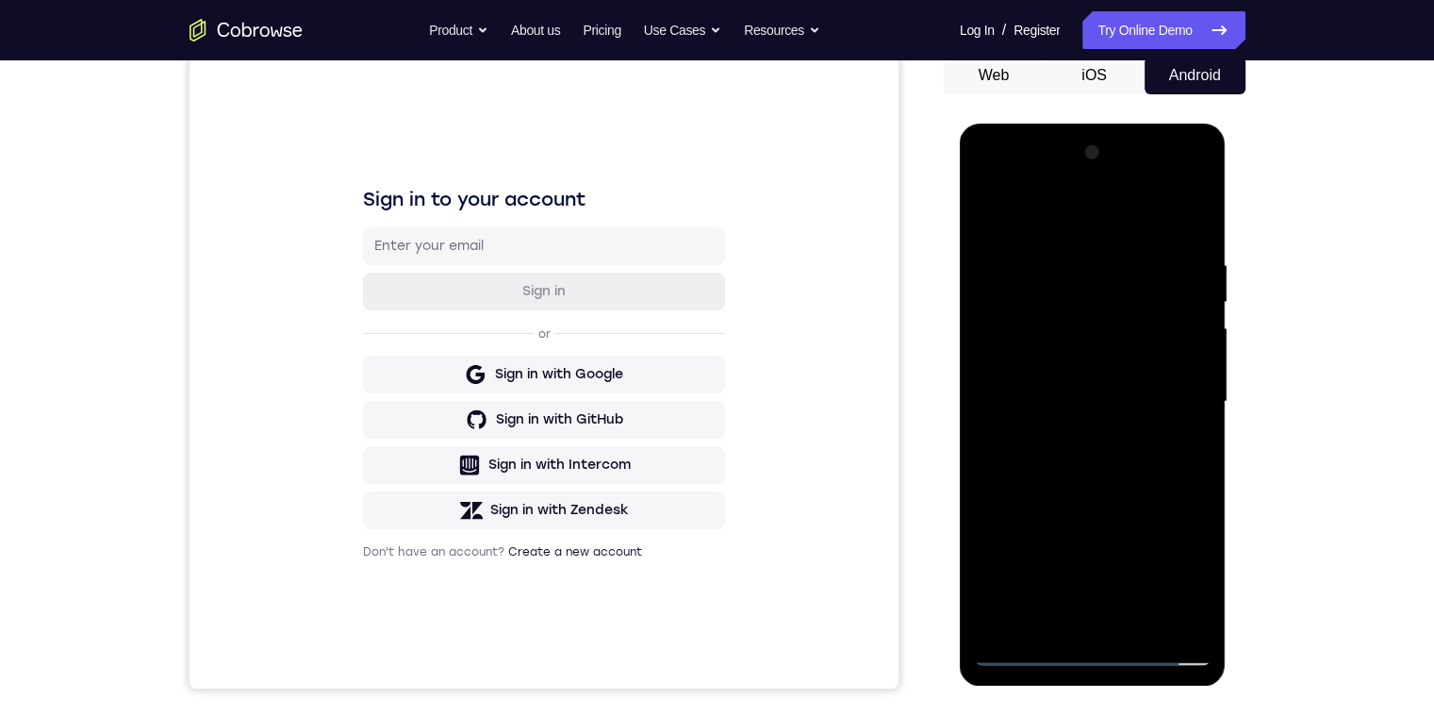
click at [1159, 613] on div at bounding box center [1093, 402] width 238 height 528
click at [1186, 389] on div at bounding box center [1093, 402] width 238 height 528
click at [1084, 296] on div at bounding box center [1093, 402] width 238 height 528
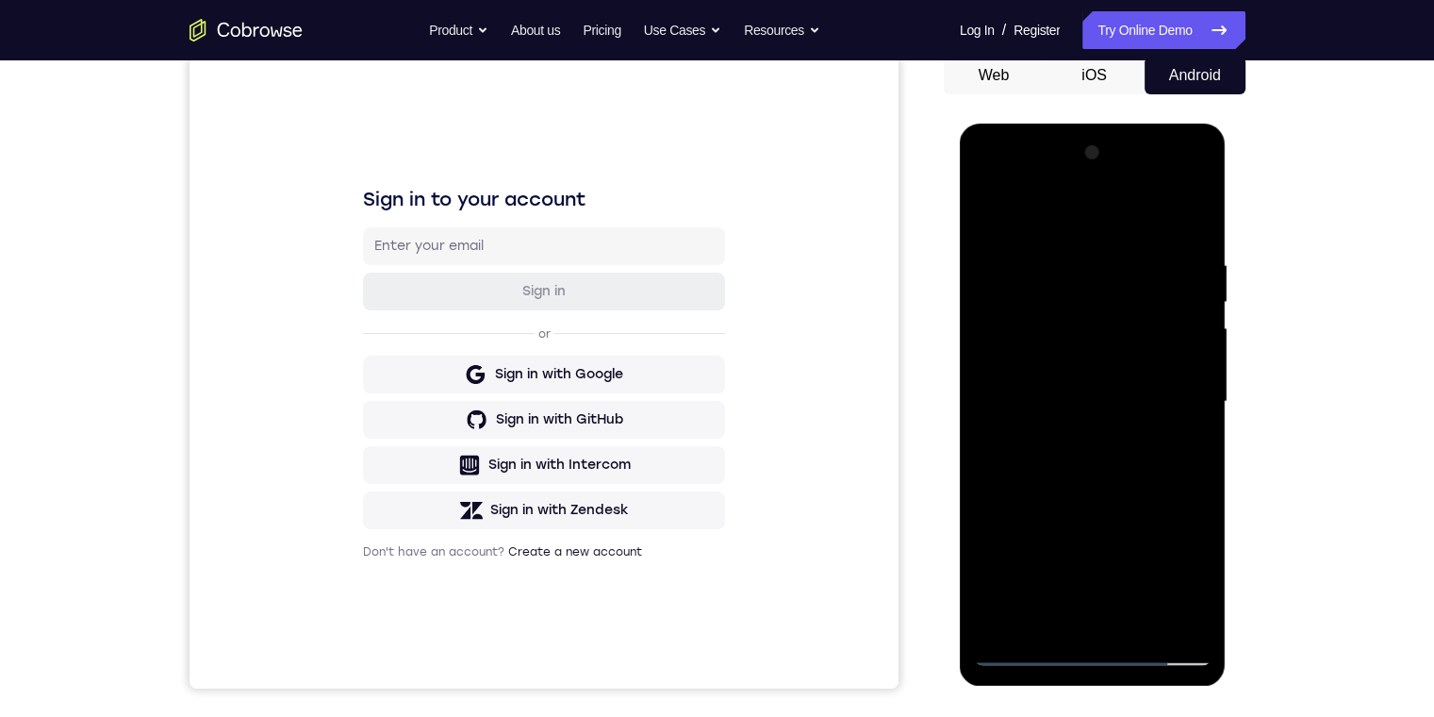
click at [1095, 648] on div at bounding box center [1093, 402] width 238 height 528
drag, startPoint x: 1104, startPoint y: 483, endPoint x: 1058, endPoint y: 293, distance: 195.1
click at [1056, 298] on div at bounding box center [1093, 402] width 238 height 528
click at [1113, 237] on div at bounding box center [1093, 402] width 238 height 528
click at [1086, 224] on div at bounding box center [1093, 402] width 238 height 528
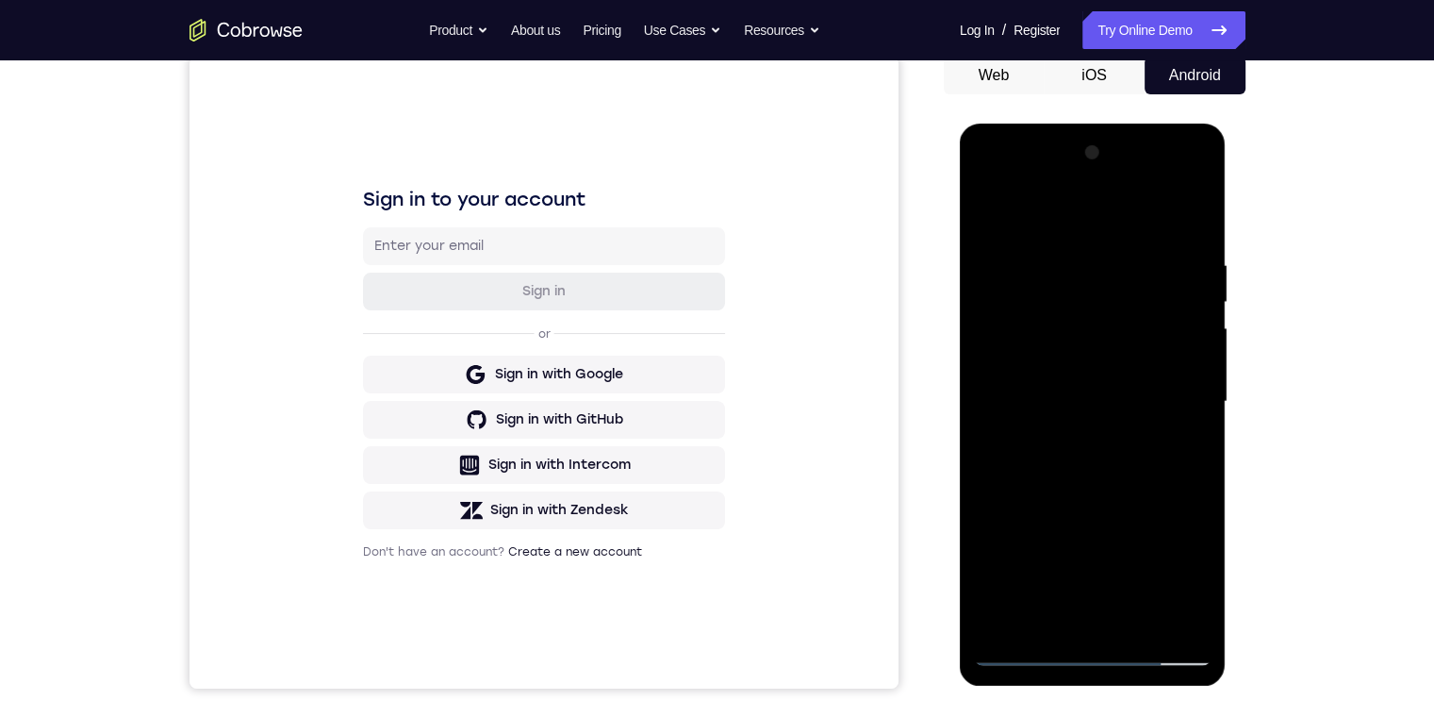
click at [1073, 287] on div at bounding box center [1093, 402] width 238 height 528
click at [1012, 235] on div at bounding box center [1093, 402] width 238 height 528
click at [1055, 331] on div at bounding box center [1093, 402] width 238 height 528
click at [1053, 331] on div at bounding box center [1093, 402] width 238 height 528
click at [1030, 646] on div at bounding box center [1093, 402] width 238 height 528
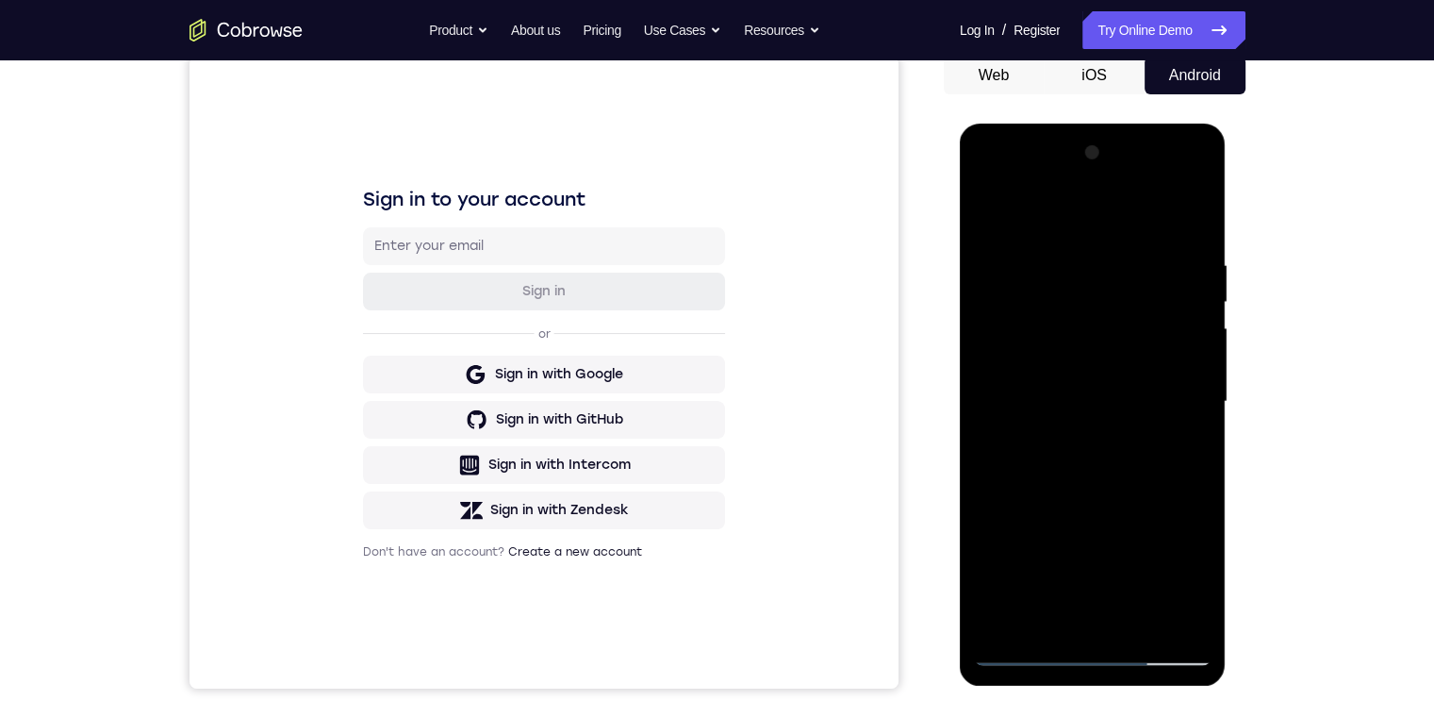
click at [1030, 646] on div at bounding box center [1093, 402] width 238 height 528
drag, startPoint x: 1139, startPoint y: 466, endPoint x: 1110, endPoint y: 280, distance: 188.1
click at [1110, 280] on div at bounding box center [1093, 402] width 238 height 528
click at [1084, 546] on div at bounding box center [1093, 402] width 238 height 528
click at [1076, 336] on div at bounding box center [1093, 402] width 238 height 528
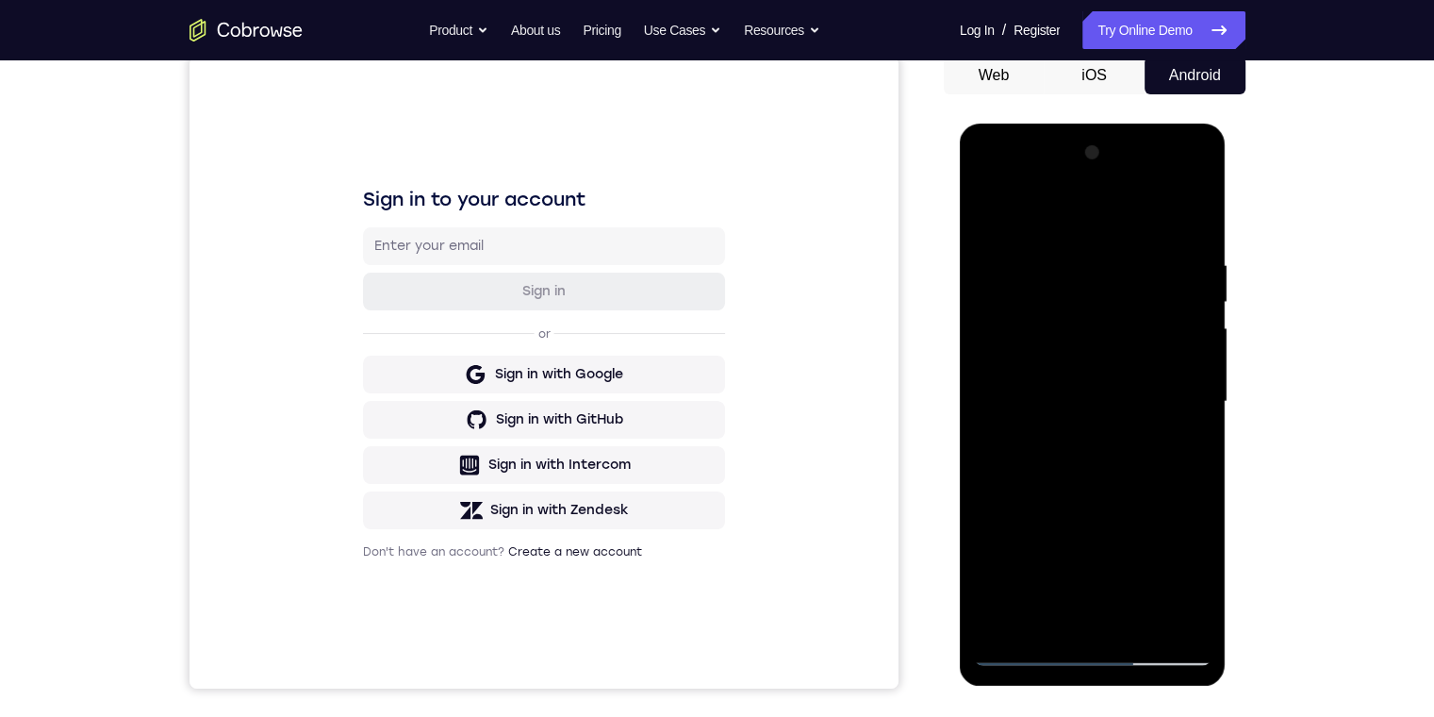
click at [1188, 332] on div at bounding box center [1093, 402] width 238 height 528
click at [1171, 436] on div at bounding box center [1093, 402] width 238 height 528
click at [986, 185] on div at bounding box center [1093, 402] width 238 height 528
click at [1184, 405] on div at bounding box center [1093, 402] width 238 height 528
click at [1107, 621] on div at bounding box center [1093, 402] width 238 height 528
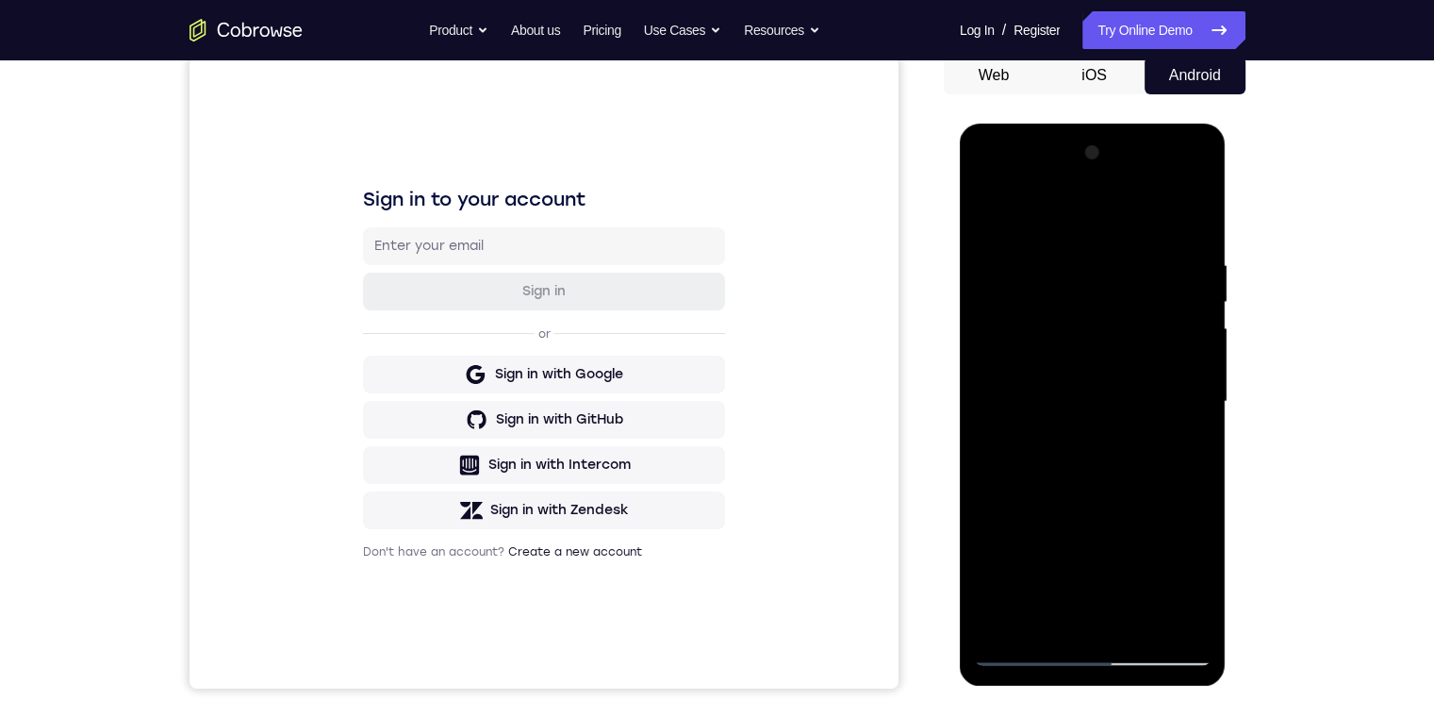
click at [992, 178] on div at bounding box center [1093, 402] width 238 height 528
click at [1181, 381] on div at bounding box center [1093, 402] width 238 height 528
click at [1069, 626] on div at bounding box center [1093, 402] width 238 height 528
click at [1074, 374] on div at bounding box center [1093, 402] width 238 height 528
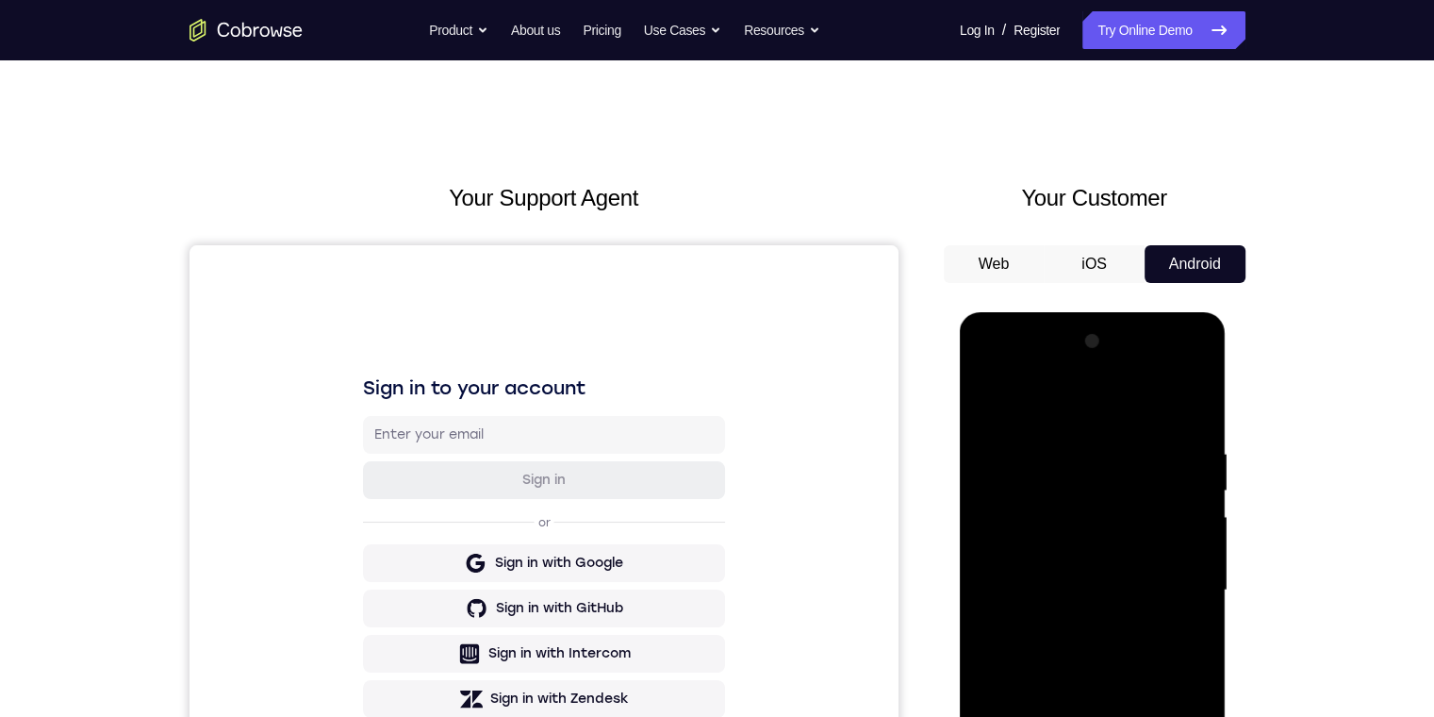
click at [1099, 272] on button "iOS" at bounding box center [1094, 264] width 101 height 38
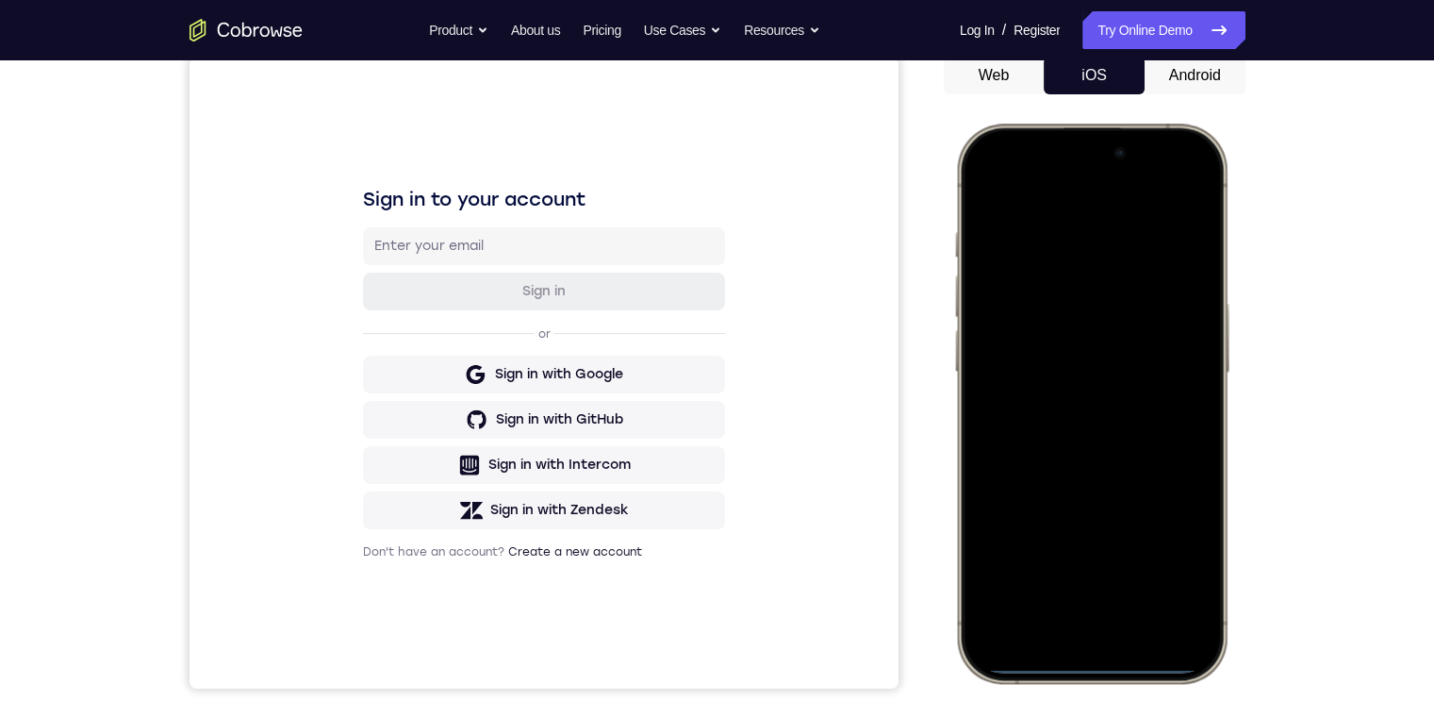
drag, startPoint x: 1096, startPoint y: 664, endPoint x: 1103, endPoint y: 611, distance: 53.3
click at [1100, 613] on div at bounding box center [1091, 403] width 248 height 539
click at [1092, 666] on div at bounding box center [1091, 403] width 248 height 539
drag, startPoint x: 1092, startPoint y: 666, endPoint x: 1101, endPoint y: 592, distance: 74.0
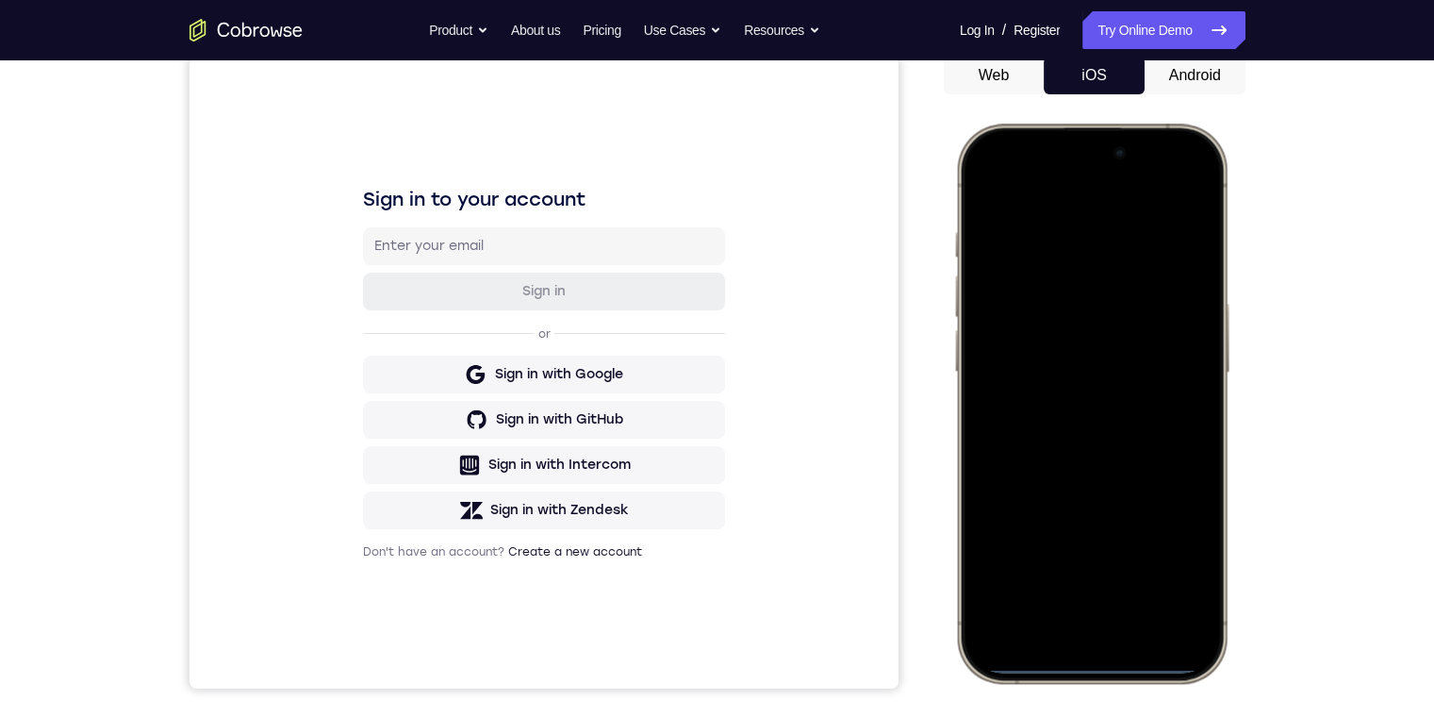
click at [1088, 598] on div at bounding box center [1091, 403] width 248 height 539
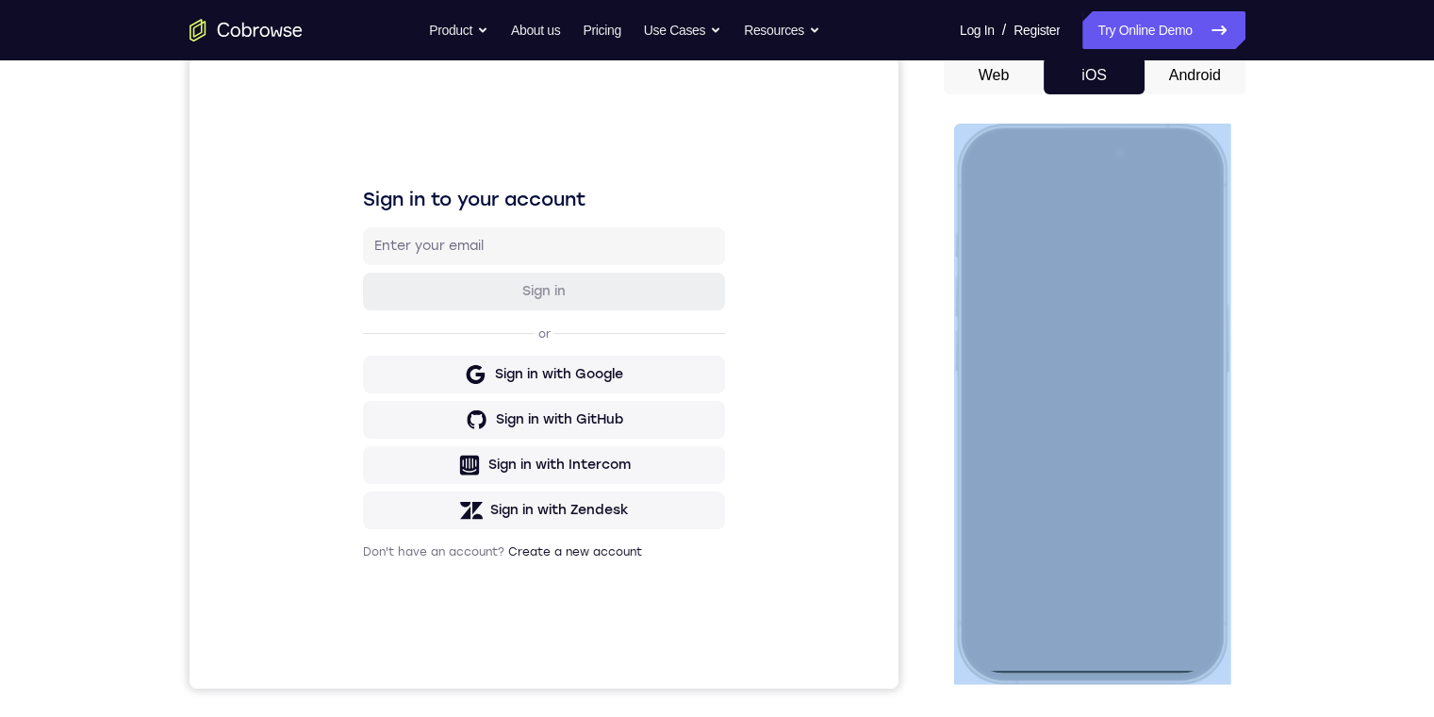
drag, startPoint x: 1020, startPoint y: 131, endPoint x: 1141, endPoint y: 130, distance: 120.7
click at [1016, 262] on div at bounding box center [1091, 404] width 277 height 560
click at [1178, 166] on div at bounding box center [1091, 403] width 248 height 539
click at [1198, 190] on div at bounding box center [1091, 403] width 248 height 539
click at [1101, 544] on div at bounding box center [1091, 403] width 248 height 539
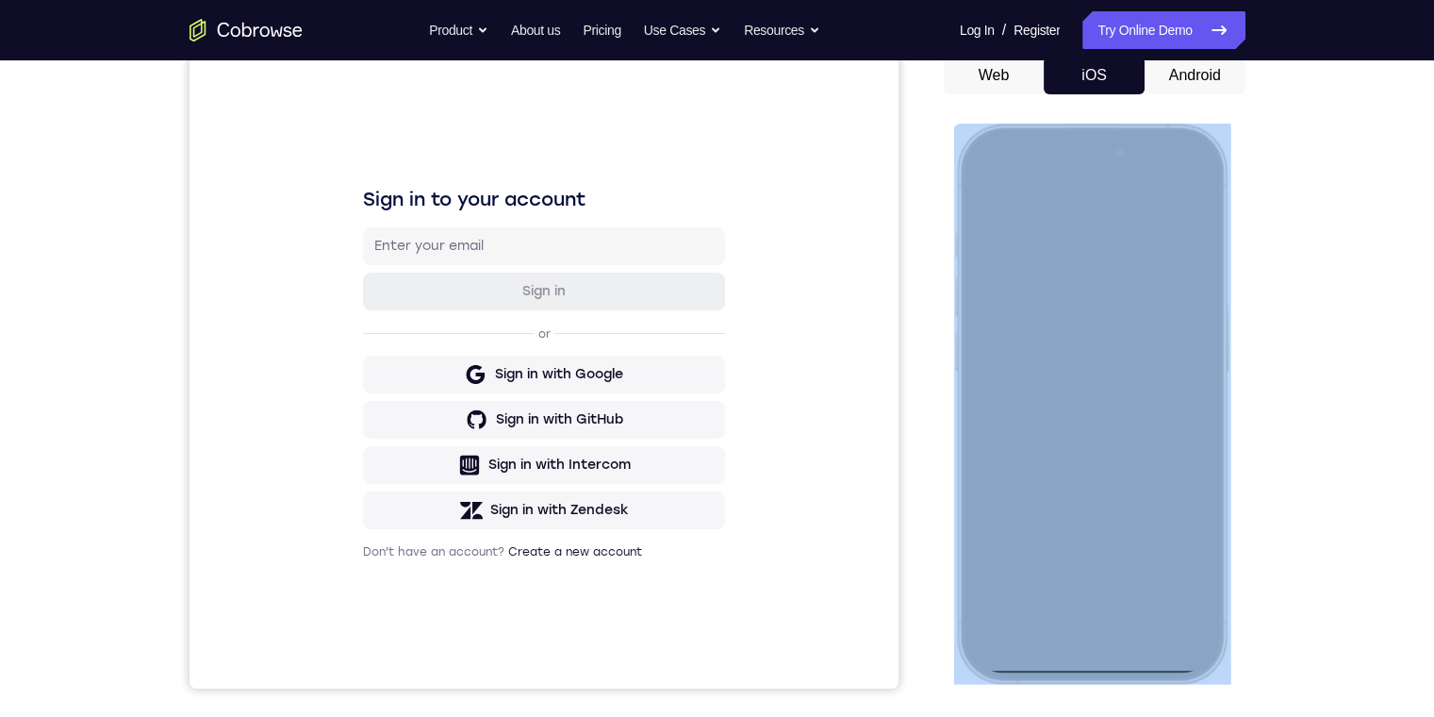
click at [1197, 181] on div at bounding box center [1091, 403] width 248 height 539
click at [1190, 534] on div at bounding box center [1091, 403] width 248 height 539
click at [1103, 668] on div at bounding box center [1091, 403] width 248 height 539
click at [1103, 669] on div at bounding box center [1091, 403] width 248 height 539
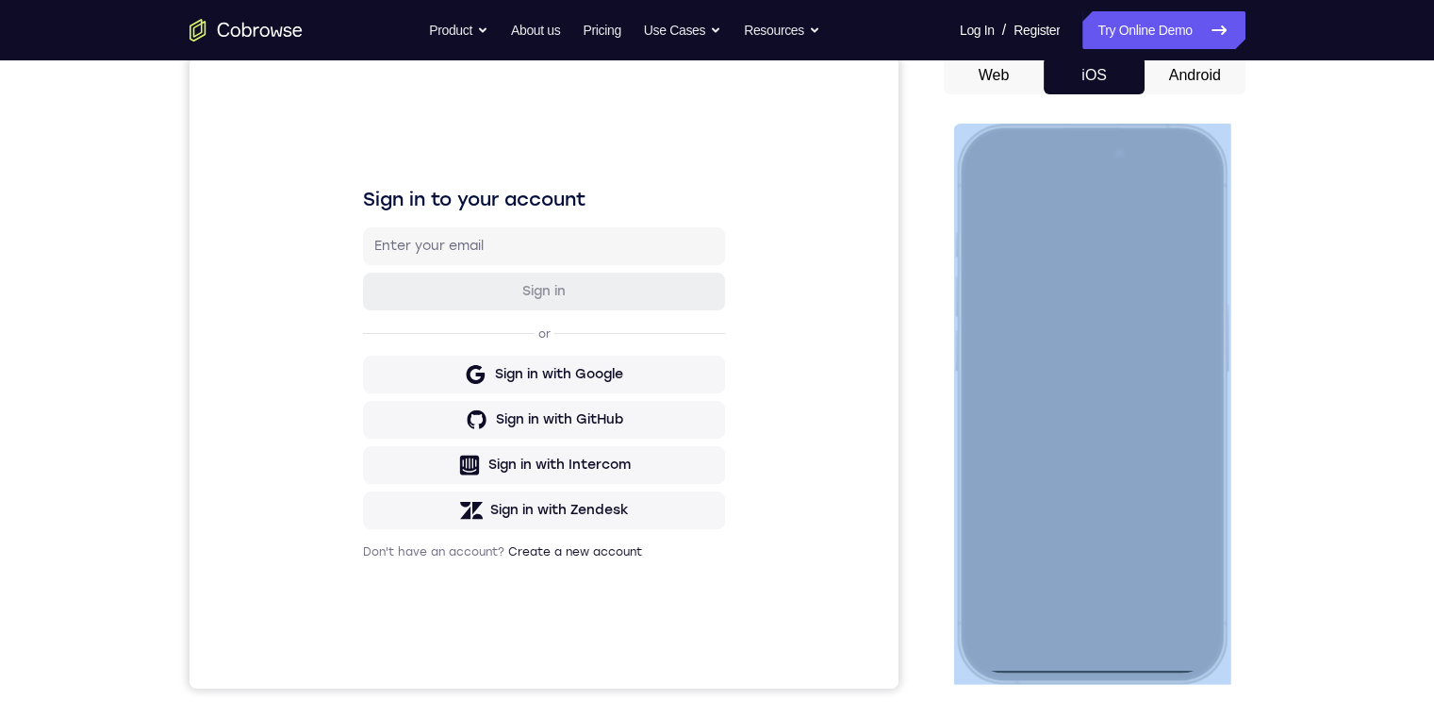
click at [1103, 666] on div at bounding box center [1091, 403] width 248 height 539
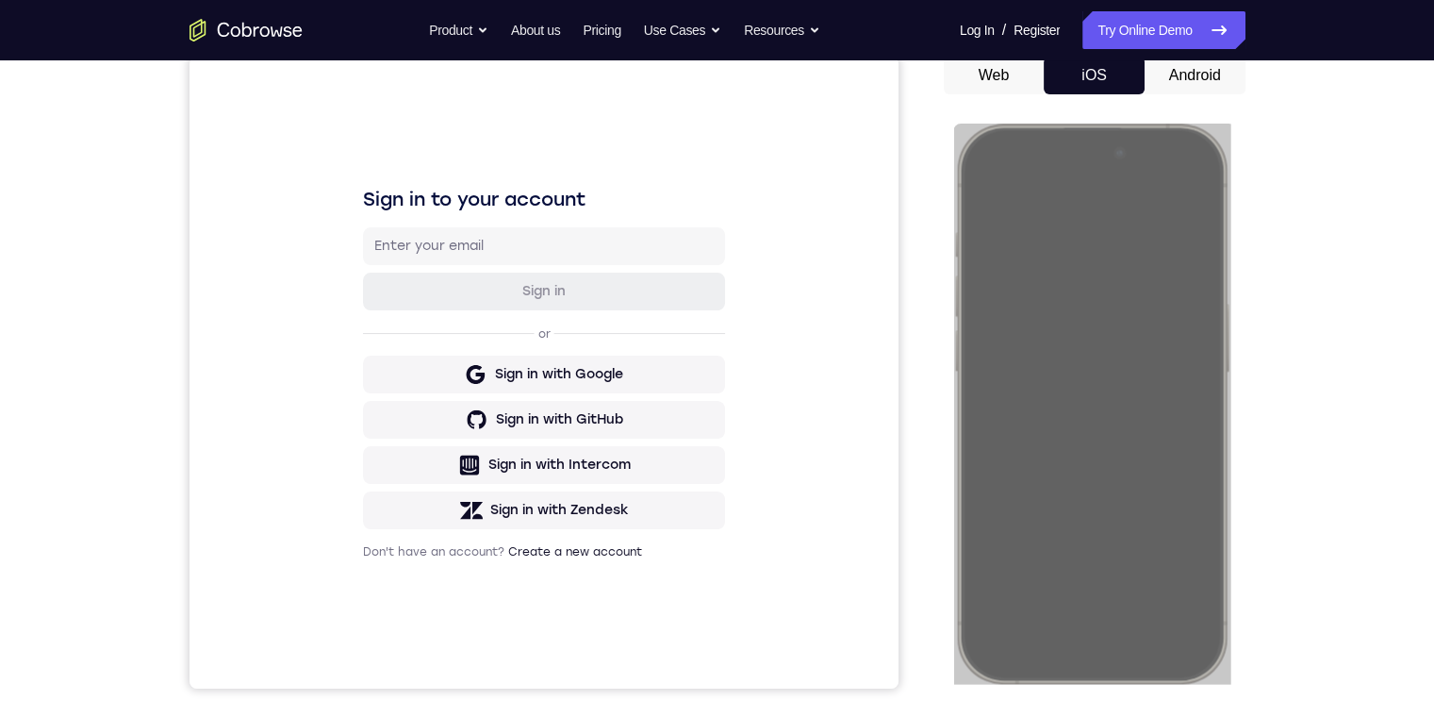
drag, startPoint x: 1189, startPoint y: 74, endPoint x: 132, endPoint y: 8, distance: 1059.2
click at [1189, 74] on button "Android" at bounding box center [1195, 76] width 101 height 38
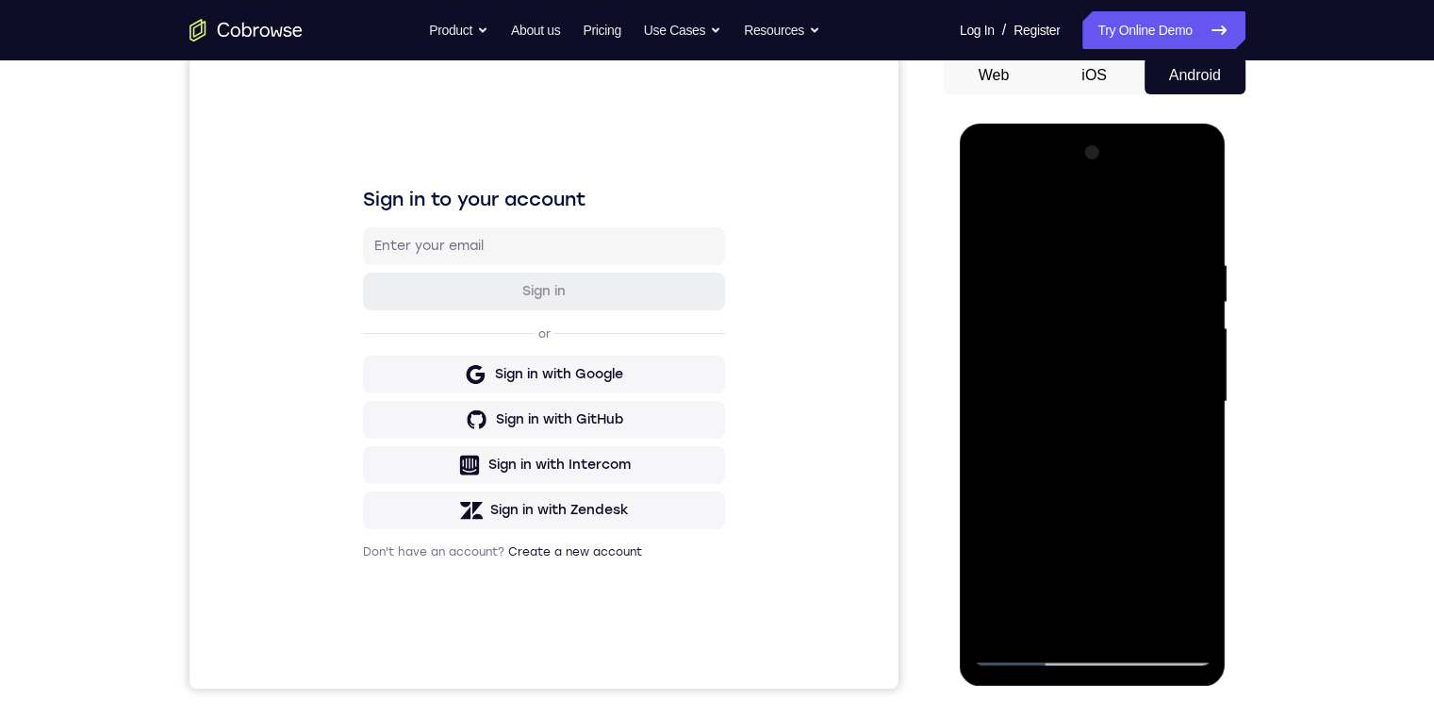
click at [1038, 320] on div at bounding box center [1093, 402] width 238 height 528
click at [1075, 354] on div at bounding box center [1093, 402] width 238 height 528
click at [1047, 406] on div at bounding box center [1093, 402] width 238 height 528
click at [1091, 453] on div at bounding box center [1093, 402] width 238 height 528
click at [1187, 430] on div at bounding box center [1093, 402] width 238 height 528
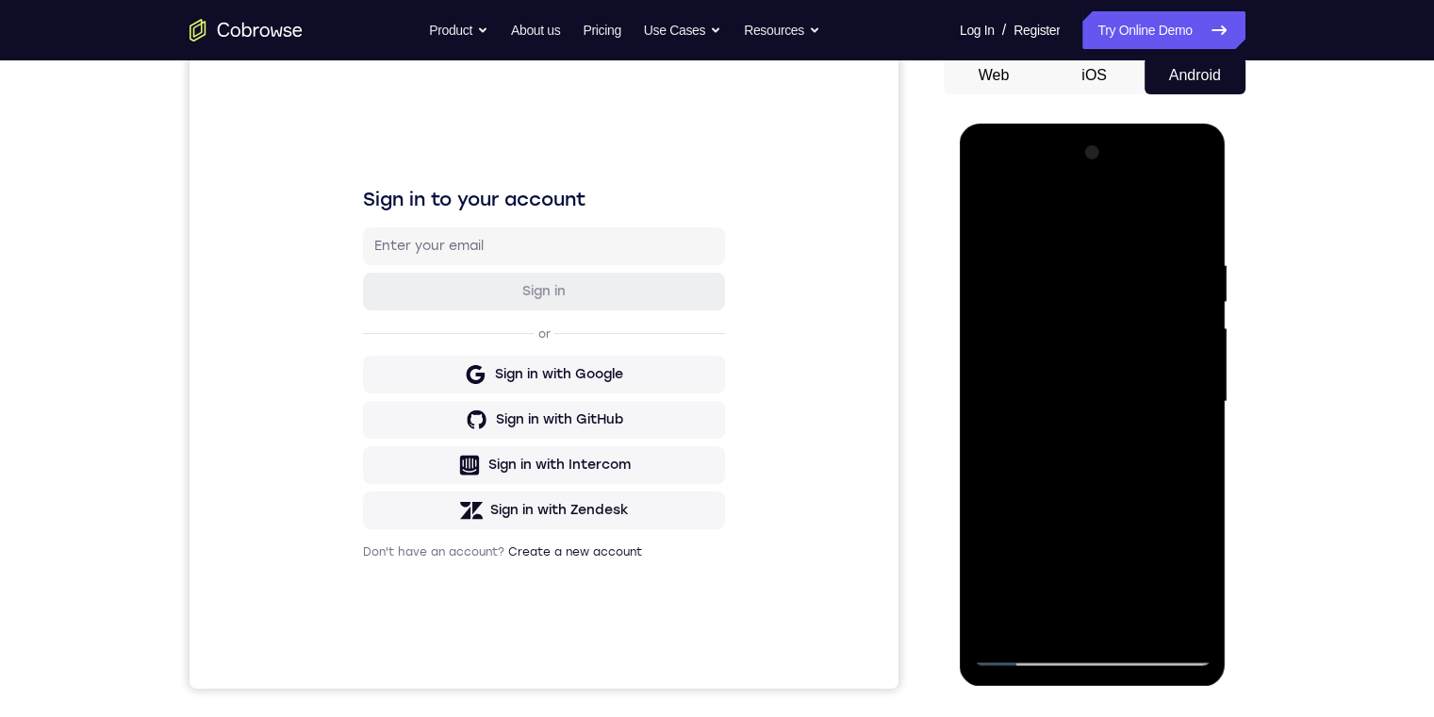
click at [1158, 409] on div at bounding box center [1093, 402] width 238 height 528
click at [1141, 454] on div at bounding box center [1093, 402] width 238 height 528
click at [1076, 381] on div at bounding box center [1093, 402] width 238 height 528
click at [1052, 377] on div at bounding box center [1093, 402] width 238 height 528
click at [1054, 370] on div at bounding box center [1093, 402] width 238 height 528
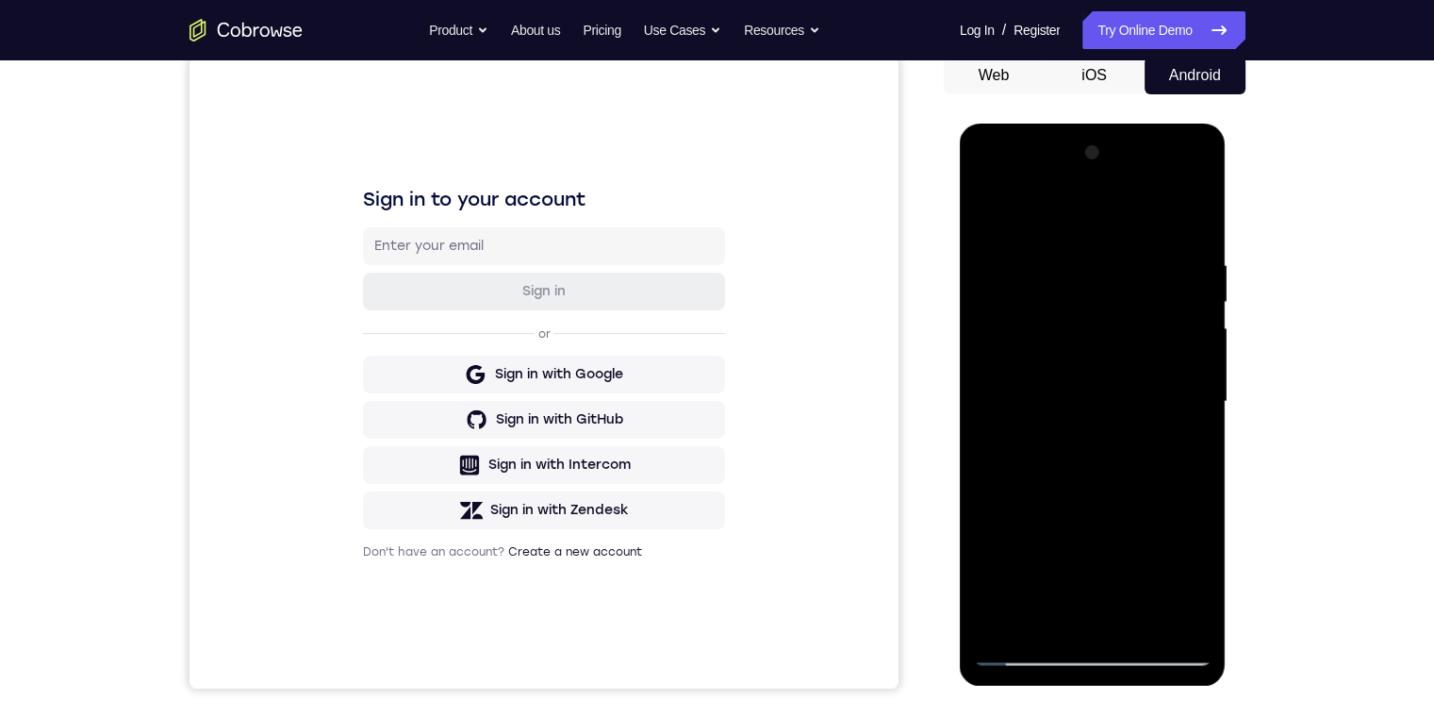
click at [1096, 652] on div at bounding box center [1093, 402] width 238 height 528
